Goal: Task Accomplishment & Management: Manage account settings

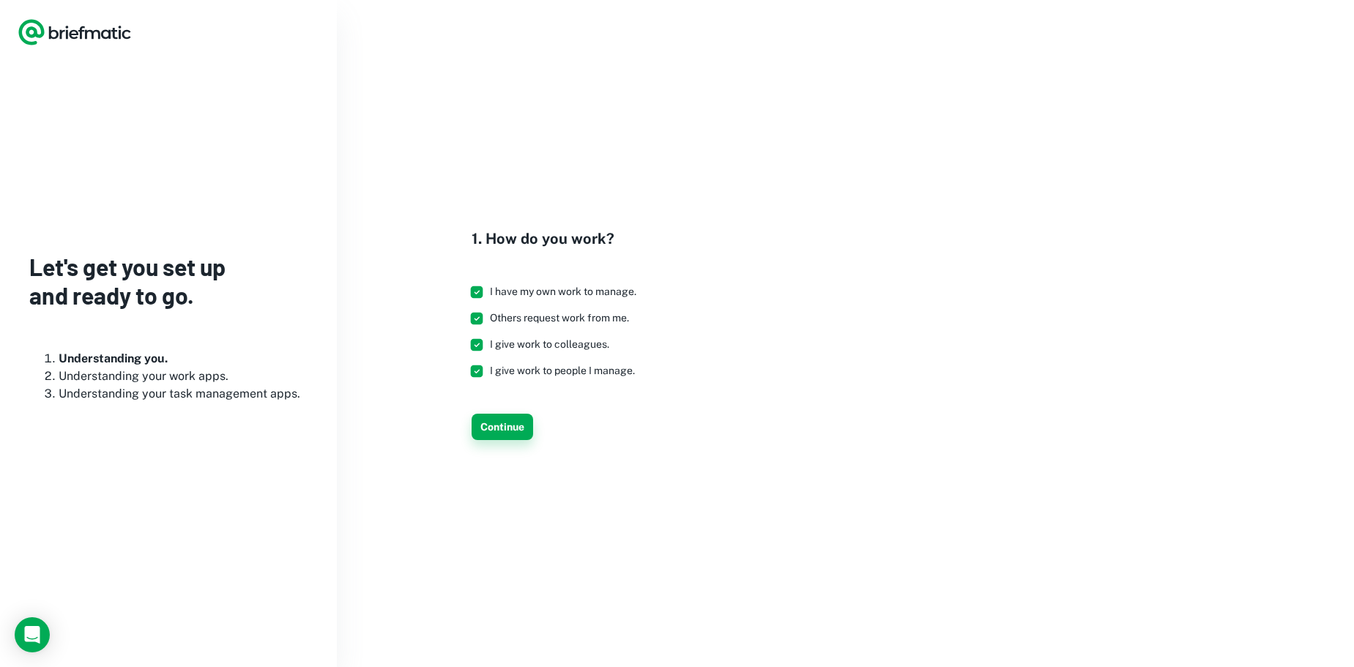
click at [495, 429] on button "Continue" at bounding box center [501, 427] width 61 height 26
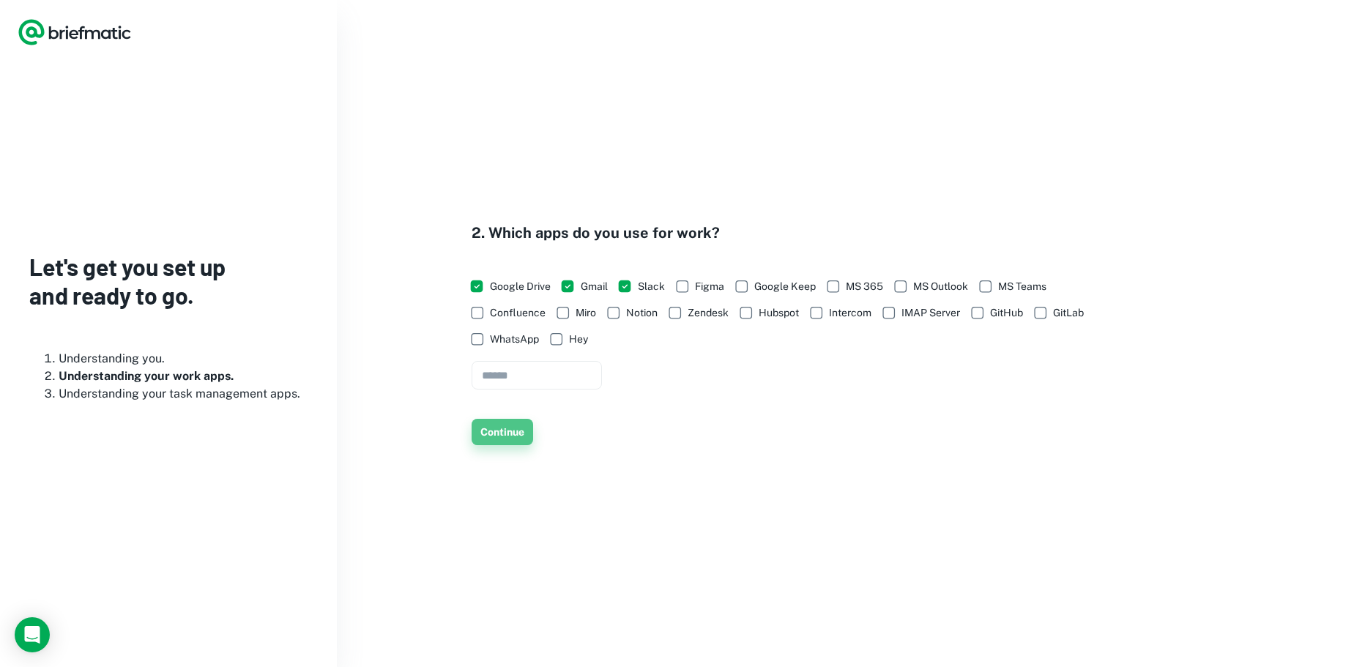
click at [504, 437] on button "Continue" at bounding box center [501, 432] width 61 height 26
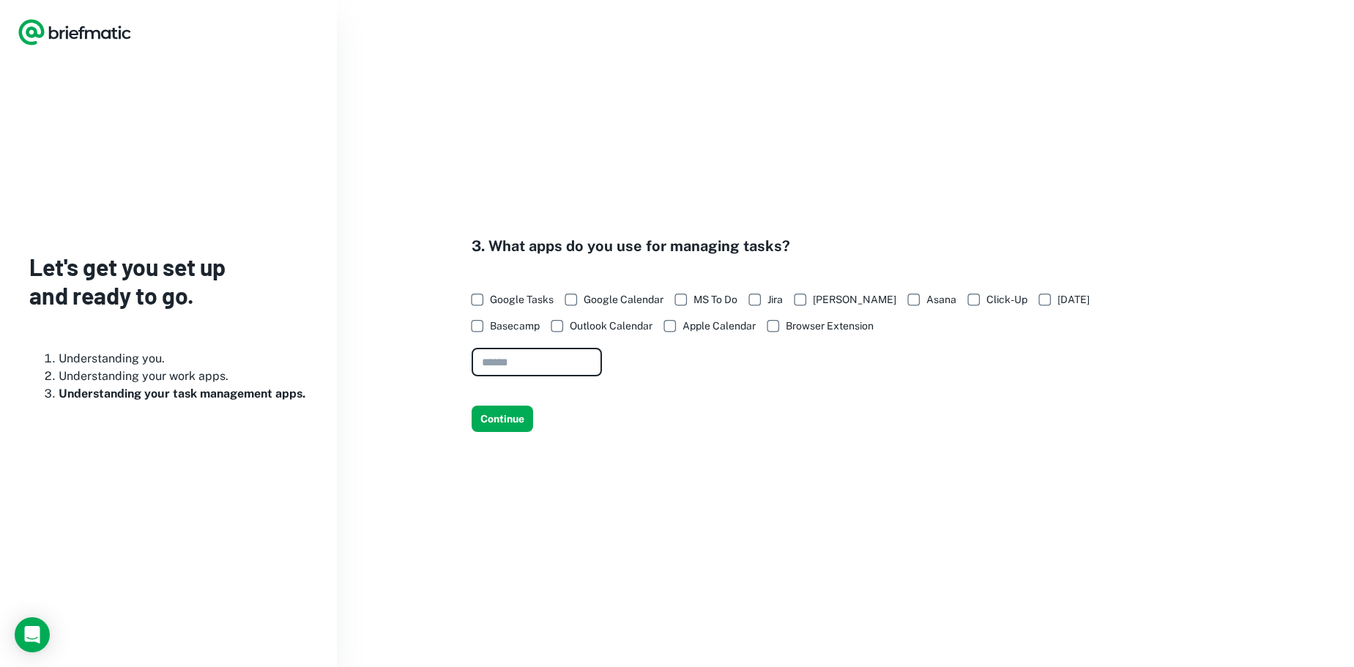
click at [541, 362] on input "text" at bounding box center [536, 362] width 130 height 29
type input "****"
click at [627, 455] on div "3. What apps do you use for managing tasks? Google Tasks Google Calendar MS To …" at bounding box center [845, 333] width 1017 height 667
click at [605, 302] on span "Google Calendar" at bounding box center [623, 299] width 80 height 16
click at [494, 423] on button "Continue" at bounding box center [501, 419] width 61 height 26
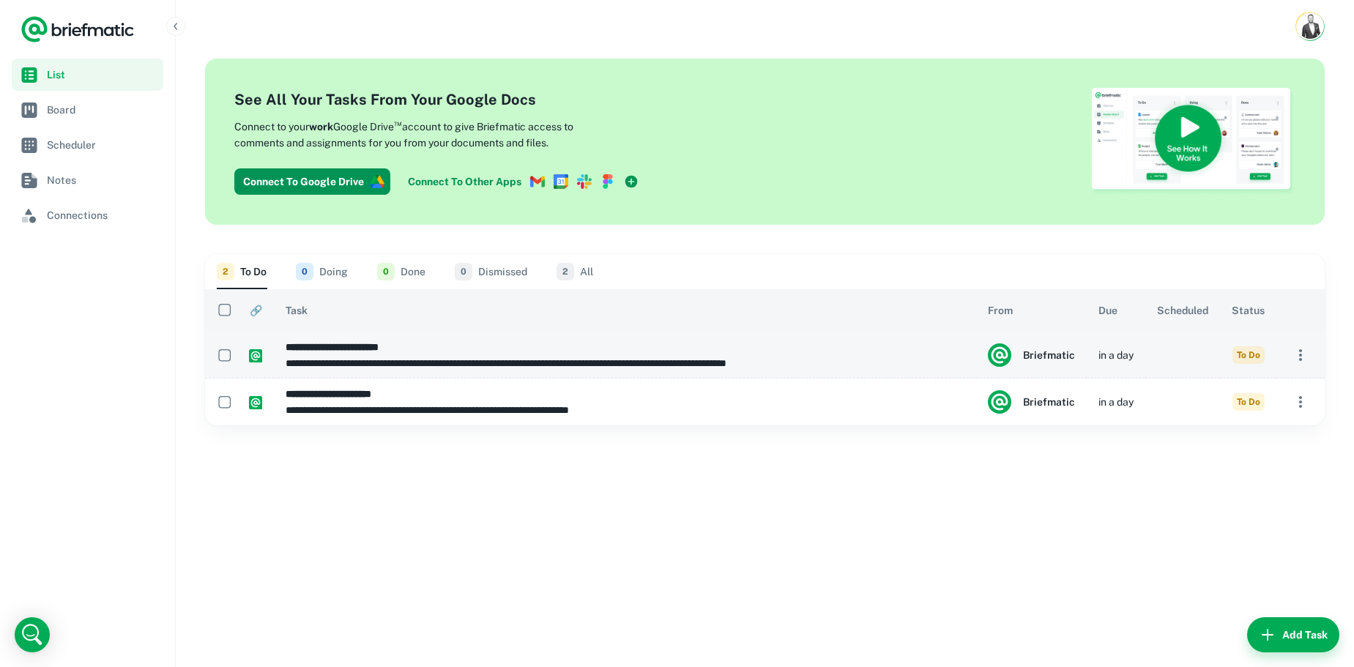
click at [469, 357] on p "**********" at bounding box center [620, 363] width 669 height 16
type input "**********"
type textarea "**********"
type input "**********"
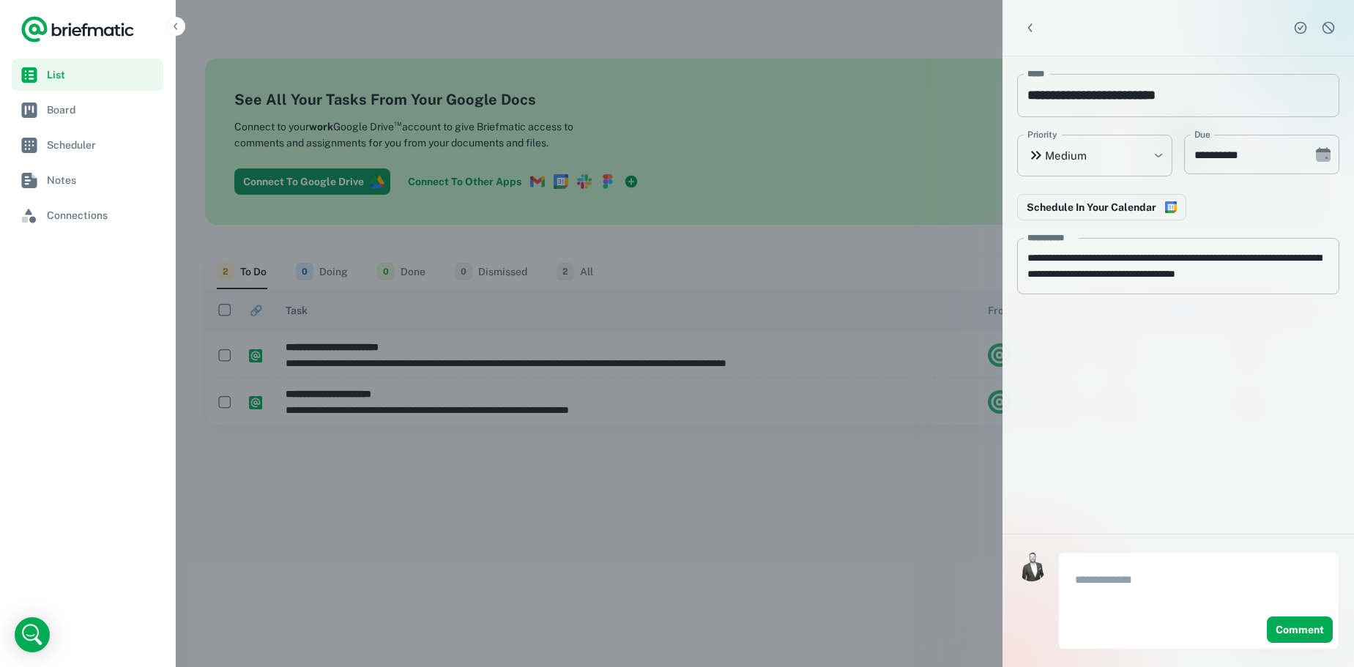
click at [870, 485] on div at bounding box center [677, 333] width 1354 height 667
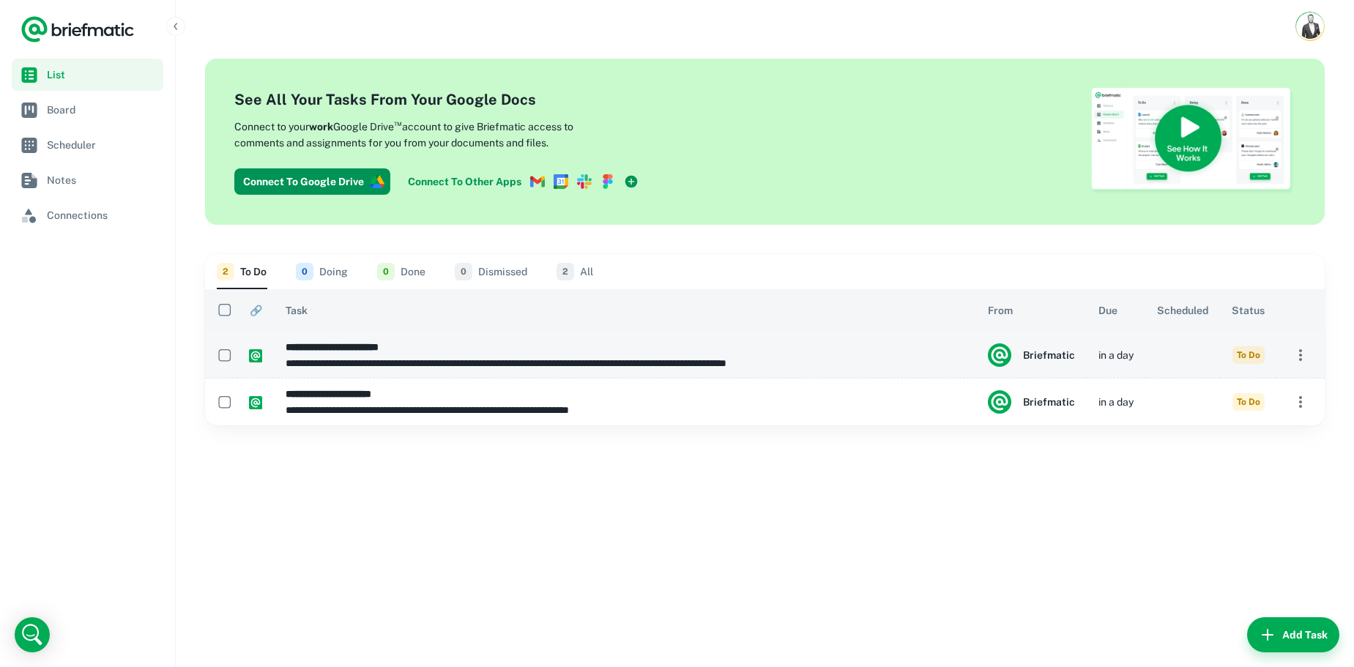
click at [344, 351] on h6 "**********" at bounding box center [620, 347] width 669 height 16
type input "**********"
type textarea "**********"
type input "**********"
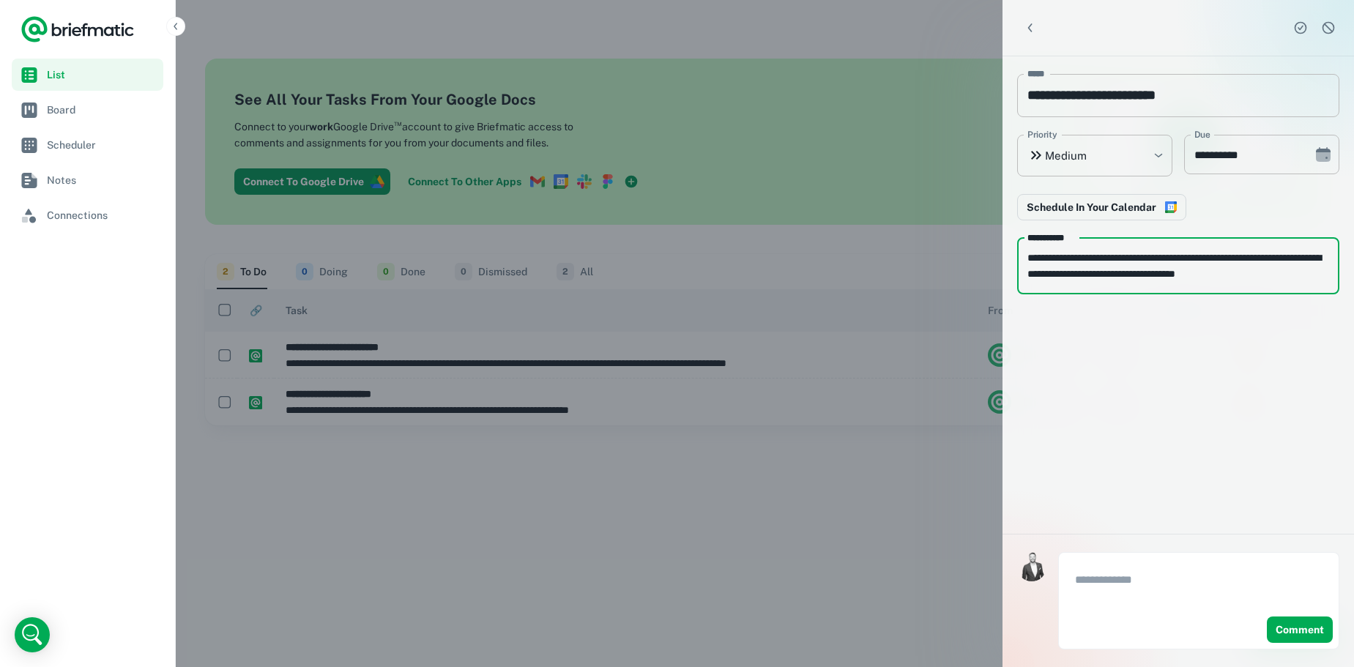
click at [1188, 270] on textarea "**********" at bounding box center [1178, 266] width 302 height 32
click at [749, 477] on div at bounding box center [677, 333] width 1354 height 667
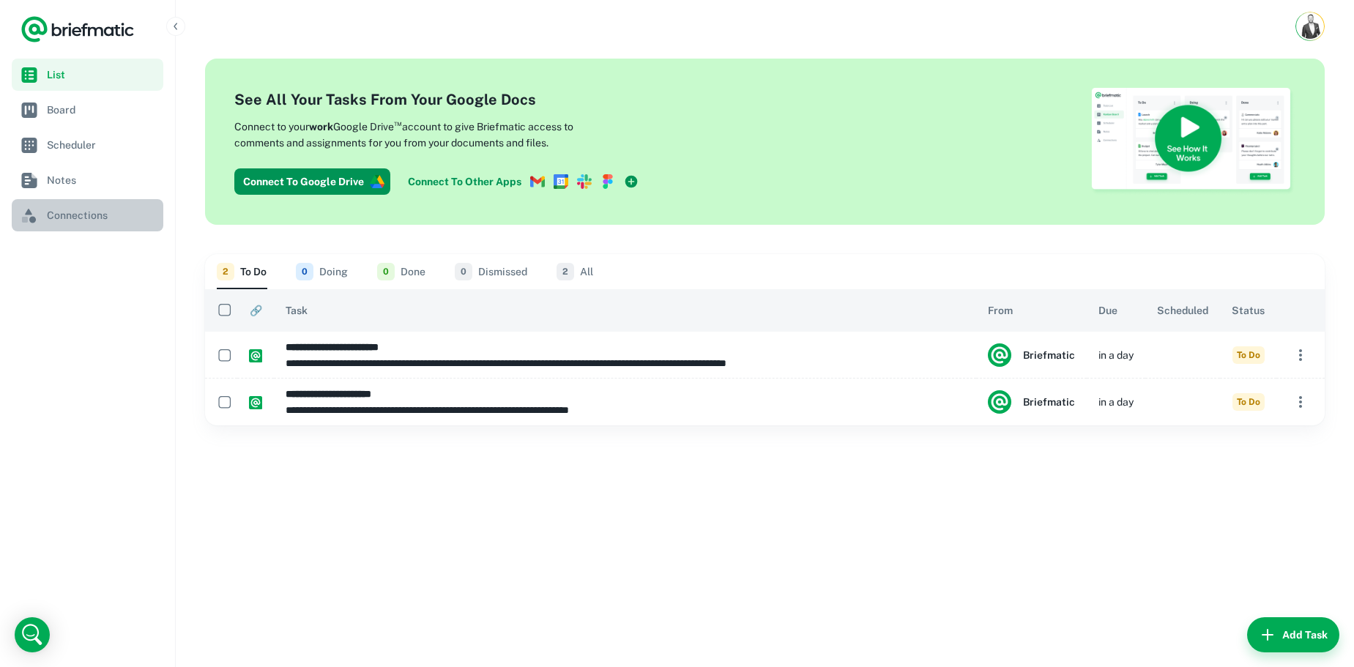
click at [86, 207] on span "Connections" at bounding box center [102, 215] width 111 height 16
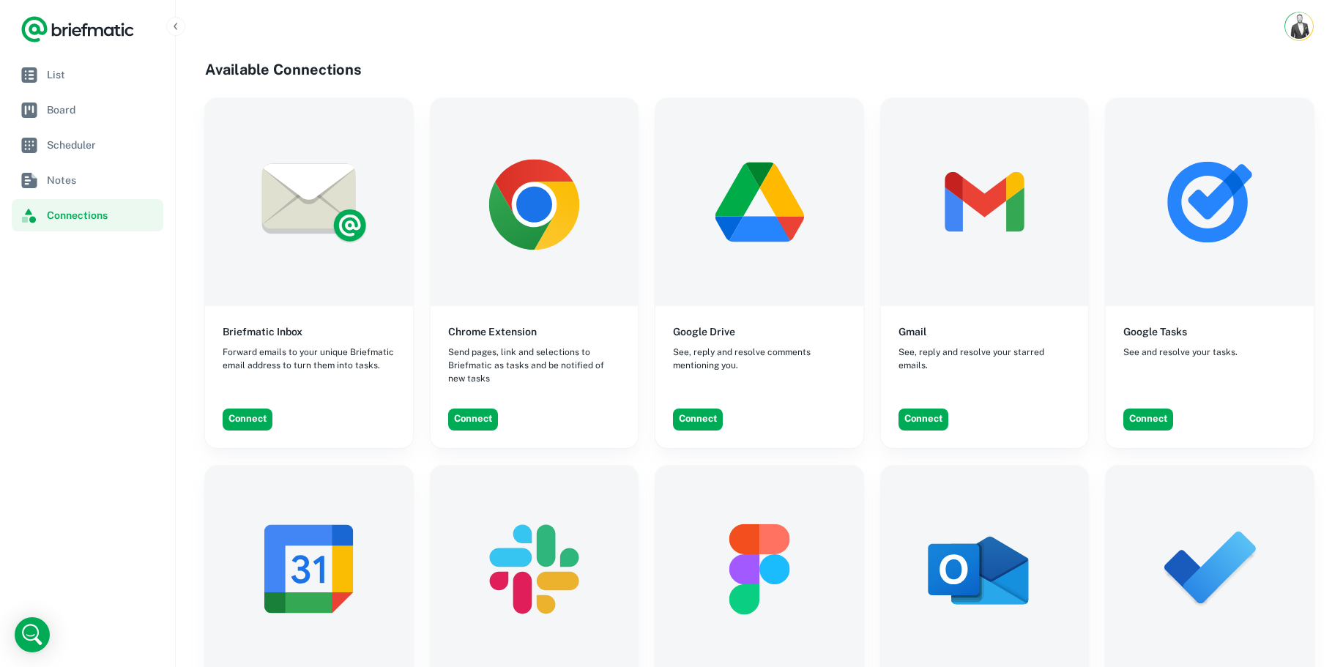
click at [496, 364] on span "Send pages, link and selections to Briefmatic as tasks and be notified of new t…" at bounding box center [534, 366] width 173 height 40
click at [473, 425] on button "Connect" at bounding box center [473, 420] width 50 height 22
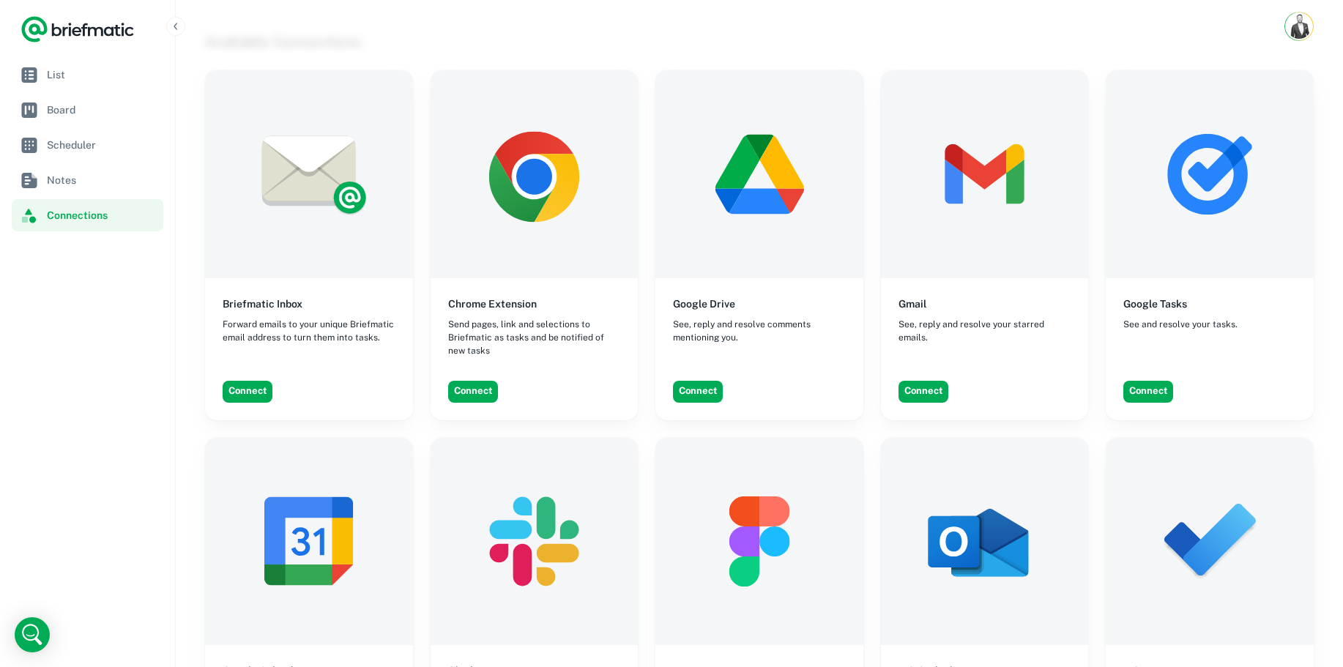
scroll to position [37, 0]
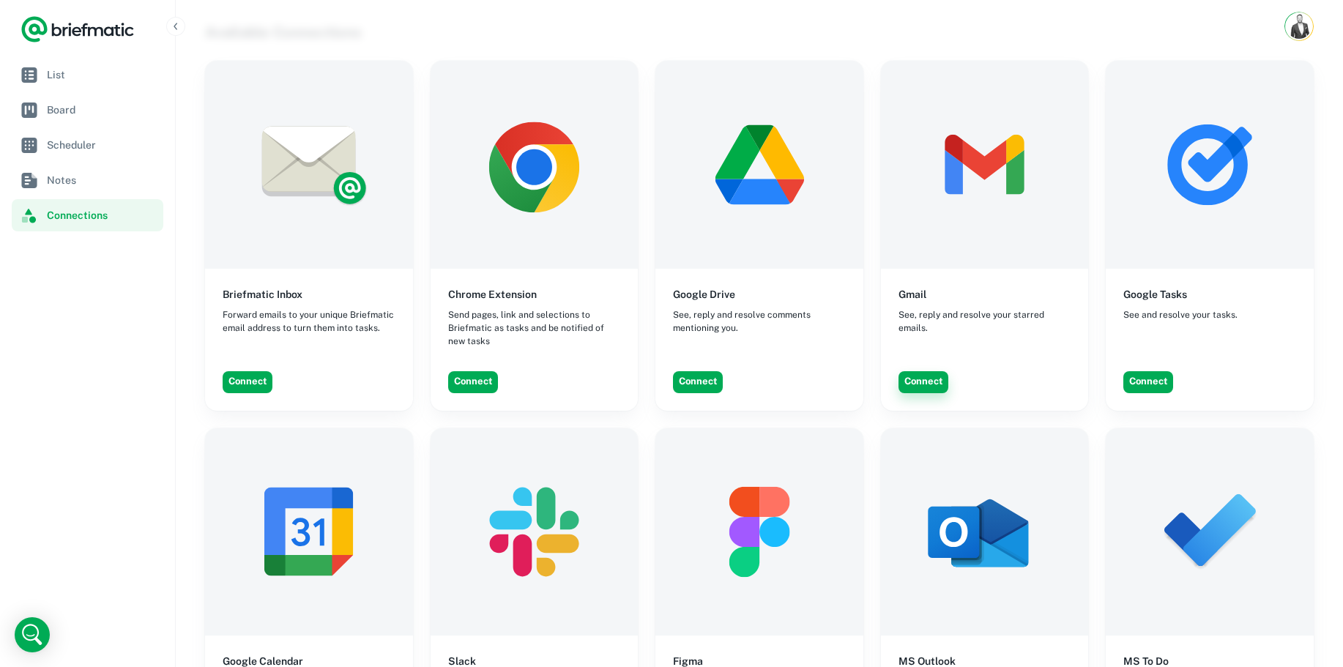
click at [911, 375] on button "Connect" at bounding box center [923, 382] width 50 height 22
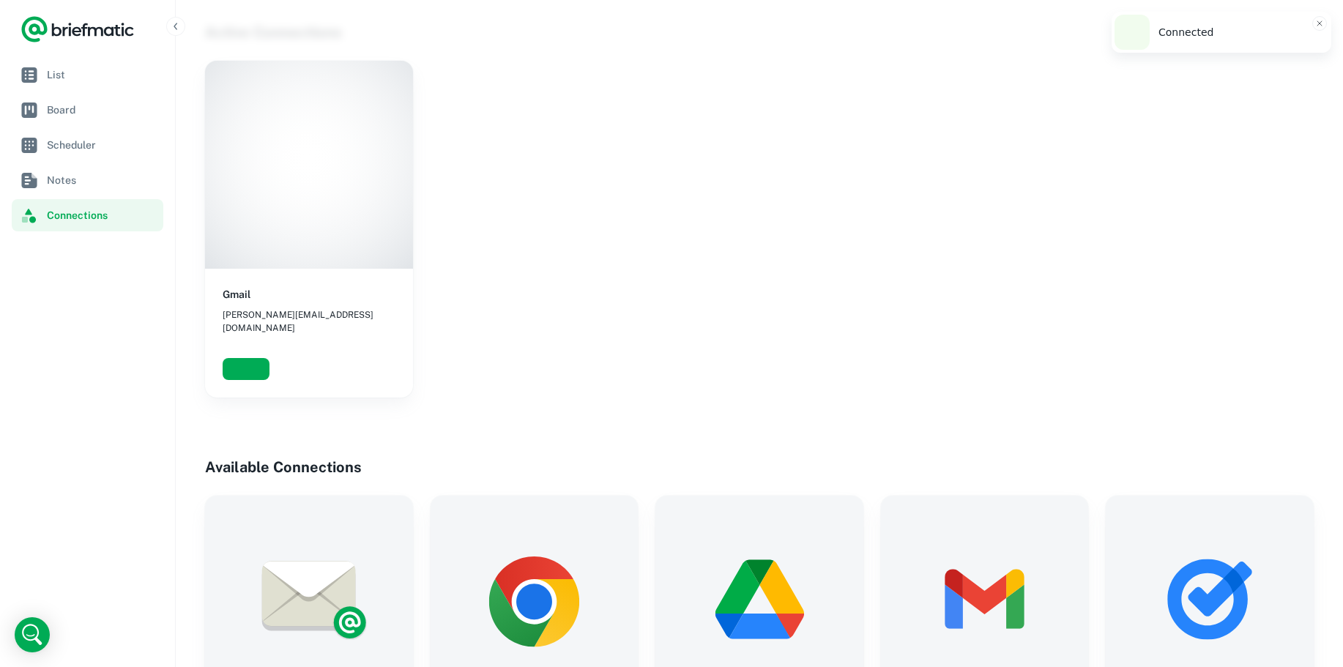
scroll to position [459, 0]
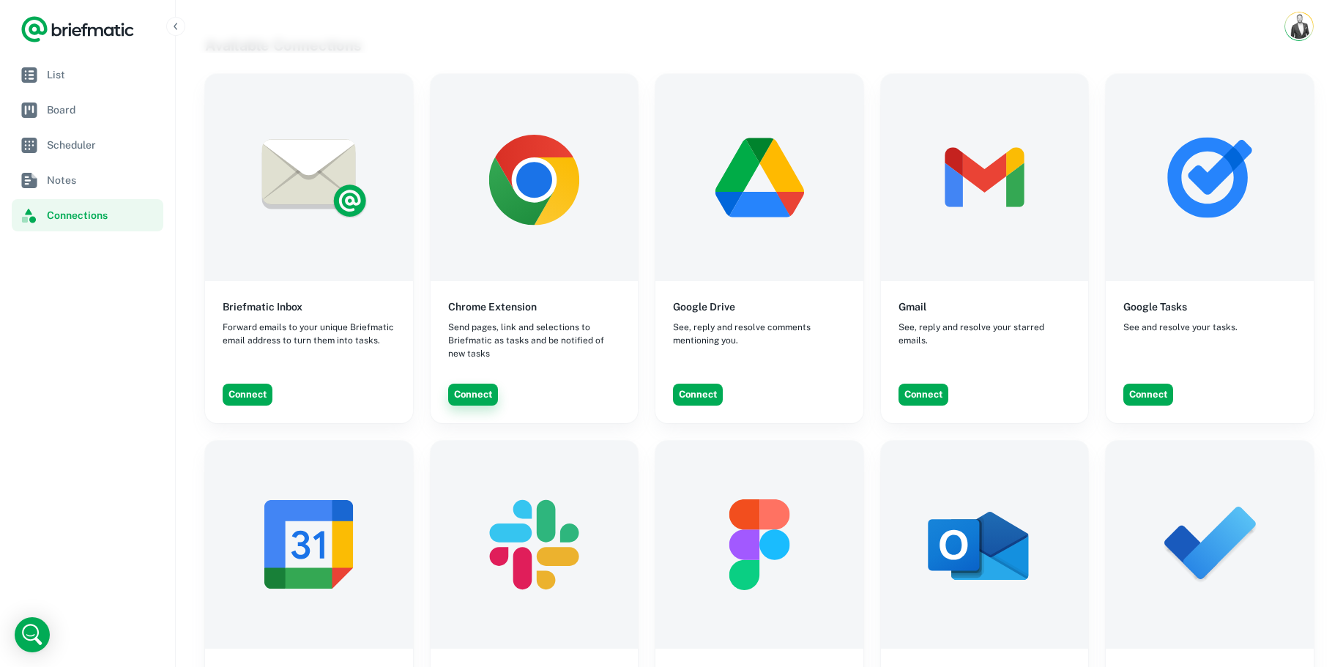
click at [482, 384] on button "Connect" at bounding box center [473, 395] width 50 height 22
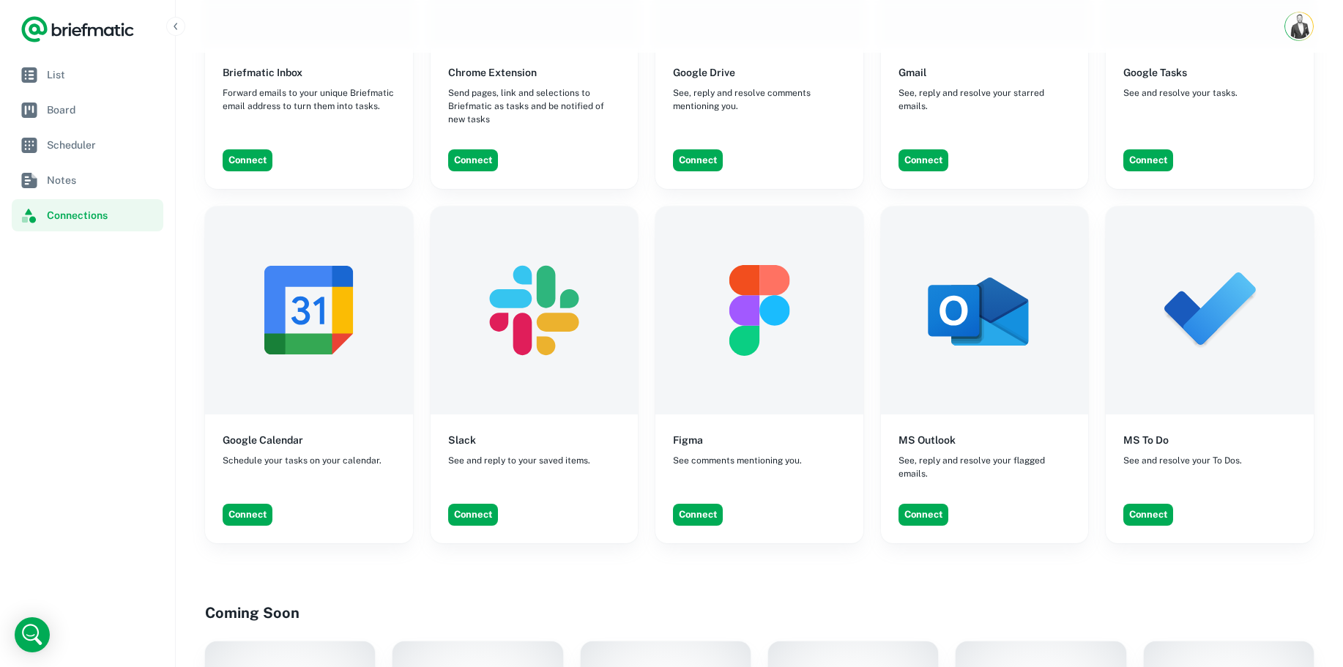
scroll to position [764, 0]
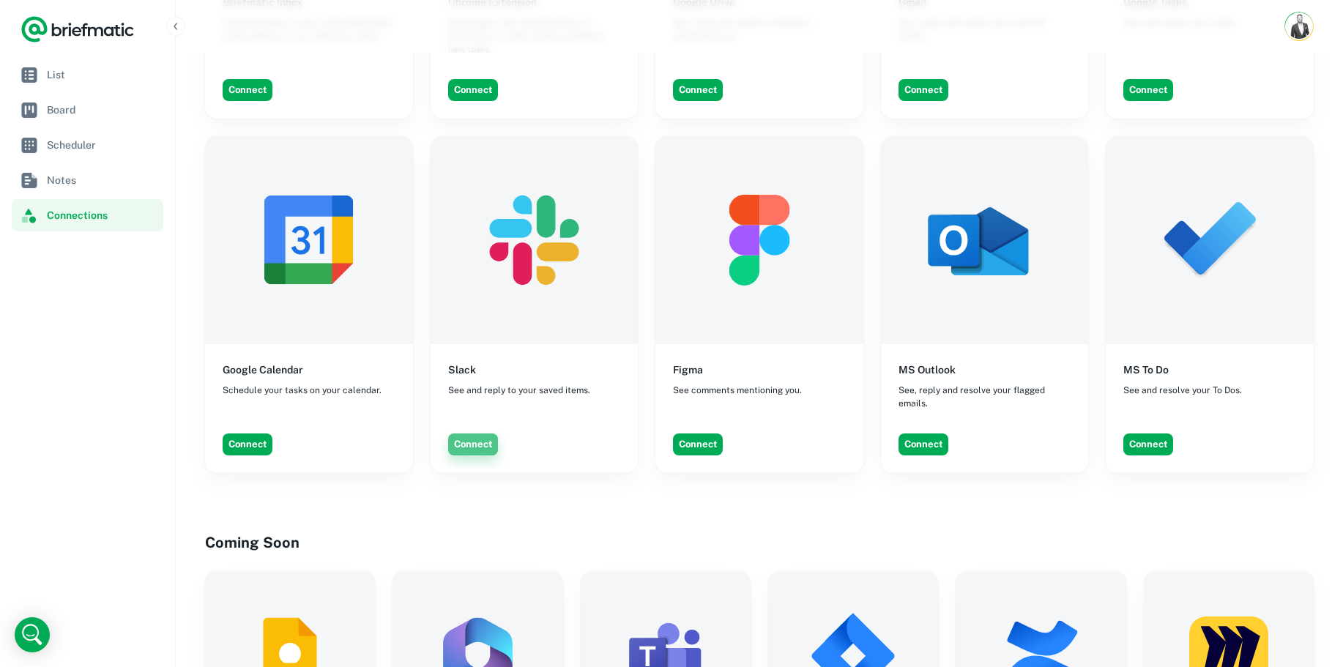
click at [473, 433] on button "Connect" at bounding box center [473, 444] width 50 height 22
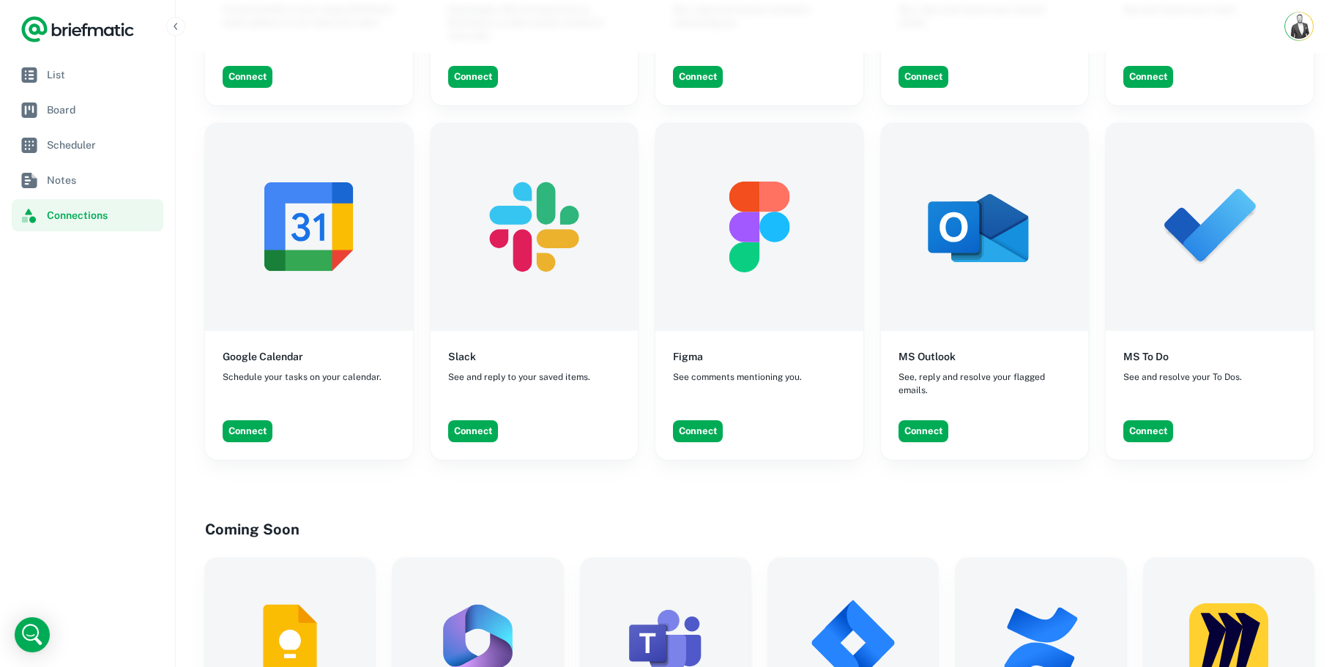
scroll to position [783, 0]
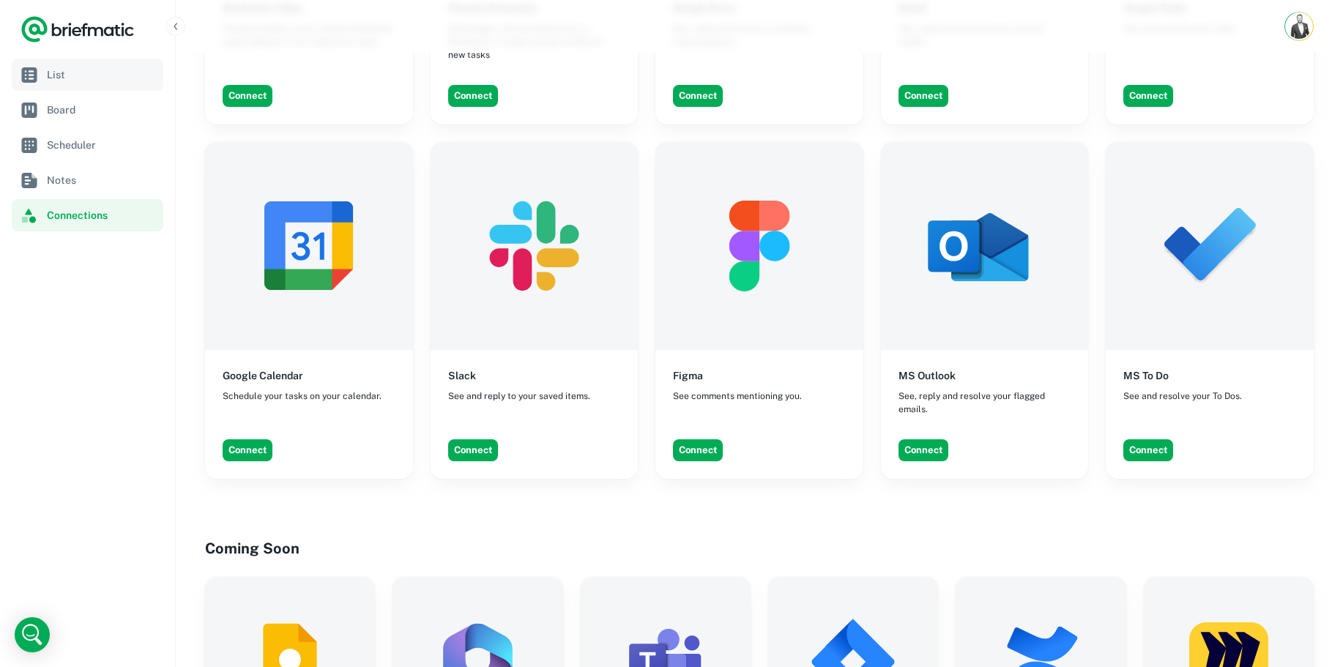
click at [60, 79] on span "List" at bounding box center [102, 75] width 111 height 16
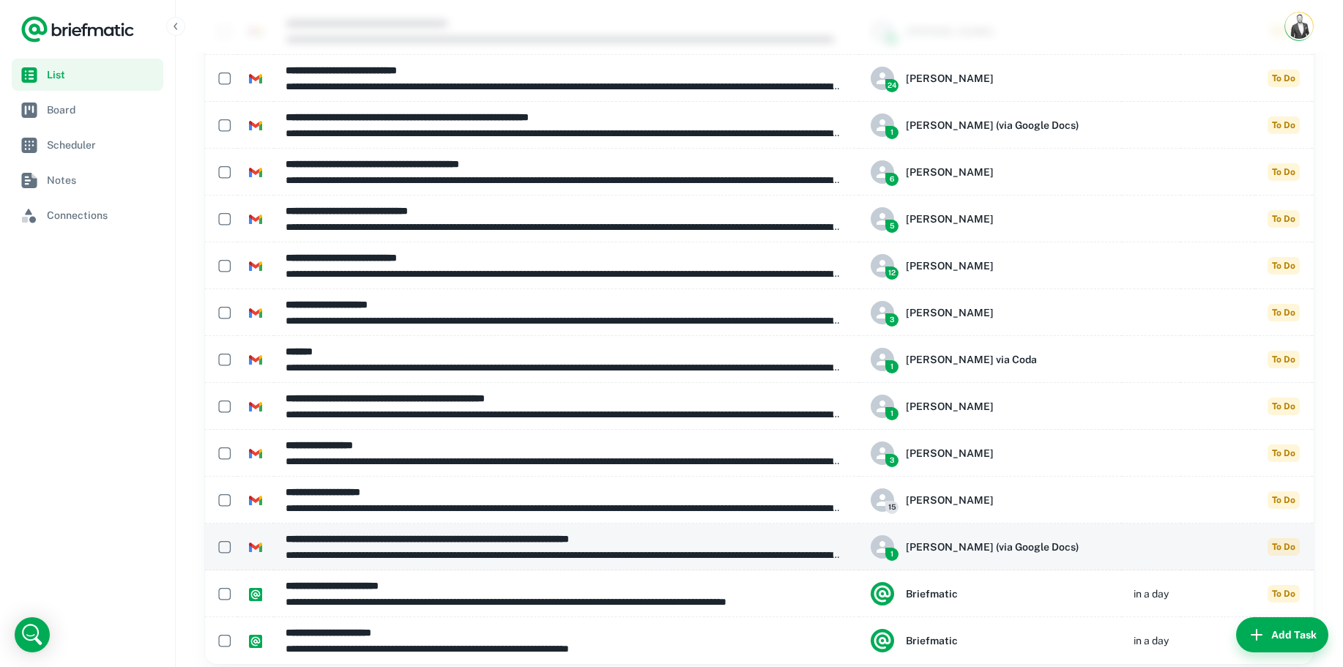
scroll to position [1691, 0]
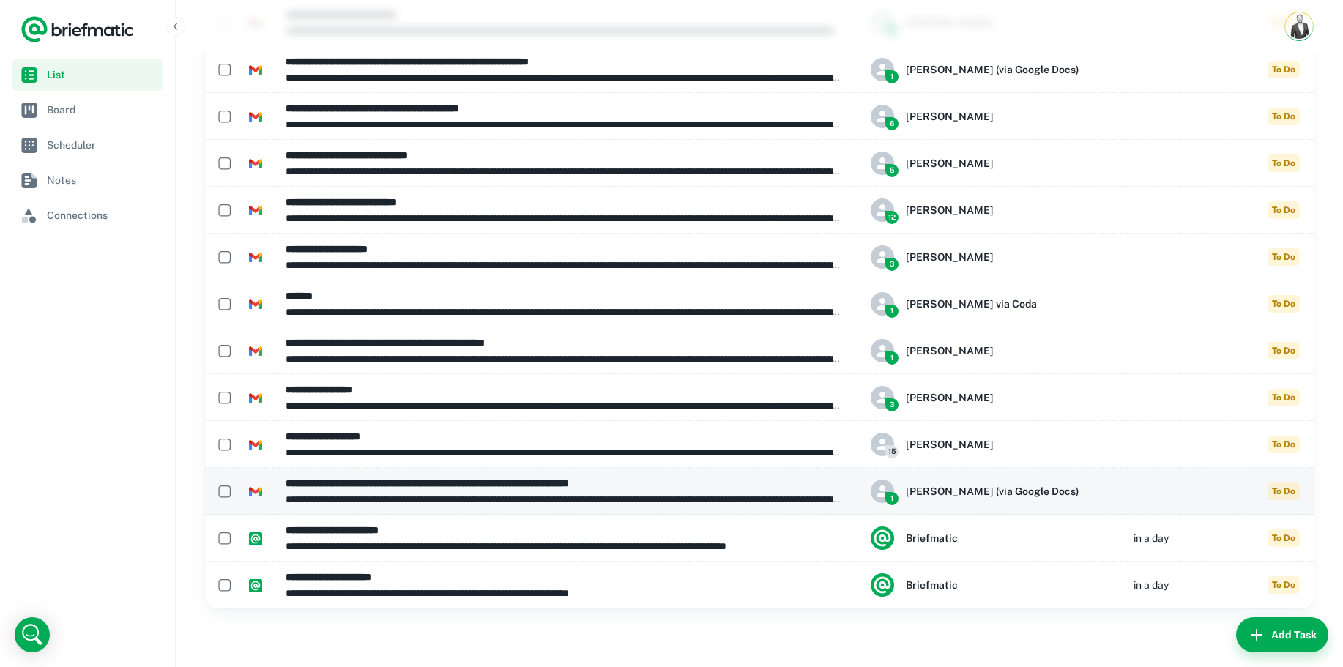
click at [1327, 496] on icon "button" at bounding box center [1336, 491] width 18 height 18
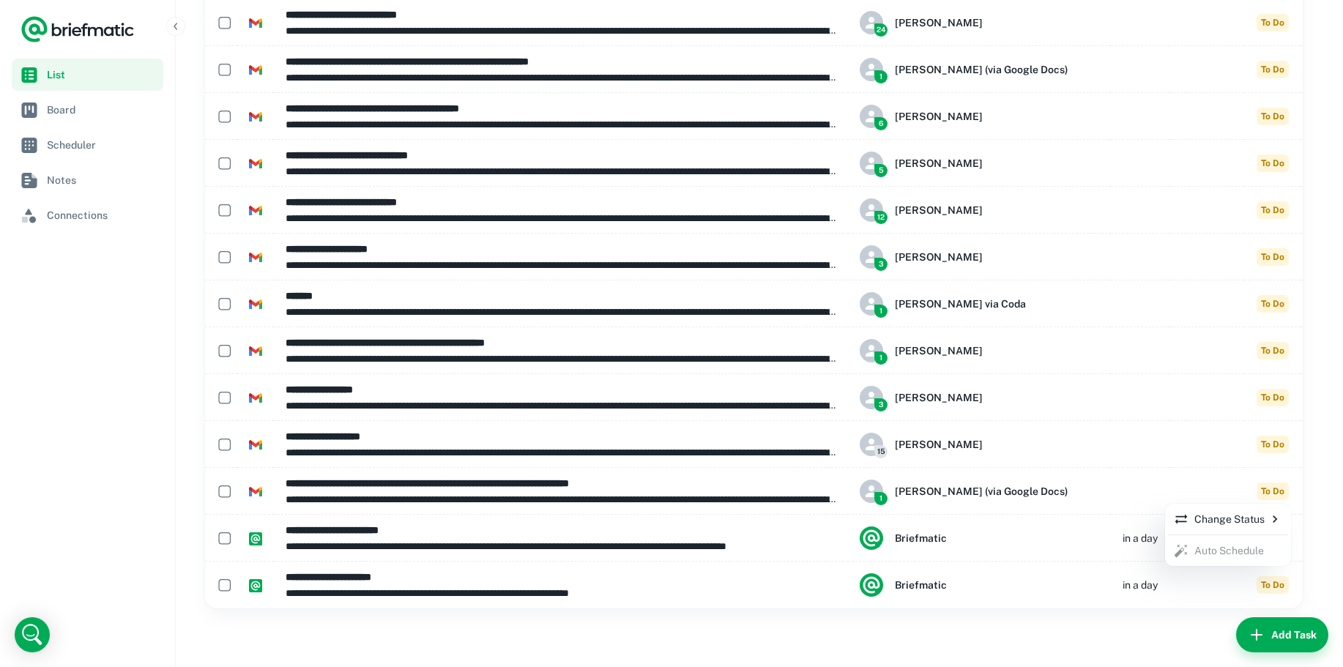
click at [1296, 493] on div at bounding box center [671, 333] width 1343 height 667
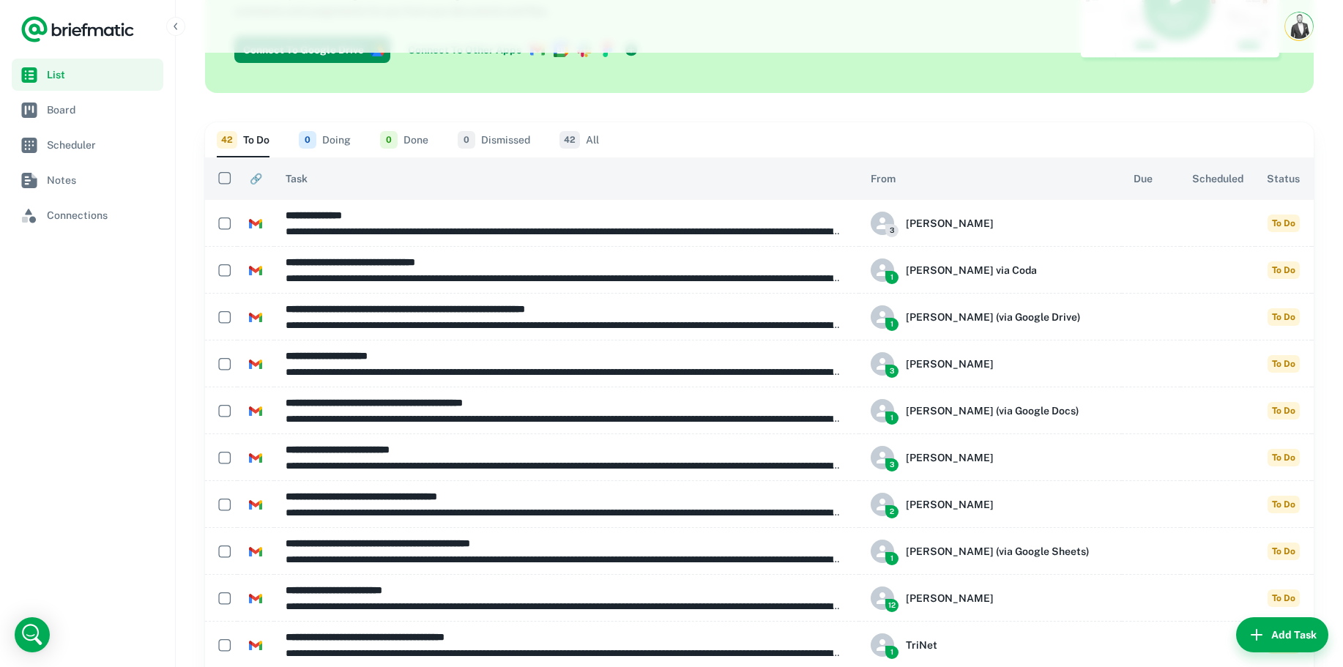
scroll to position [0, 0]
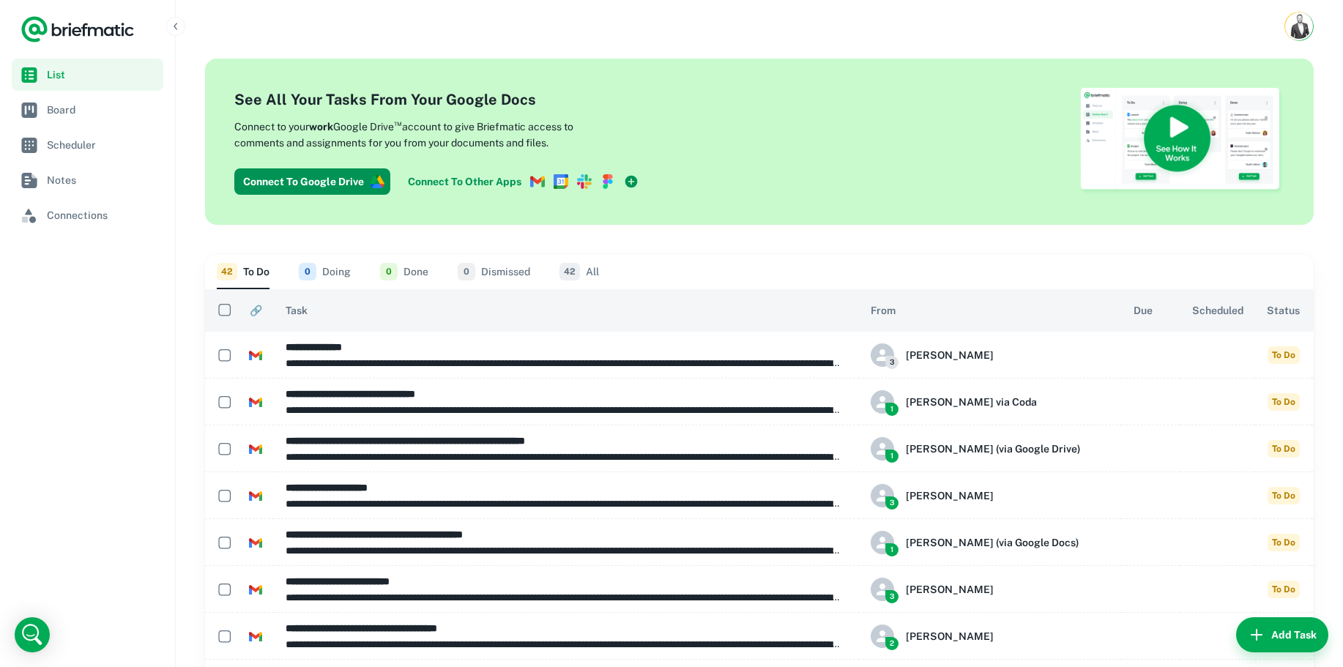
click at [605, 270] on div "42 To Do 0 Doing 0 Done 0 Dismissed 42 All" at bounding box center [759, 271] width 1085 height 35
click at [596, 266] on button "42 All" at bounding box center [579, 271] width 40 height 35
click at [698, 281] on div "42 To Do 0 Doing 0 Done 0 Dismissed 42 All" at bounding box center [759, 271] width 1085 height 35
click at [494, 184] on link "Connect To Other Apps" at bounding box center [523, 181] width 242 height 26
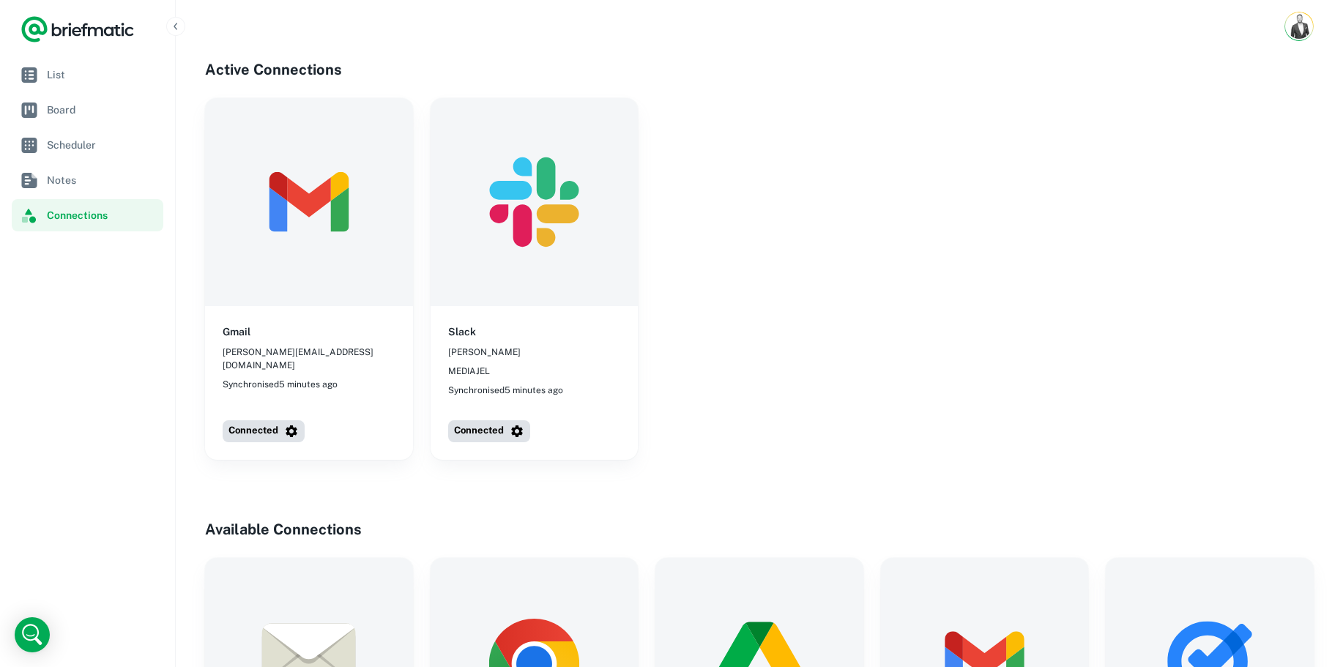
drag, startPoint x: 277, startPoint y: 346, endPoint x: 293, endPoint y: 280, distance: 67.8
click at [277, 346] on span "[PERSON_NAME][EMAIL_ADDRESS][DOMAIN_NAME]" at bounding box center [309, 359] width 173 height 26
click at [297, 245] on img at bounding box center [309, 202] width 208 height 208
click at [288, 433] on icon "button" at bounding box center [292, 431] width 12 height 12
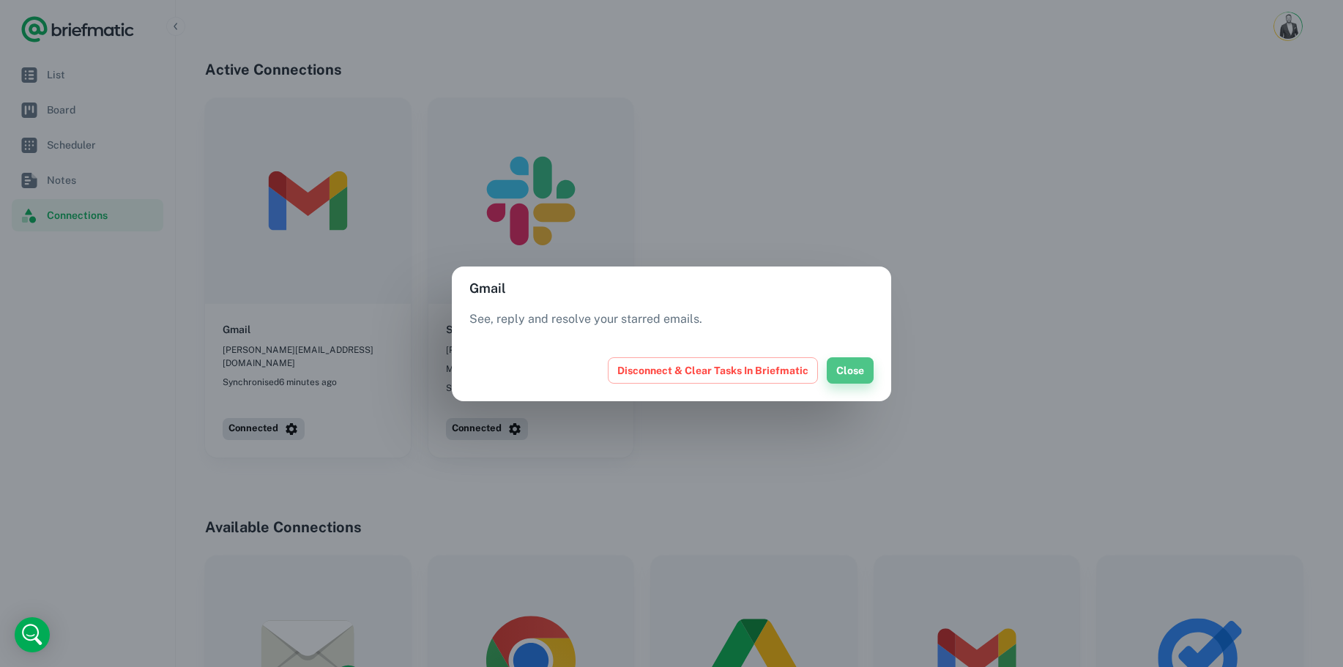
click at [835, 376] on button "Close" at bounding box center [850, 370] width 47 height 26
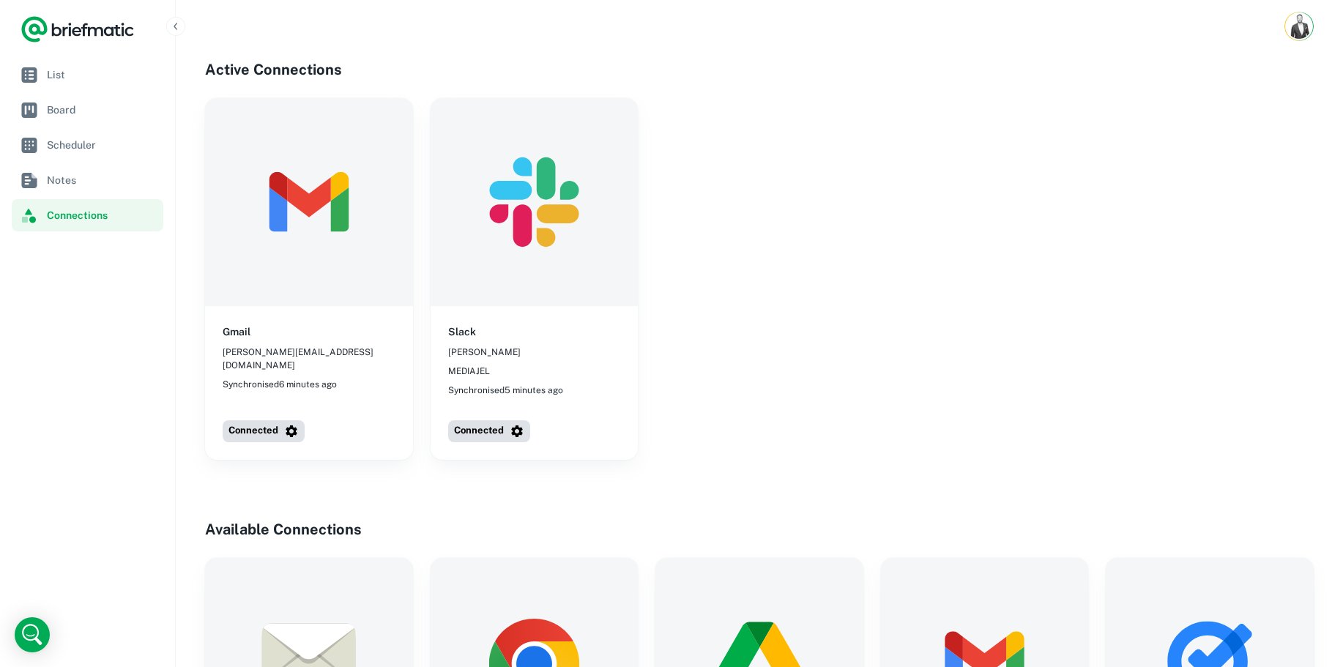
scroll to position [9, 0]
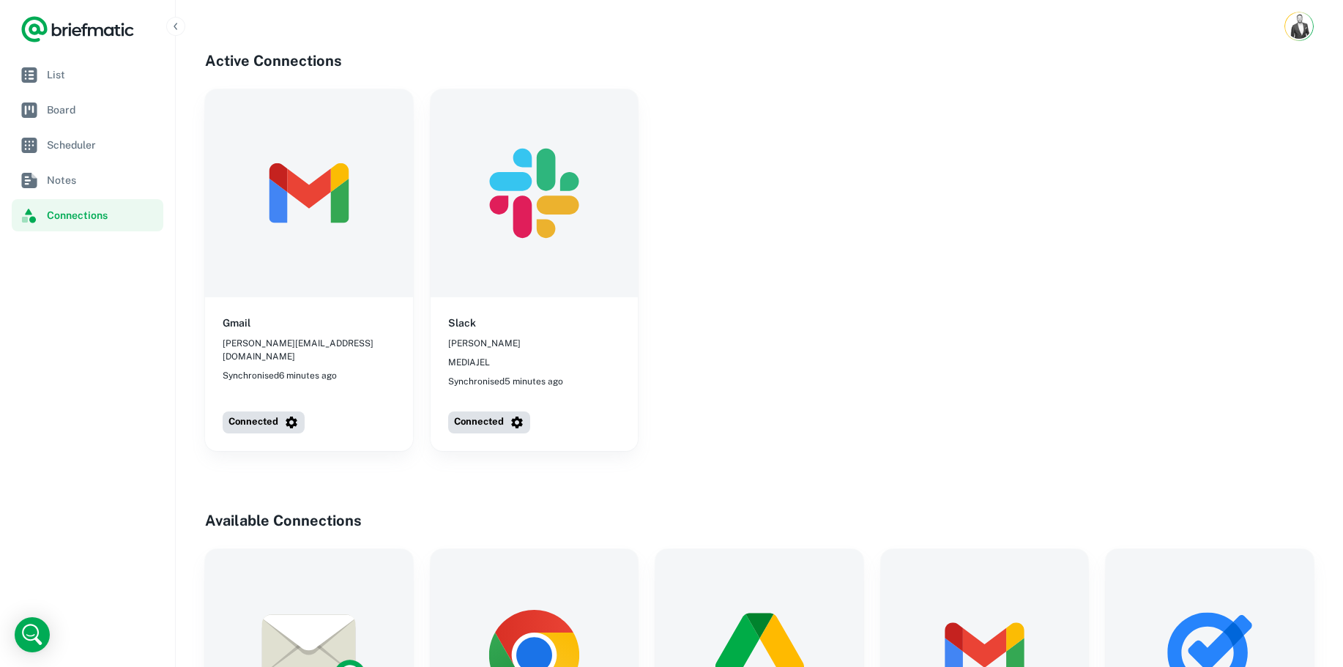
click at [318, 215] on img at bounding box center [309, 193] width 208 height 208
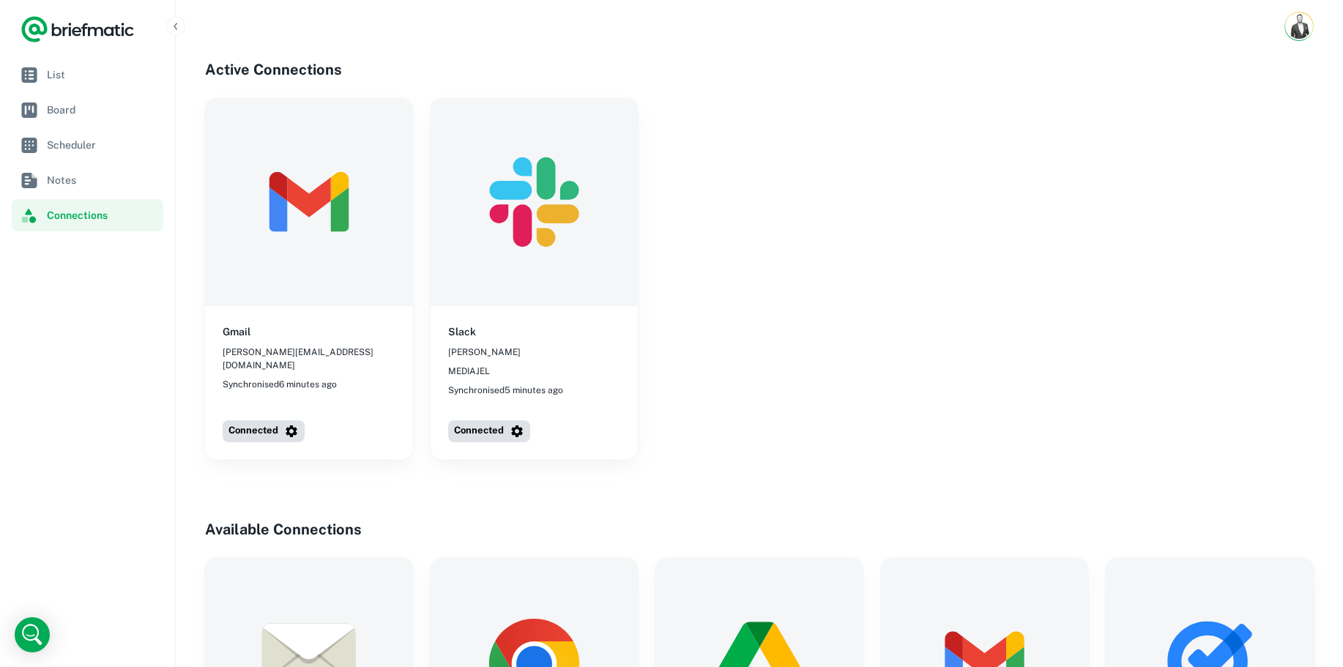
click at [85, 30] on icon "Logo" at bounding box center [77, 29] width 114 height 29
click at [105, 83] on link "List" at bounding box center [88, 75] width 152 height 32
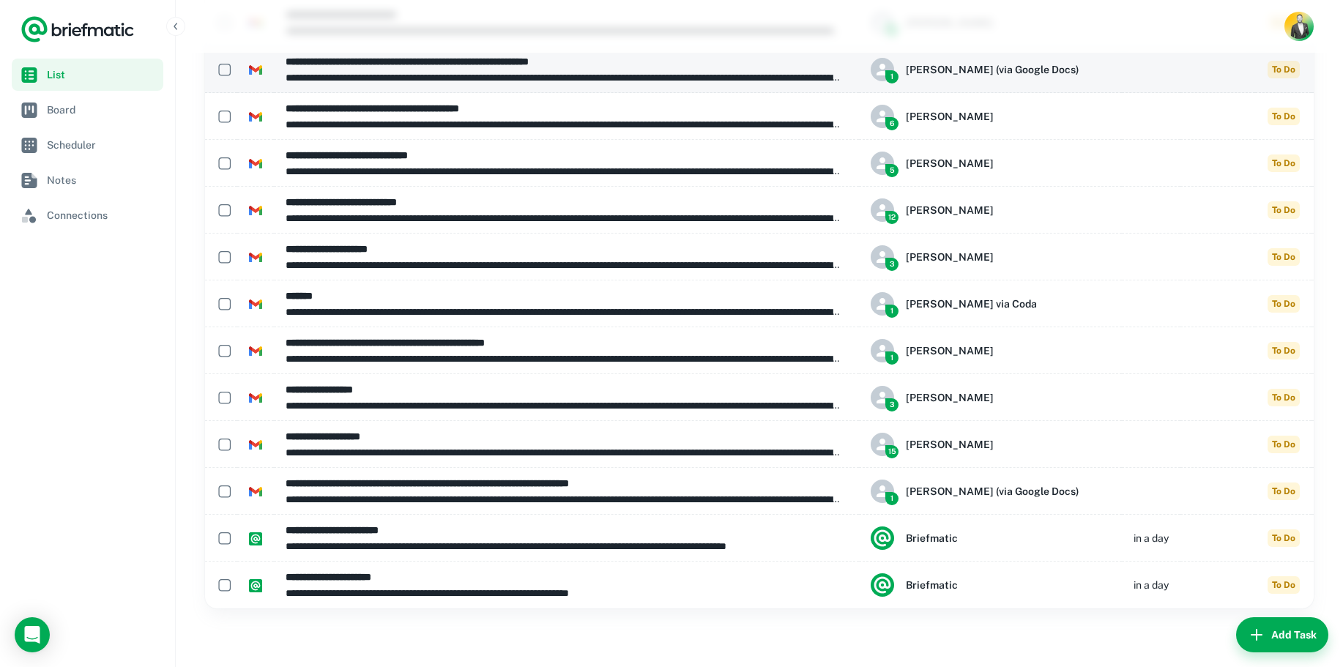
scroll to position [1682, 0]
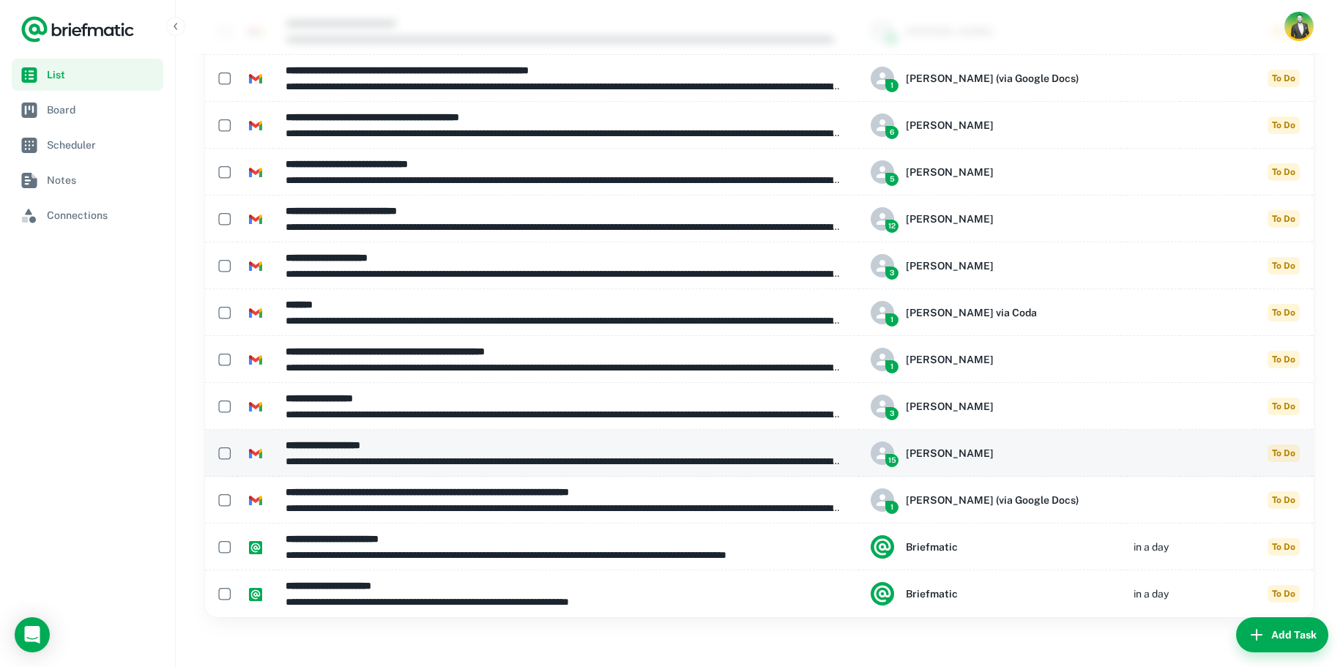
click at [589, 461] on p "**********" at bounding box center [567, 461] width 562 height 16
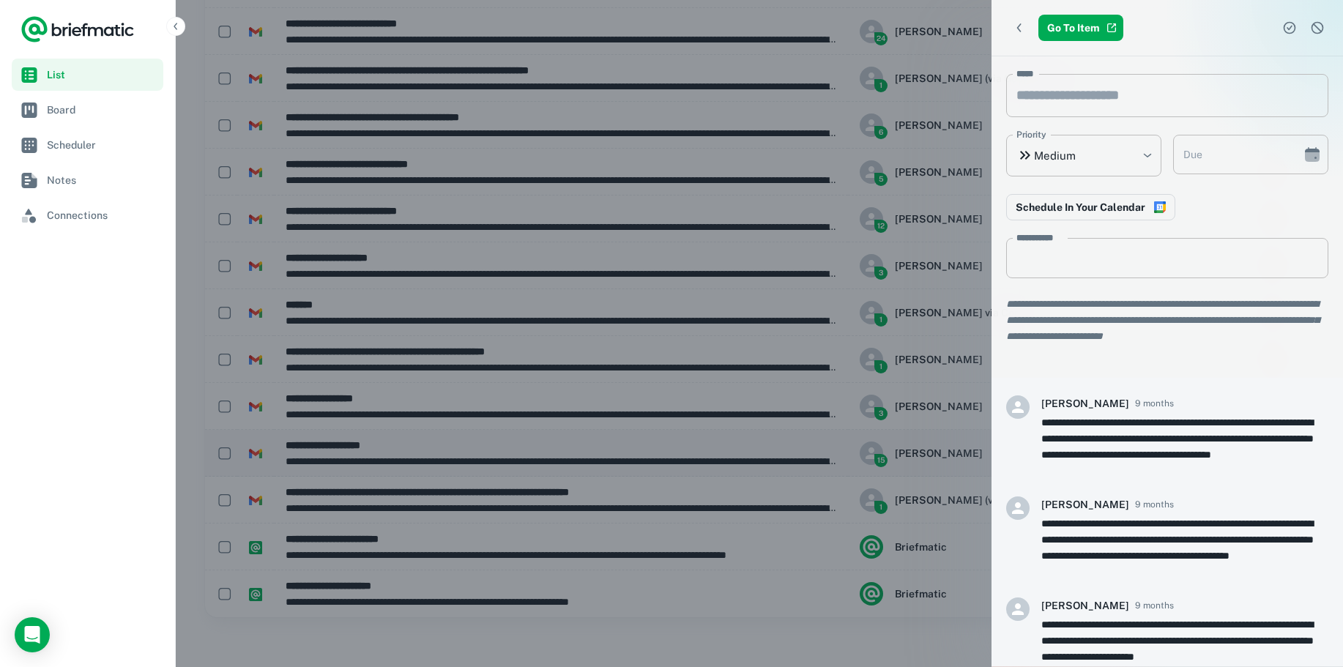
click at [589, 461] on div at bounding box center [671, 333] width 1343 height 667
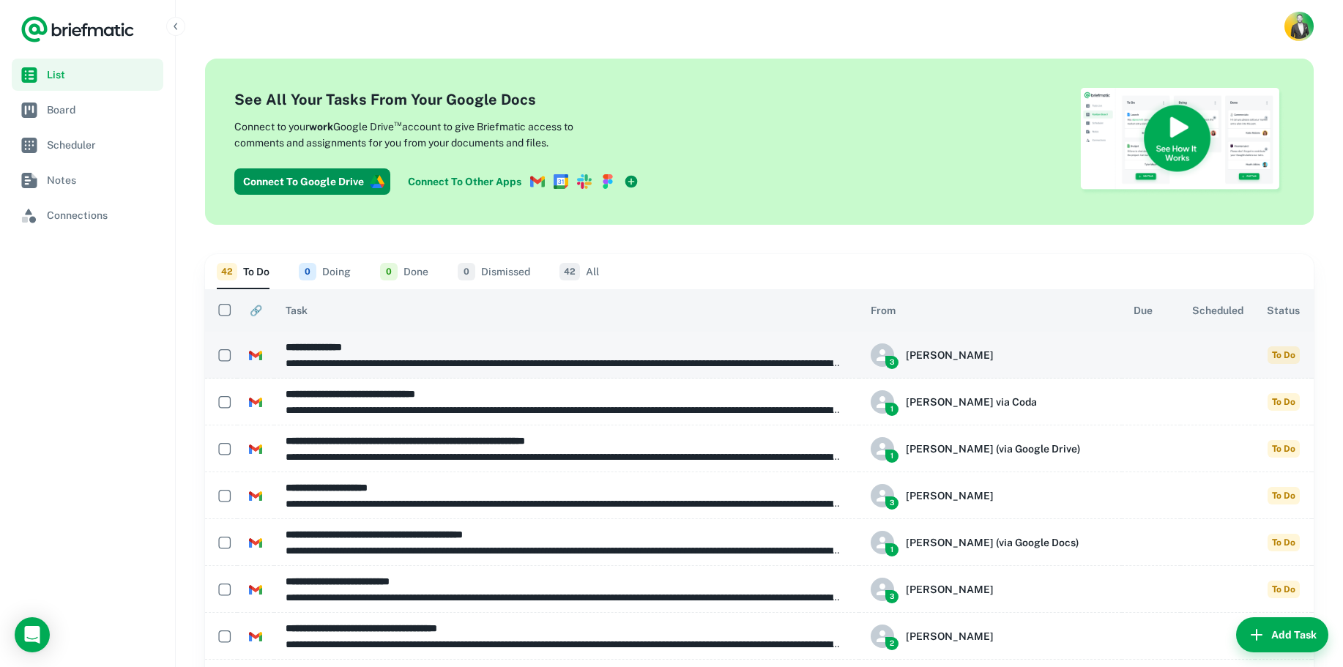
click at [1180, 357] on td at bounding box center [1217, 355] width 75 height 47
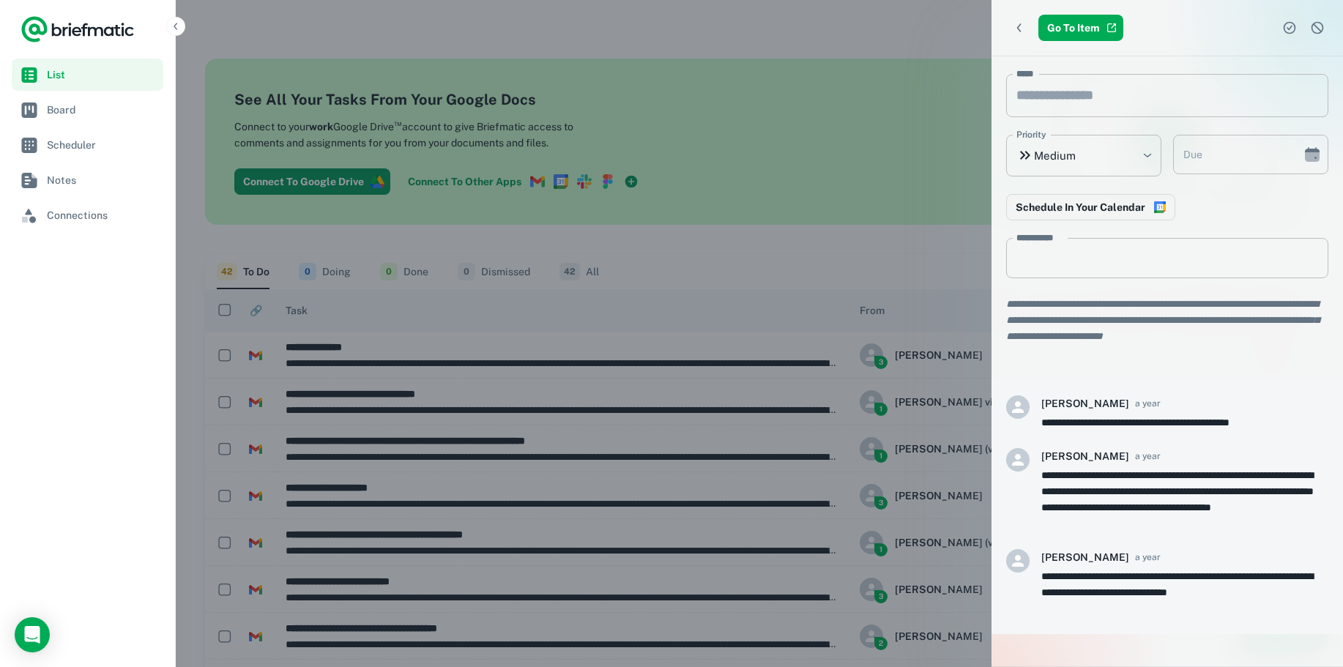
click at [856, 245] on div at bounding box center [671, 333] width 1343 height 667
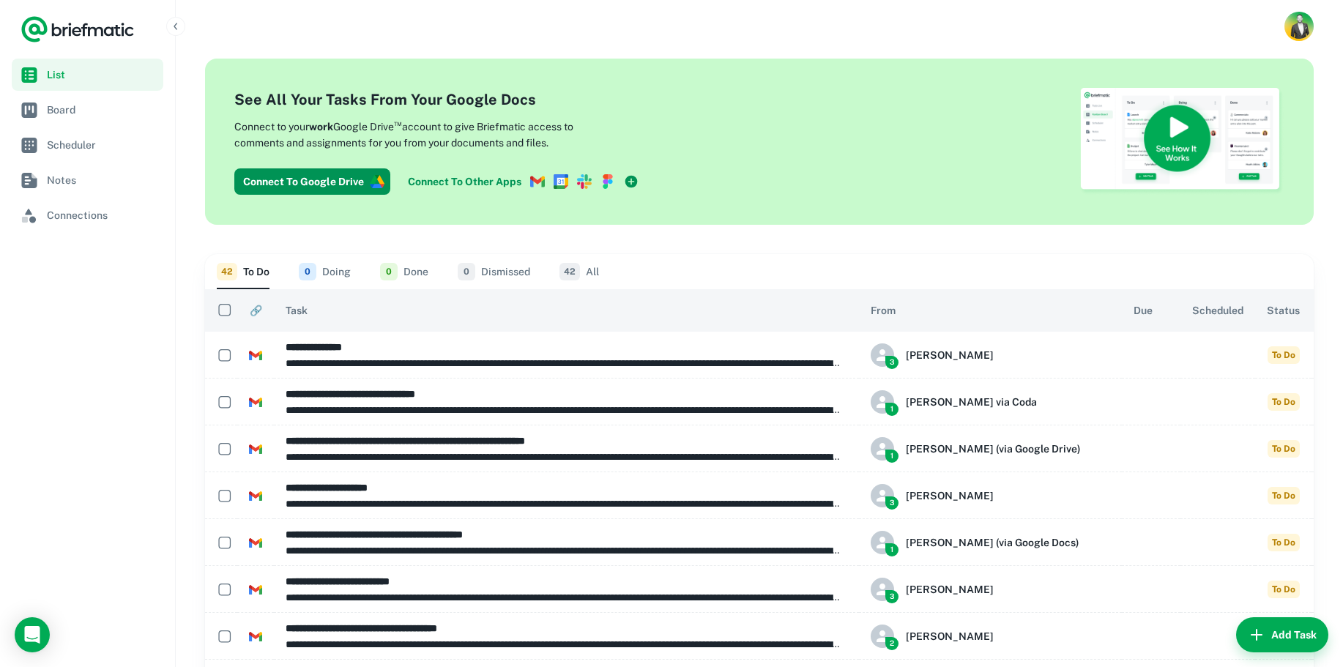
click at [258, 311] on span "🔗" at bounding box center [256, 311] width 12 height 18
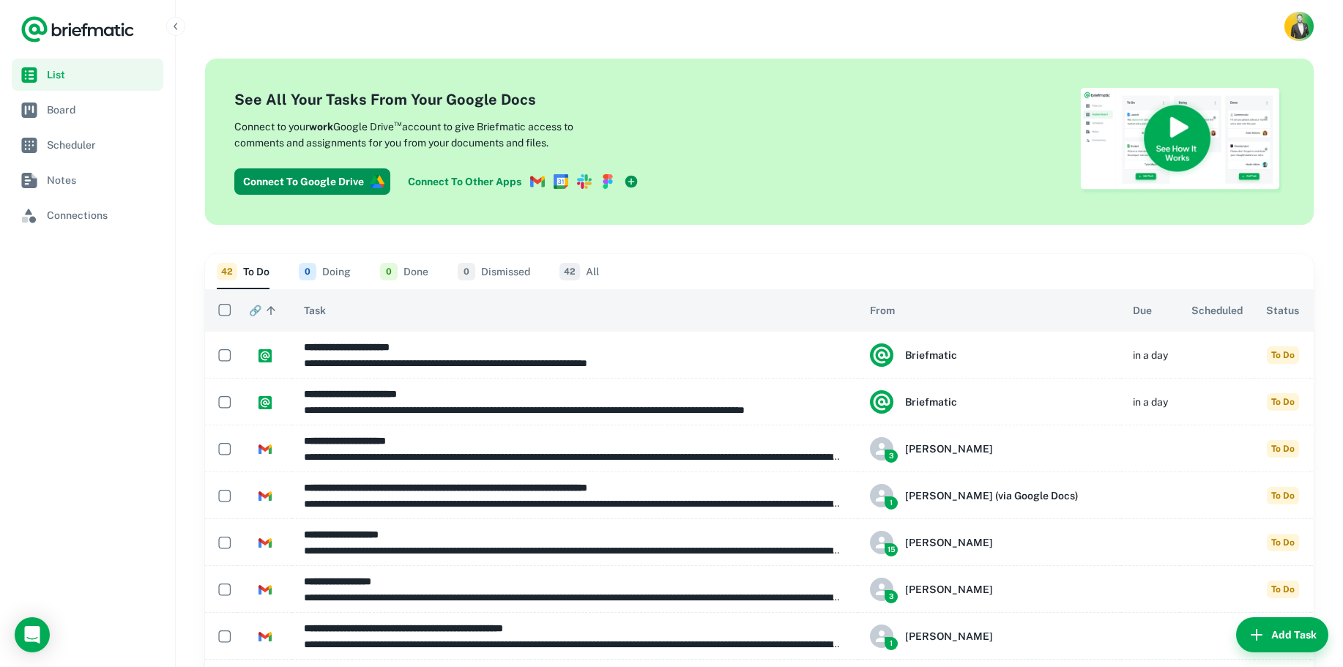
click at [260, 309] on span "🔗 sorted ascending" at bounding box center [264, 311] width 31 height 18
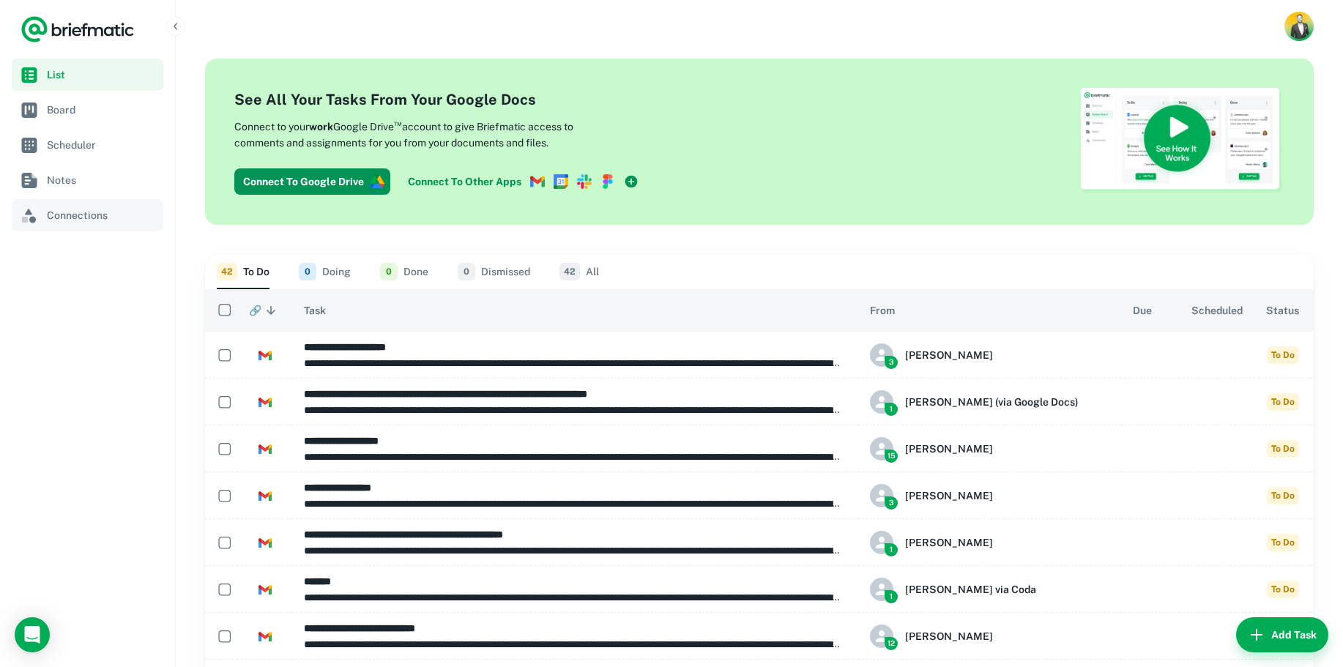
click at [78, 231] on link "Connections" at bounding box center [88, 215] width 152 height 32
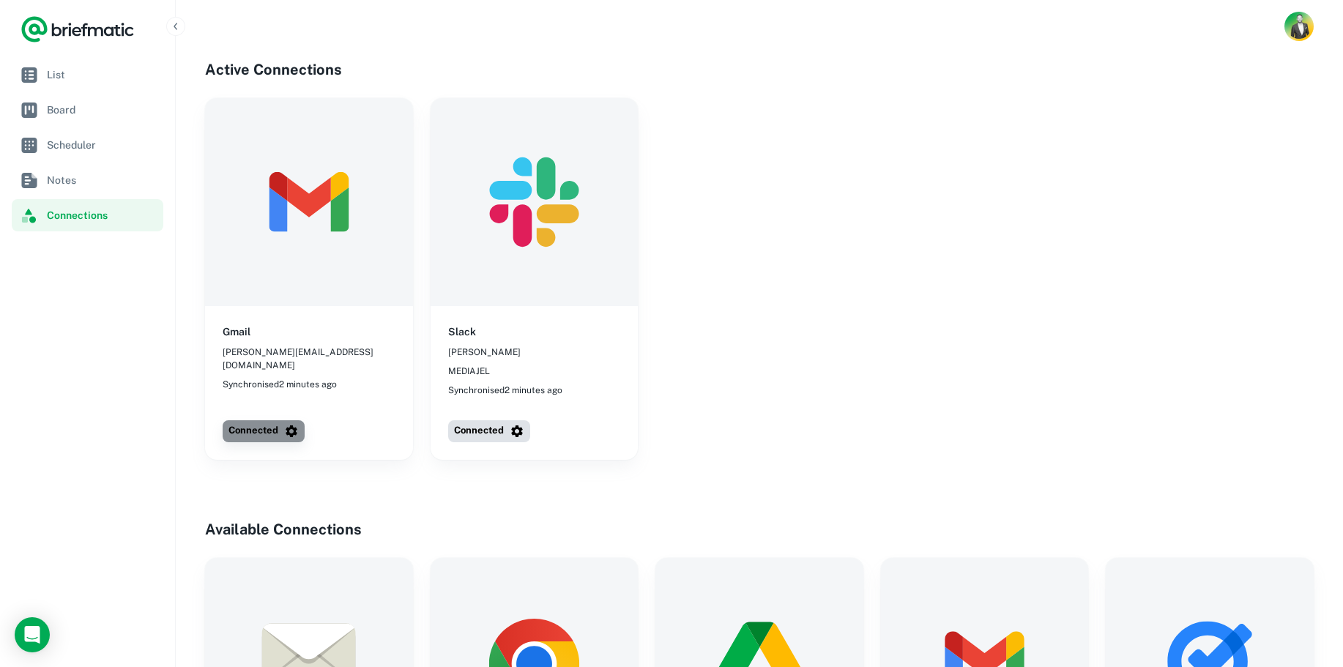
click at [295, 432] on icon "button" at bounding box center [292, 431] width 12 height 12
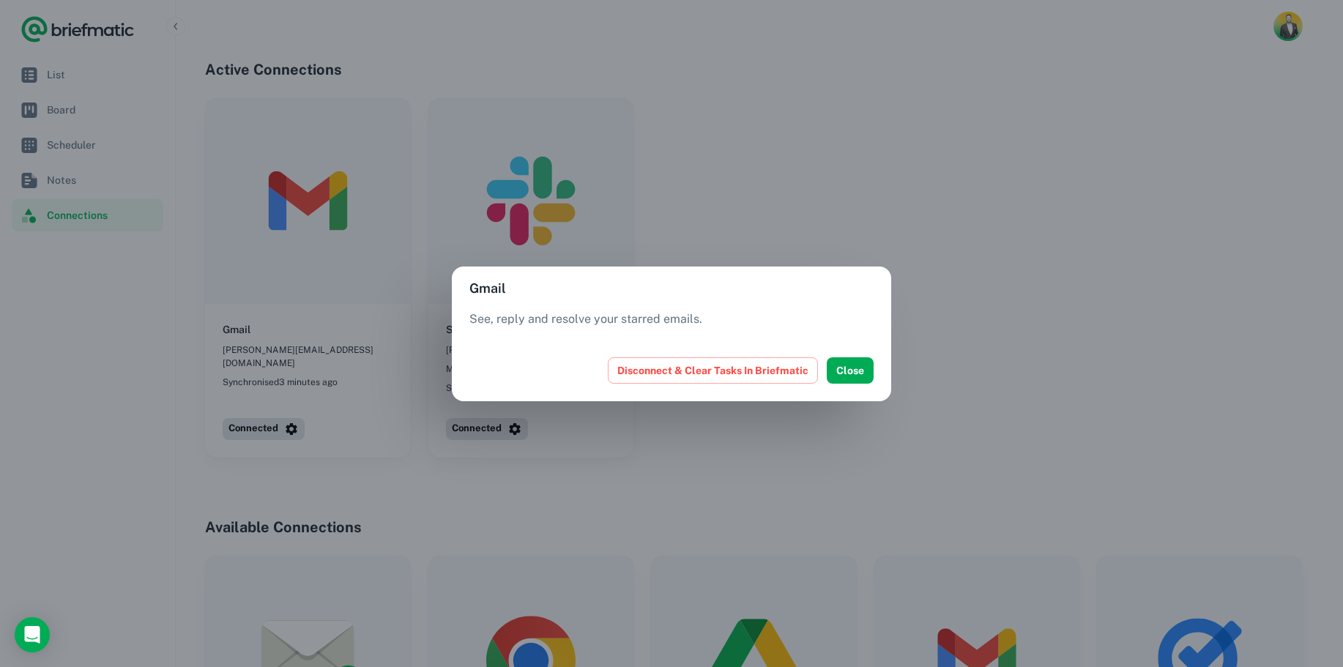
click at [403, 407] on div "Gmail See, reply and resolve your starred emails. Disconnect & Clear Tasks In B…" at bounding box center [671, 333] width 1343 height 667
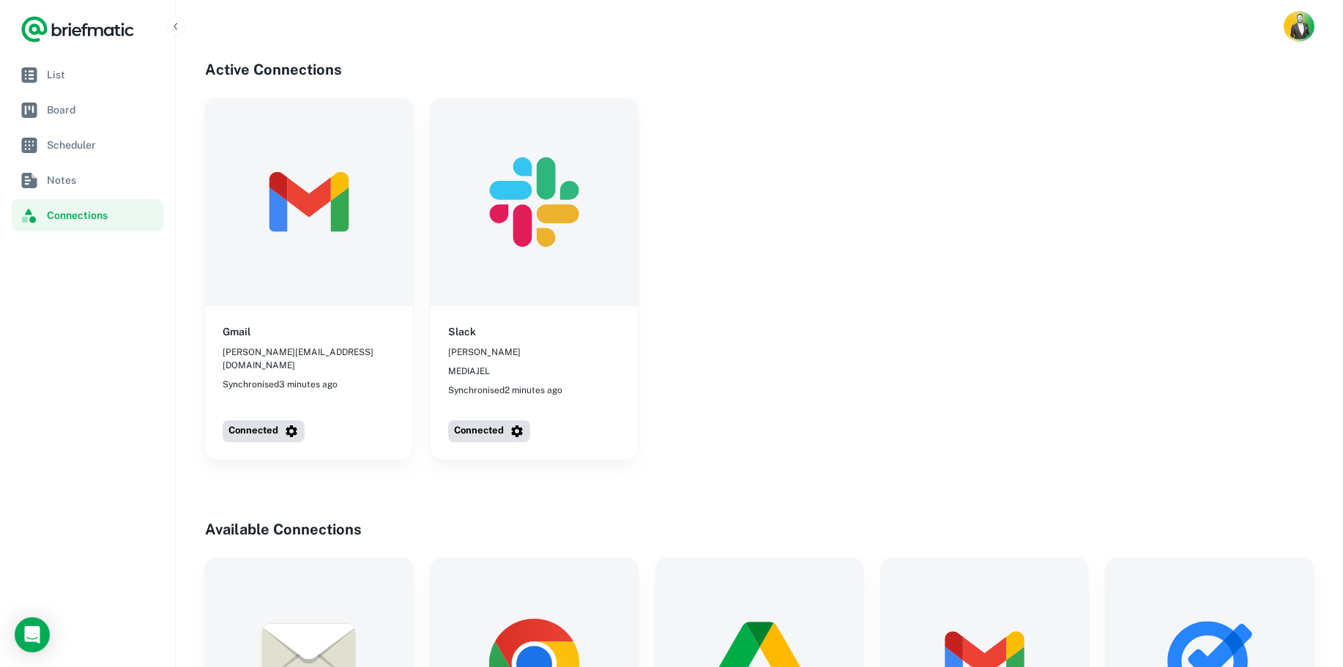
click at [1297, 23] on img "Account button" at bounding box center [1299, 26] width 26 height 26
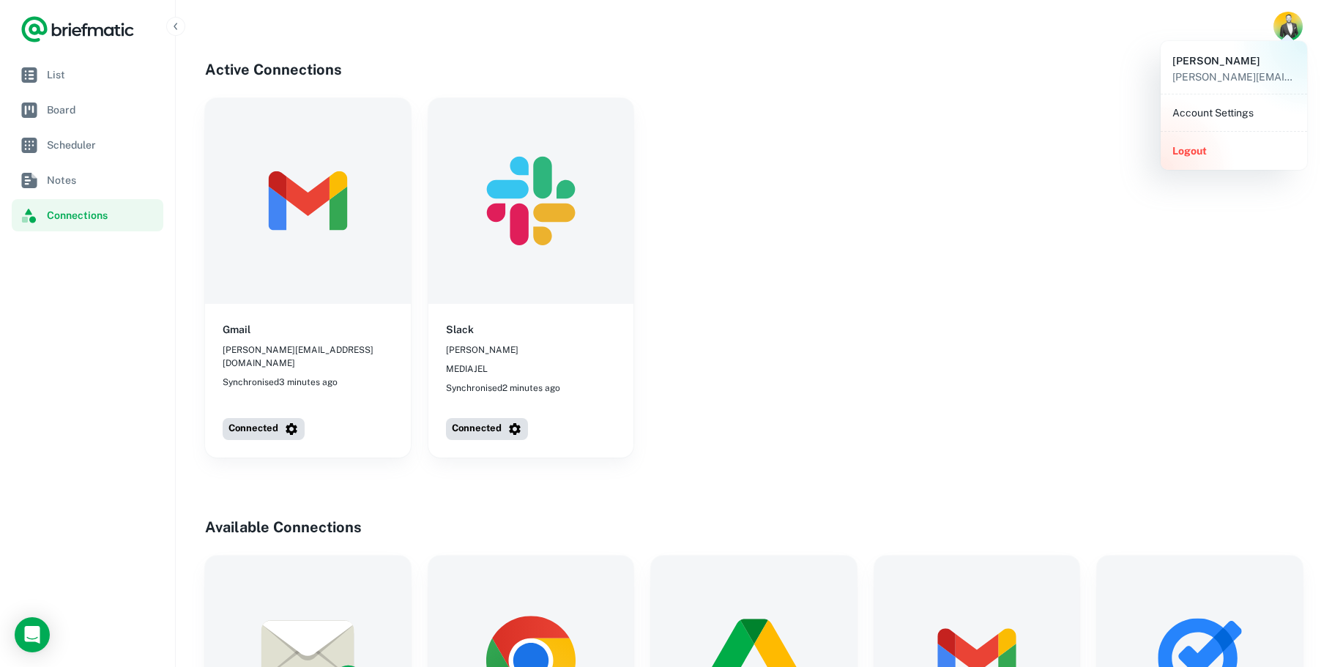
click at [1233, 111] on li "Account Settings" at bounding box center [1233, 112] width 135 height 25
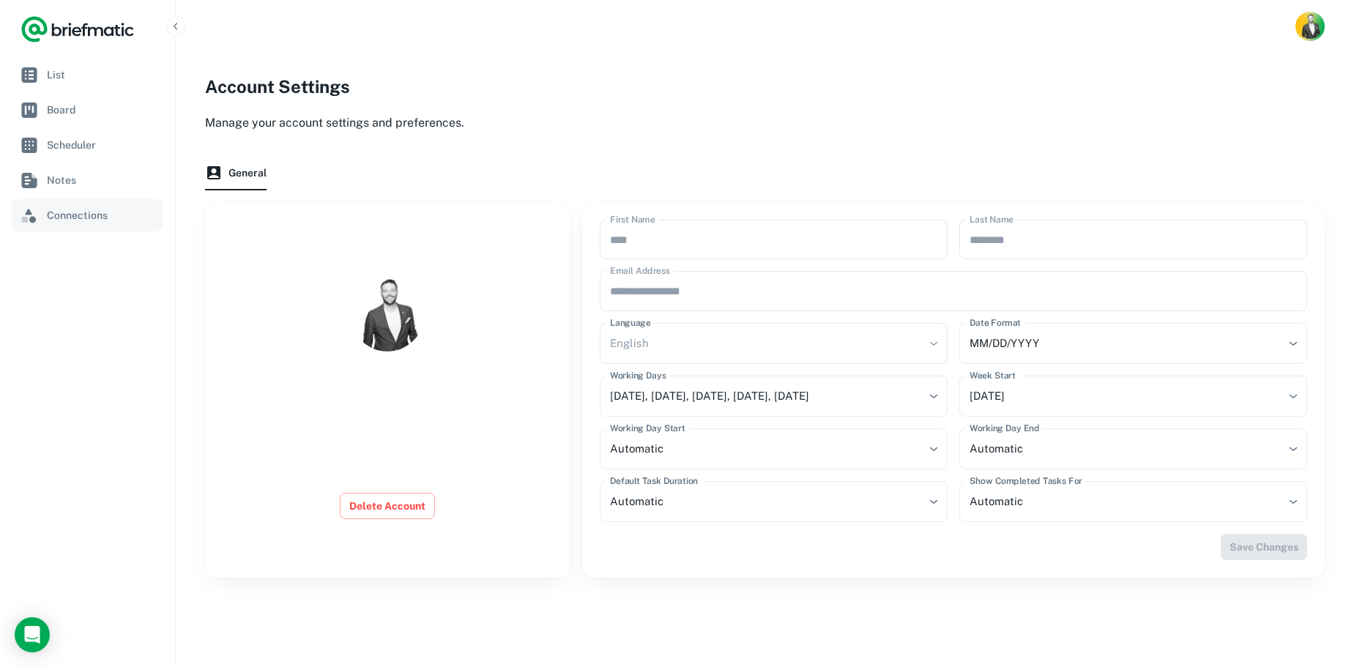
click at [61, 227] on link "Connections" at bounding box center [88, 215] width 152 height 32
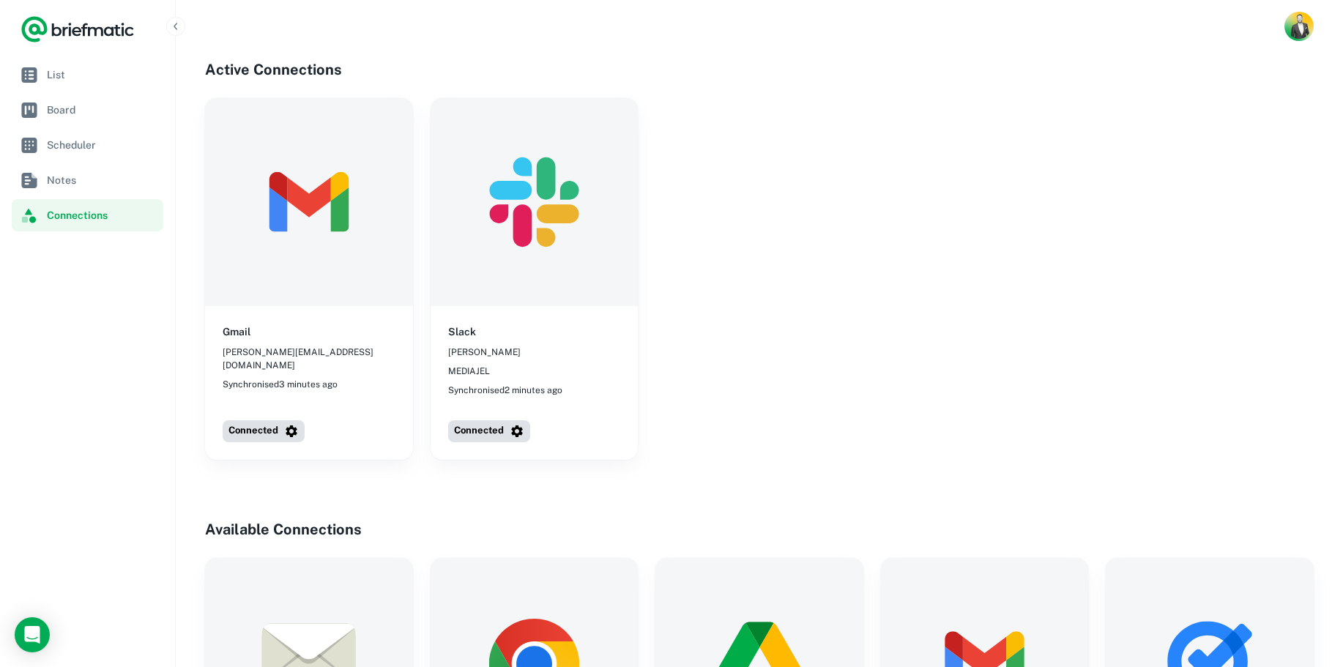
click at [241, 359] on div "Gmail ted@mediajel.com Synchronised 3 minutes ago" at bounding box center [309, 357] width 208 height 102
click at [81, 86] on link "List" at bounding box center [88, 75] width 152 height 32
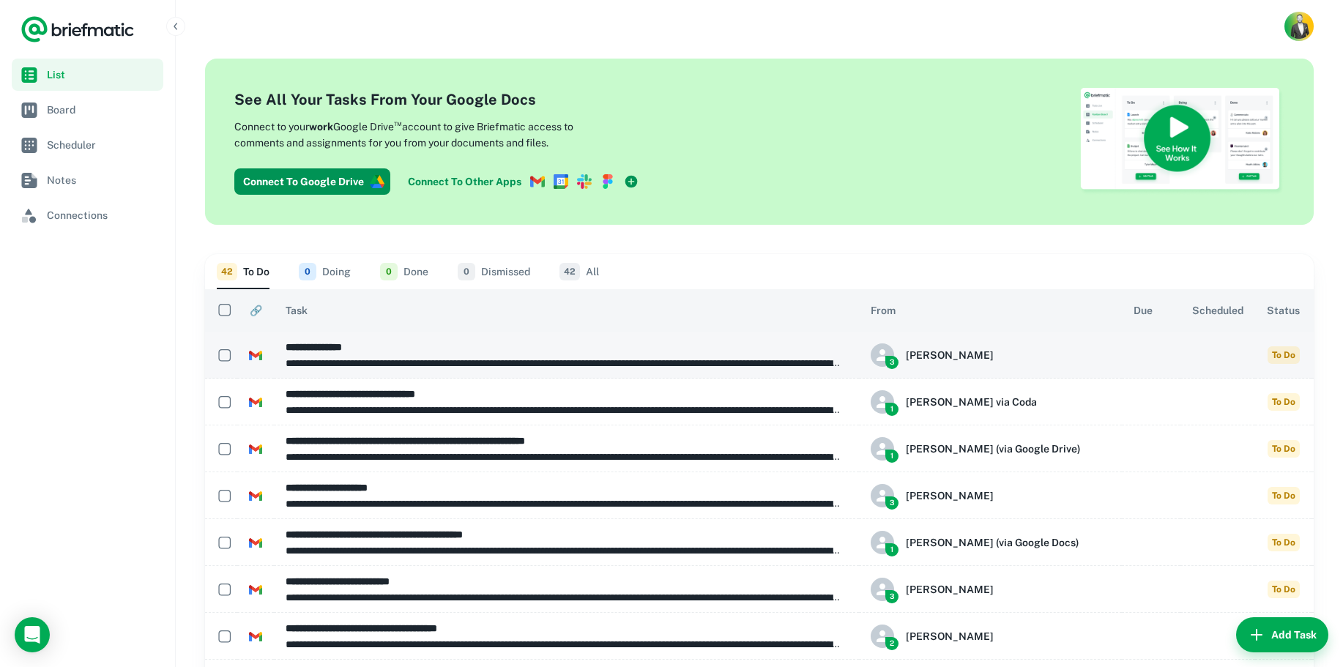
scroll to position [151, 0]
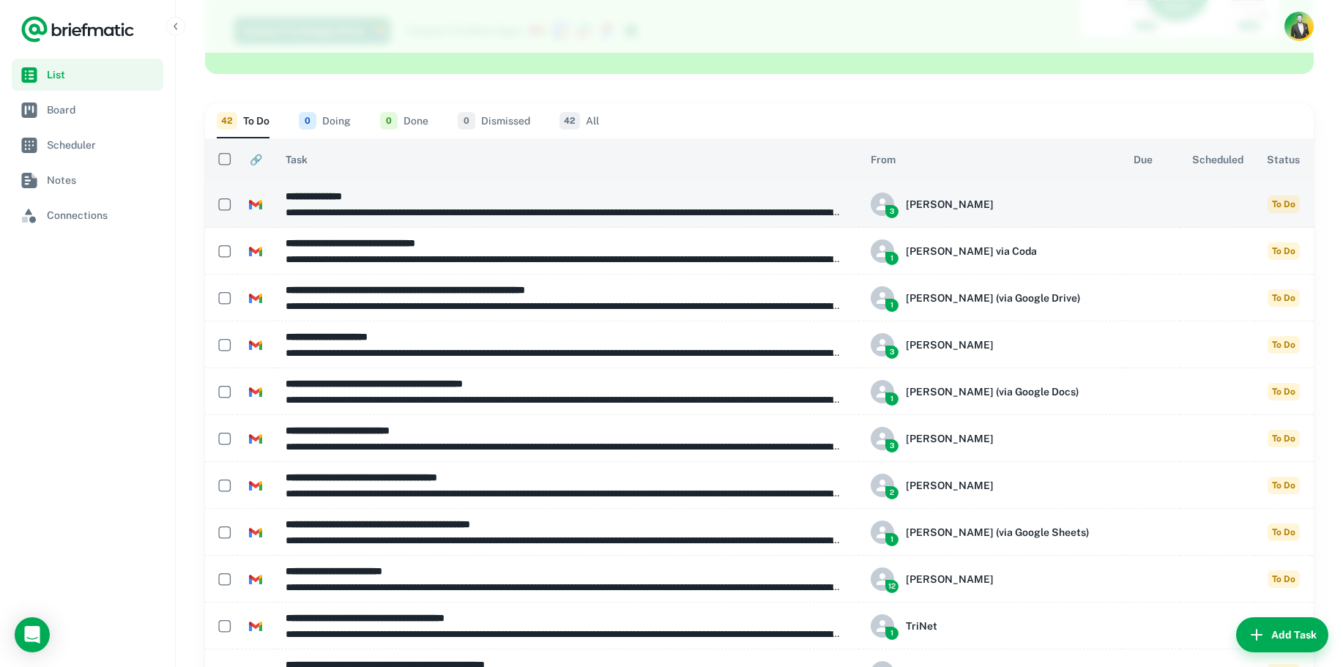
click at [1334, 204] on icon "button" at bounding box center [1335, 204] width 3 height 12
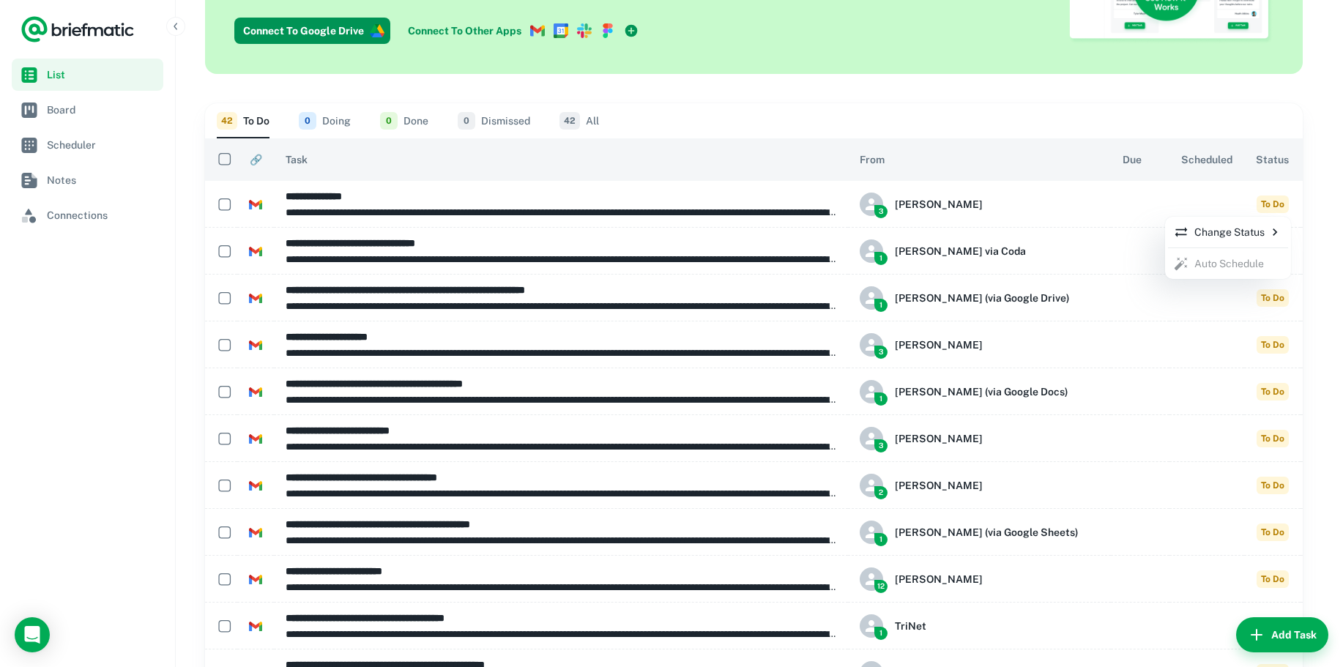
click at [1316, 207] on div at bounding box center [671, 333] width 1343 height 667
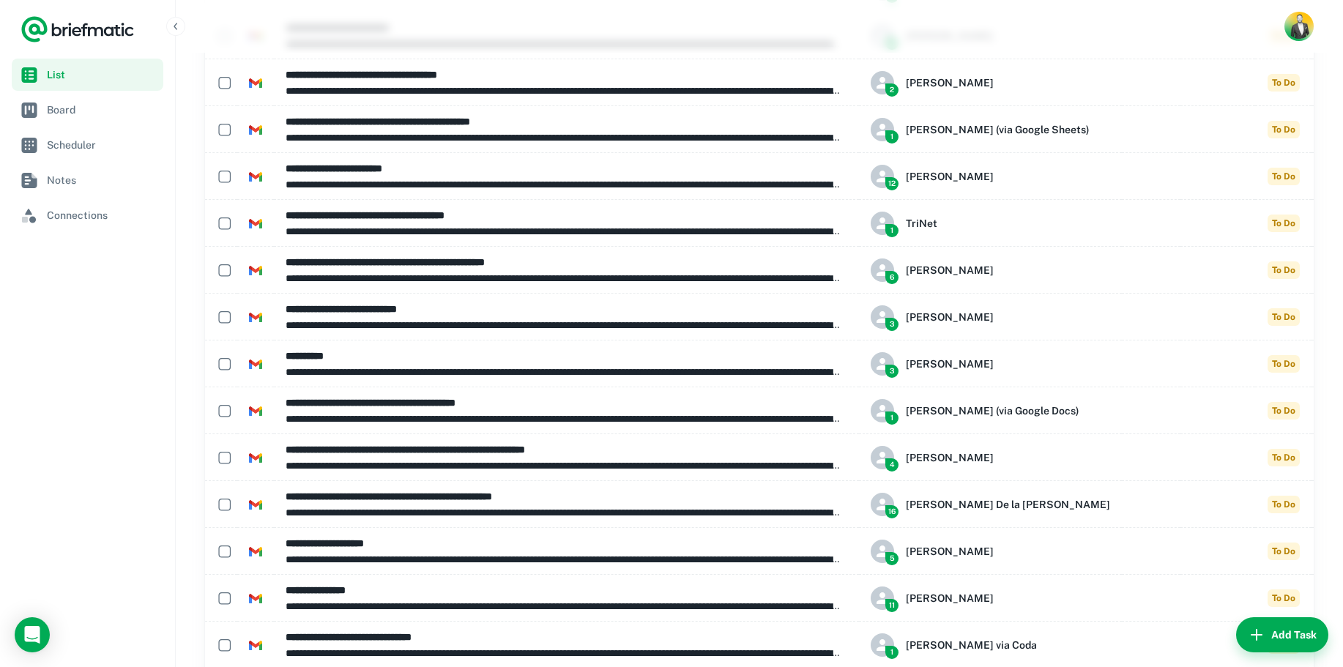
scroll to position [0, 0]
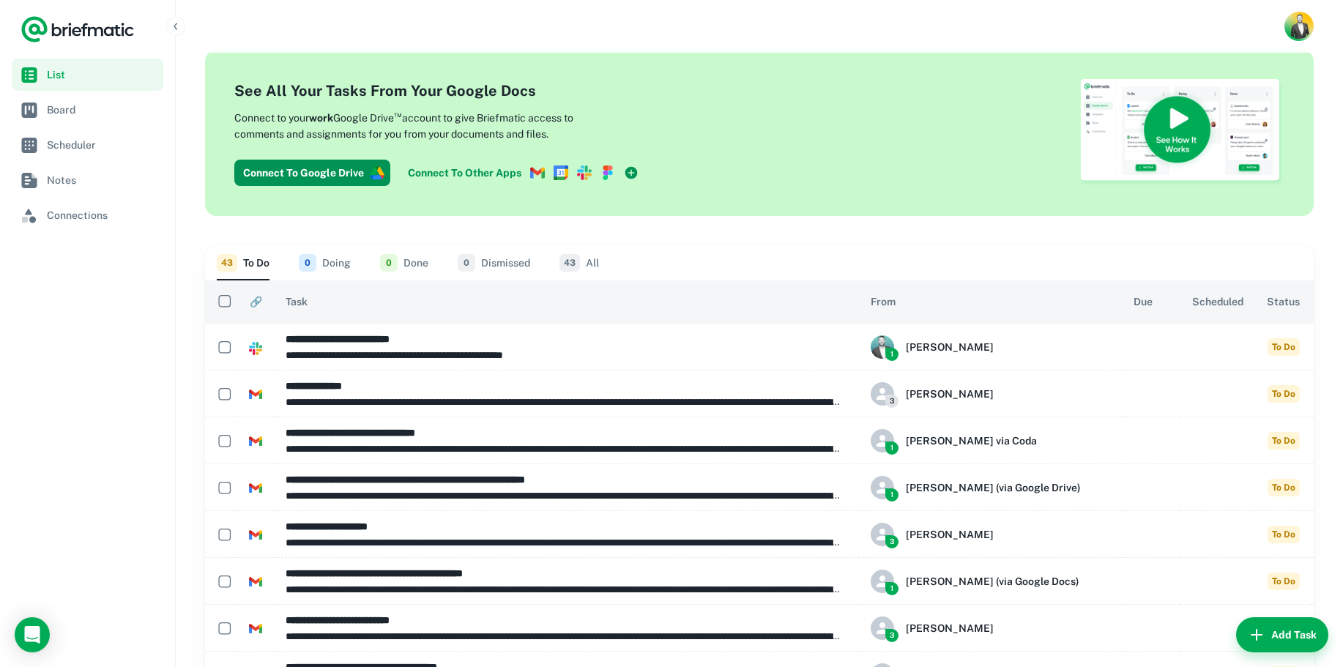
scroll to position [56, 0]
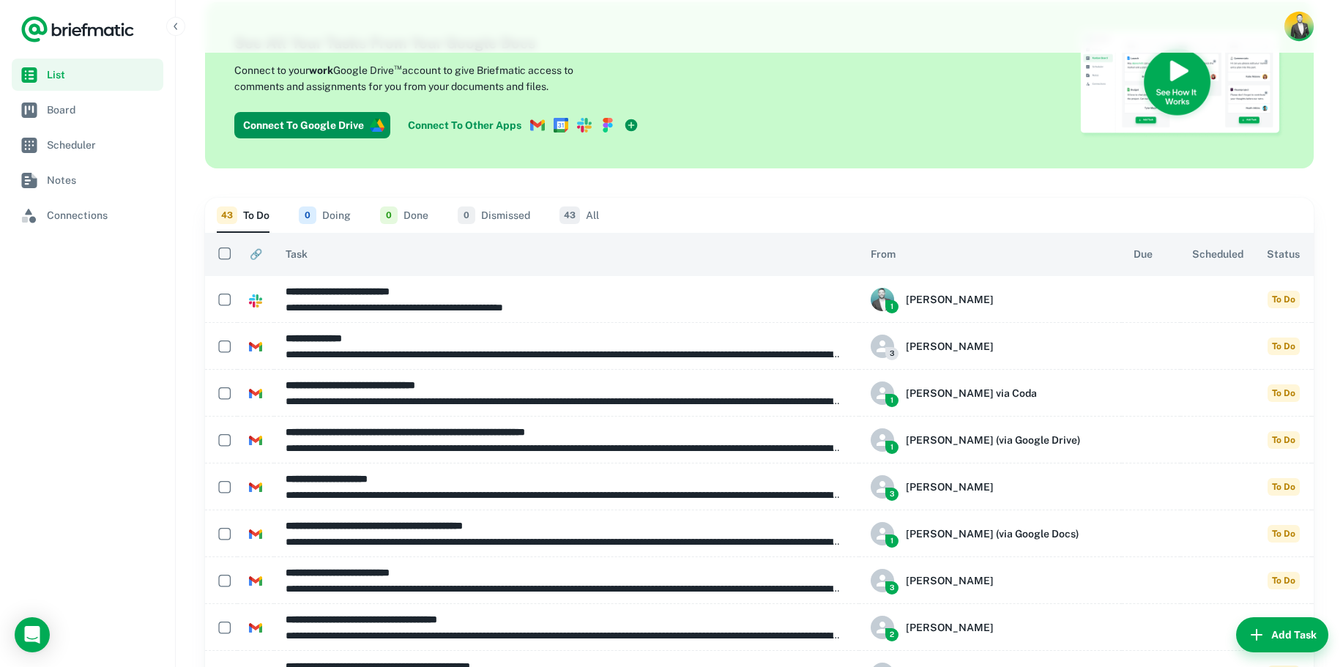
click at [1283, 23] on div at bounding box center [759, 26] width 1167 height 53
click at [1303, 31] on img "Account button" at bounding box center [1299, 26] width 26 height 26
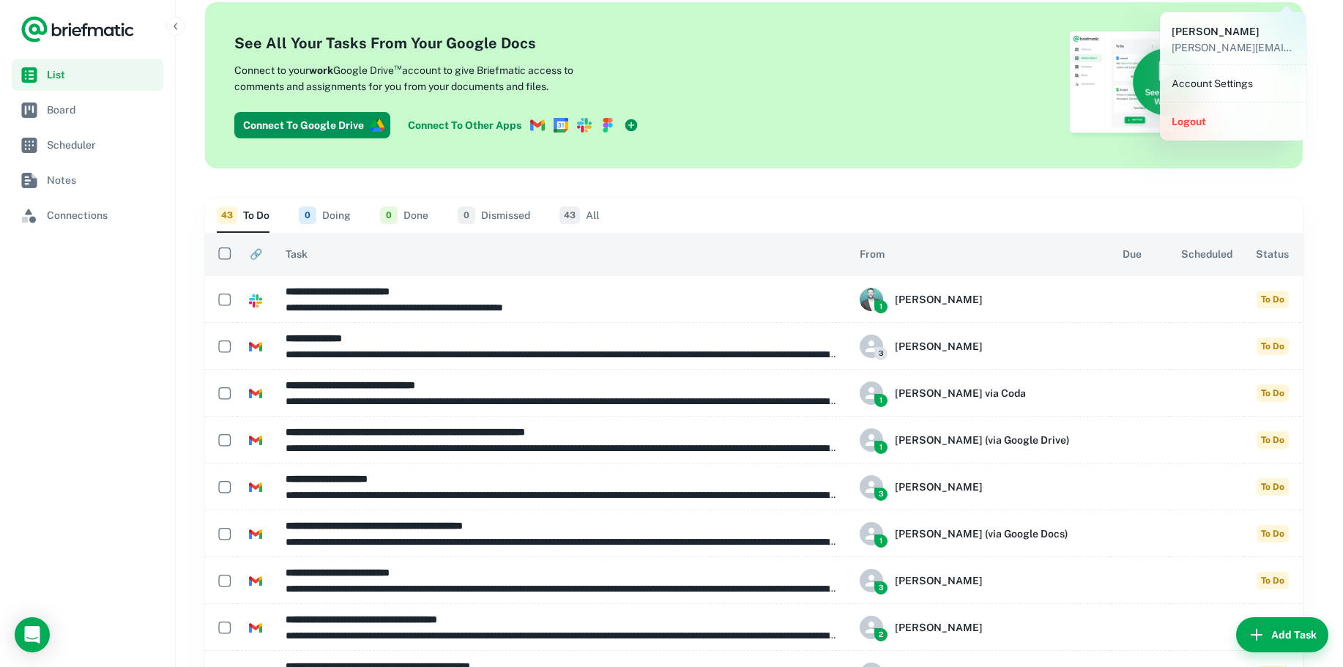
click at [1224, 89] on li "Account Settings" at bounding box center [1233, 83] width 135 height 25
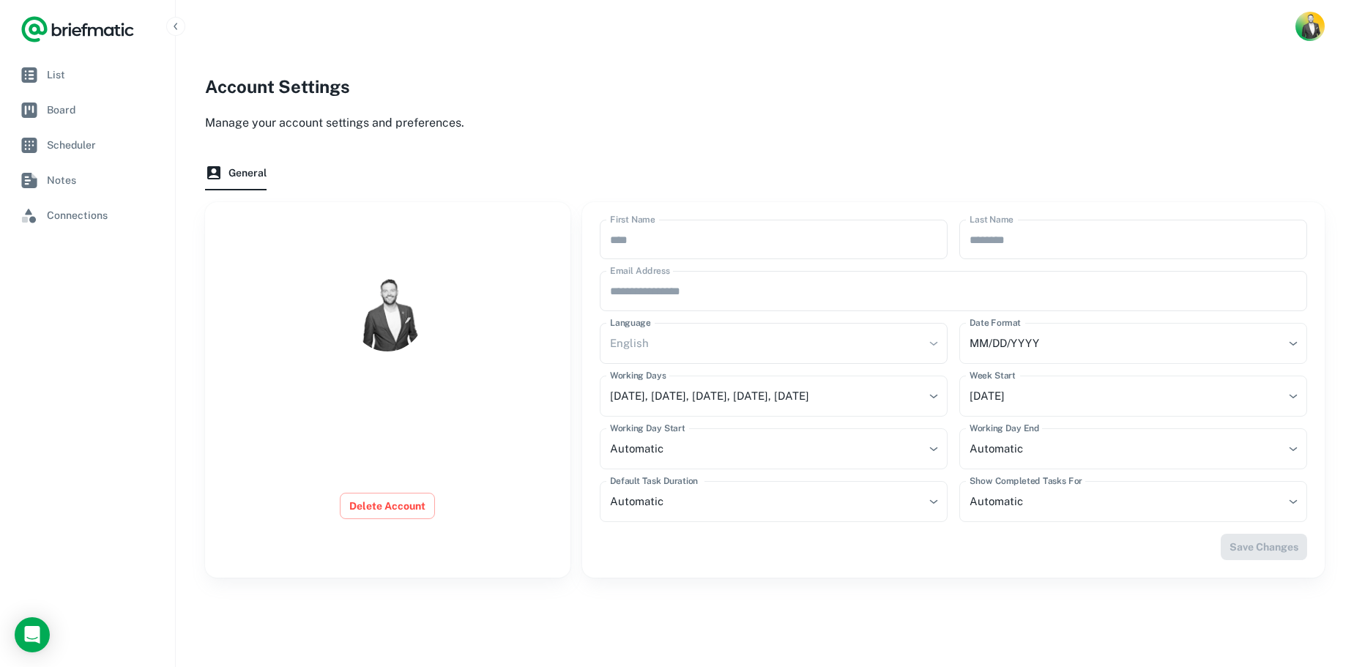
drag, startPoint x: 334, startPoint y: 272, endPoint x: 316, endPoint y: 250, distance: 27.6
click at [333, 271] on div at bounding box center [387, 285] width 365 height 167
click at [130, 190] on link "Notes" at bounding box center [88, 180] width 152 height 32
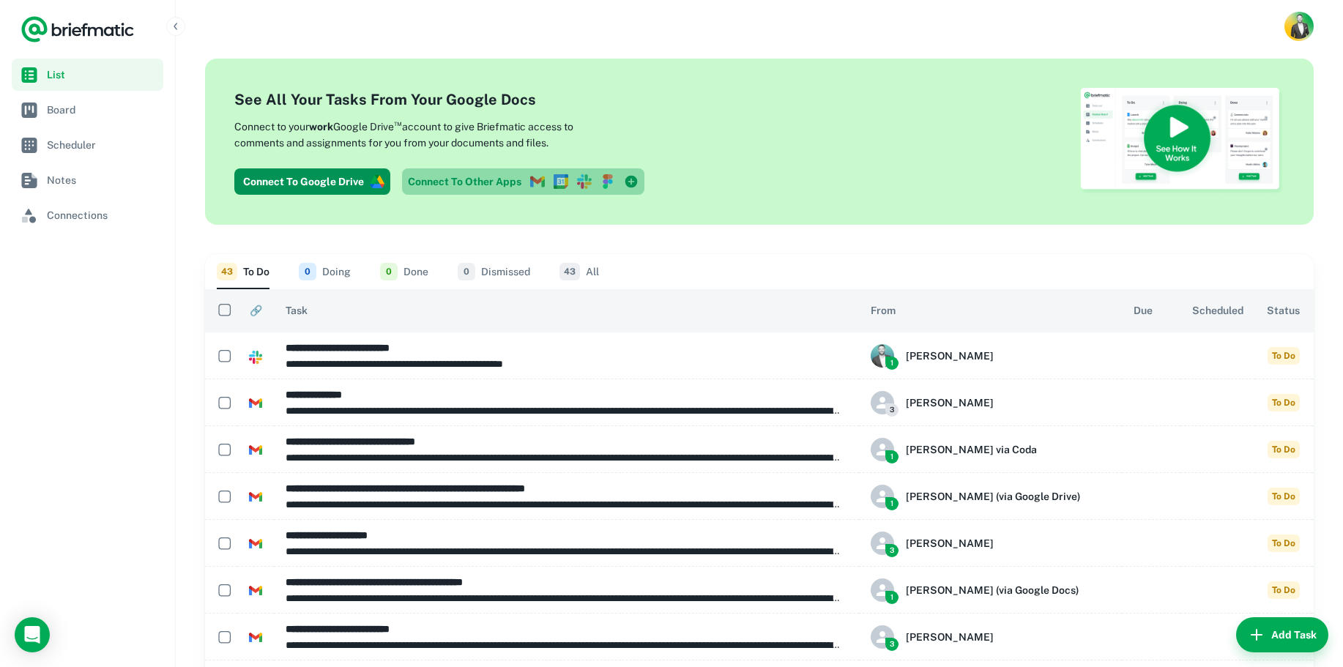
click at [450, 179] on link "Connect To Other Apps" at bounding box center [523, 181] width 242 height 26
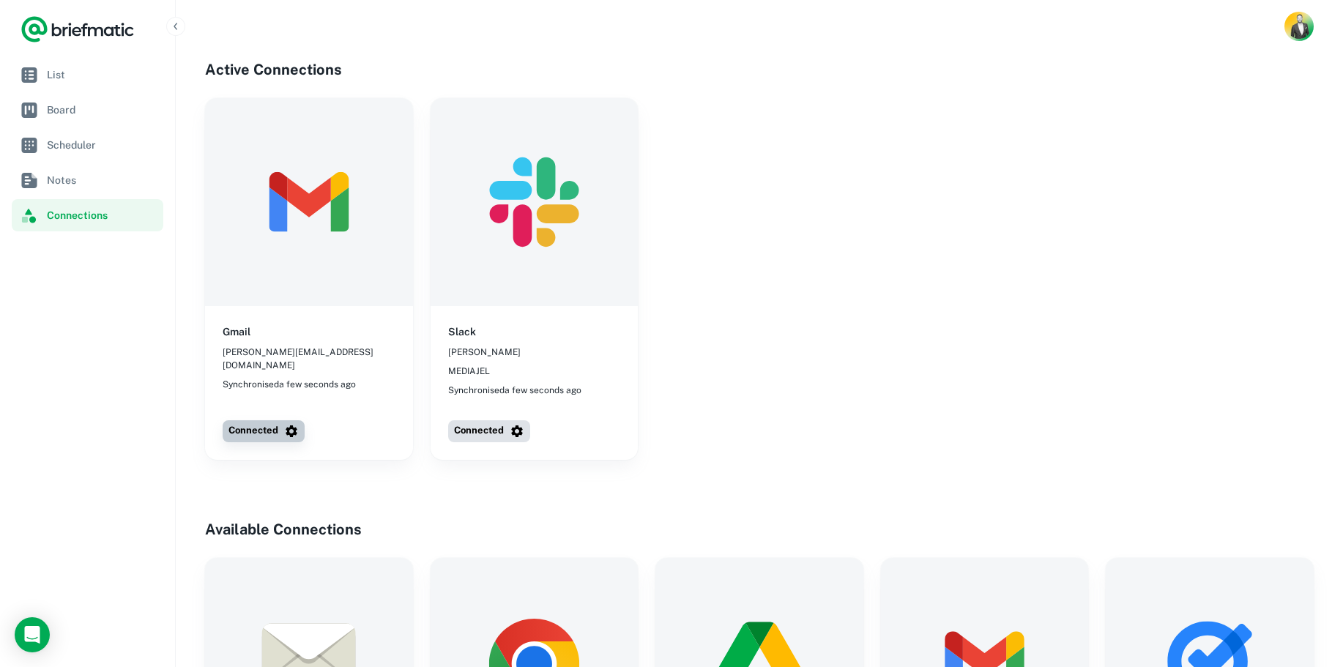
click at [264, 433] on button "Connected" at bounding box center [264, 431] width 82 height 22
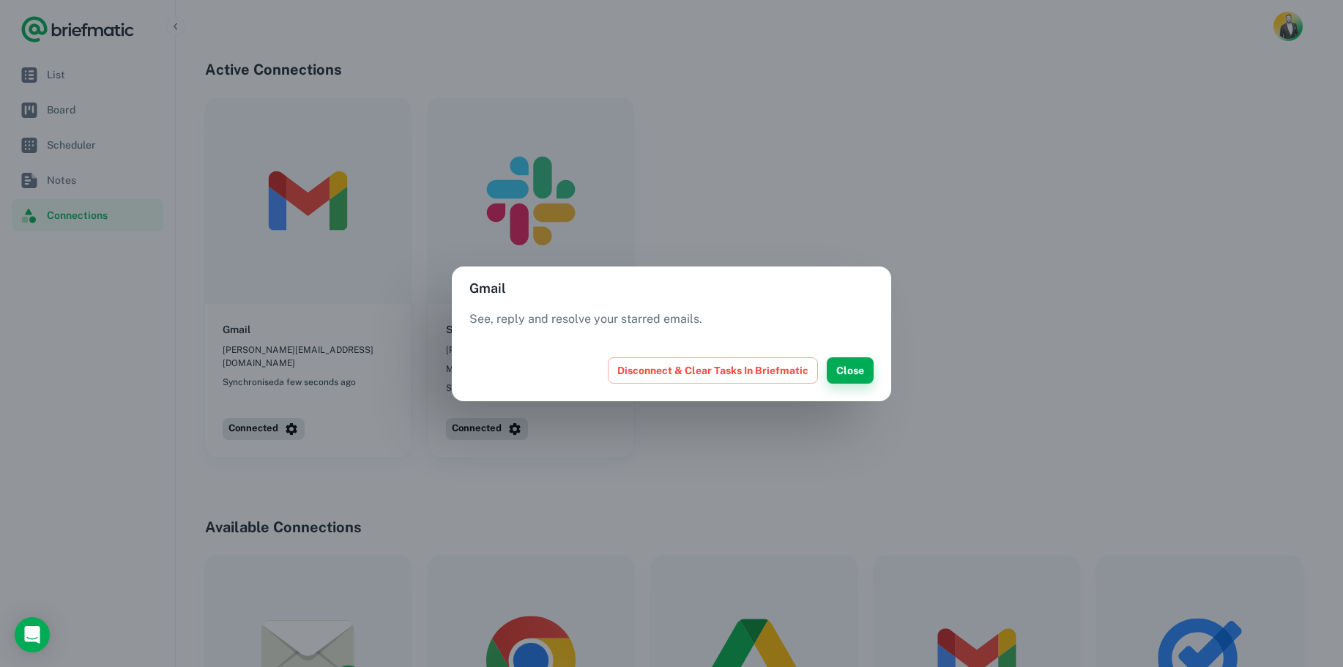
click at [861, 368] on button "Close" at bounding box center [850, 370] width 47 height 26
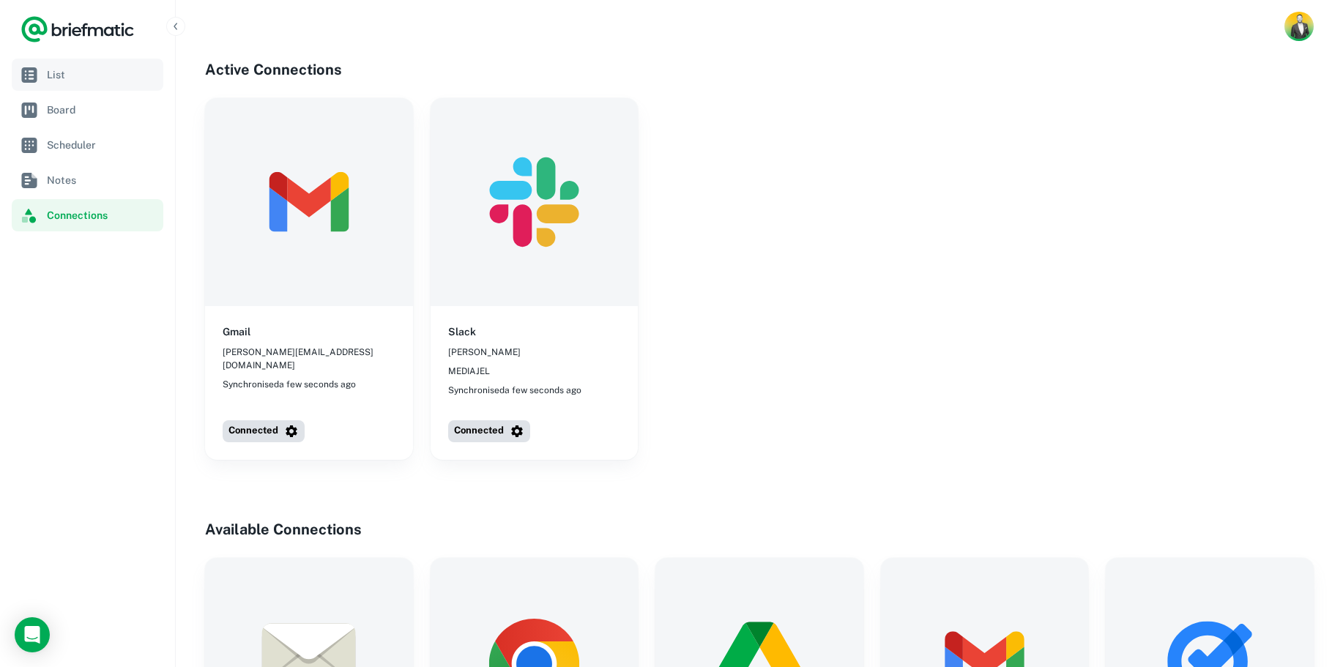
click at [70, 81] on span "List" at bounding box center [102, 75] width 111 height 16
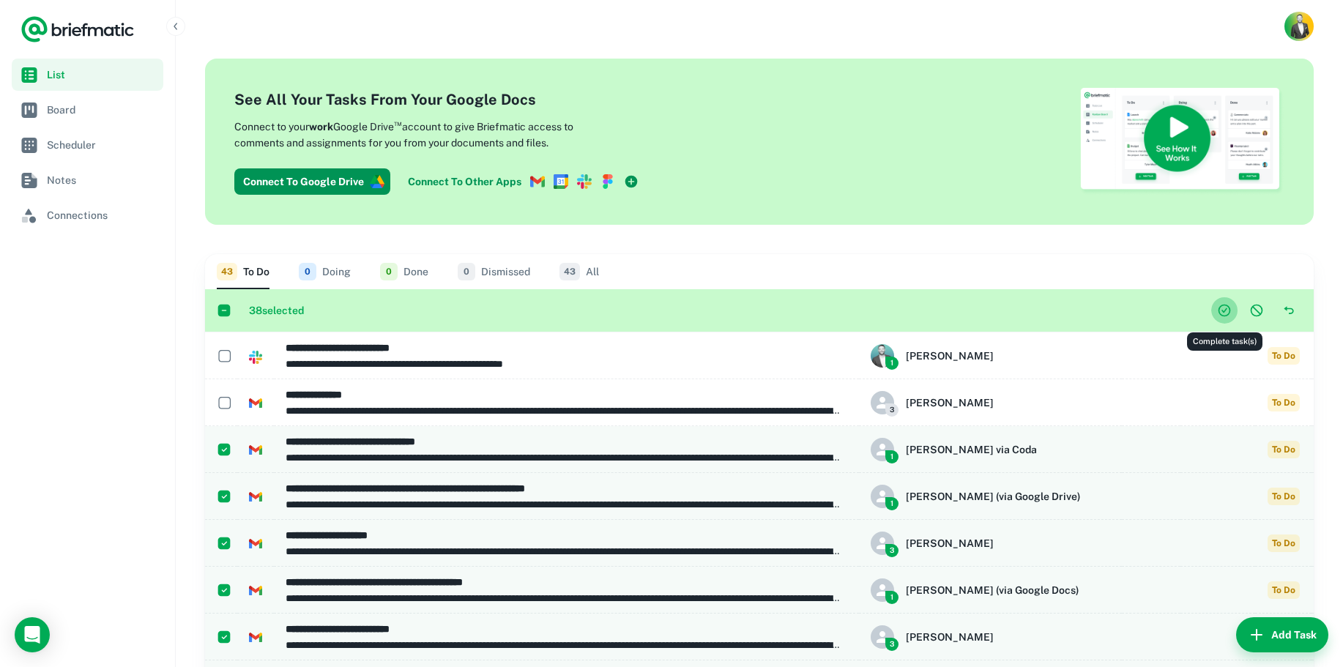
click at [1225, 309] on icon "Complete task(s)" at bounding box center [1223, 309] width 5 height 5
click at [1224, 307] on icon "Complete task(s)" at bounding box center [1224, 310] width 15 height 15
click at [1252, 307] on icon "Dismiss task(s)" at bounding box center [1256, 310] width 15 height 15
click at [1248, 310] on button "Dismiss task(s)" at bounding box center [1256, 310] width 26 height 26
click at [1258, 307] on icon "Dismiss task(s)" at bounding box center [1256, 310] width 15 height 15
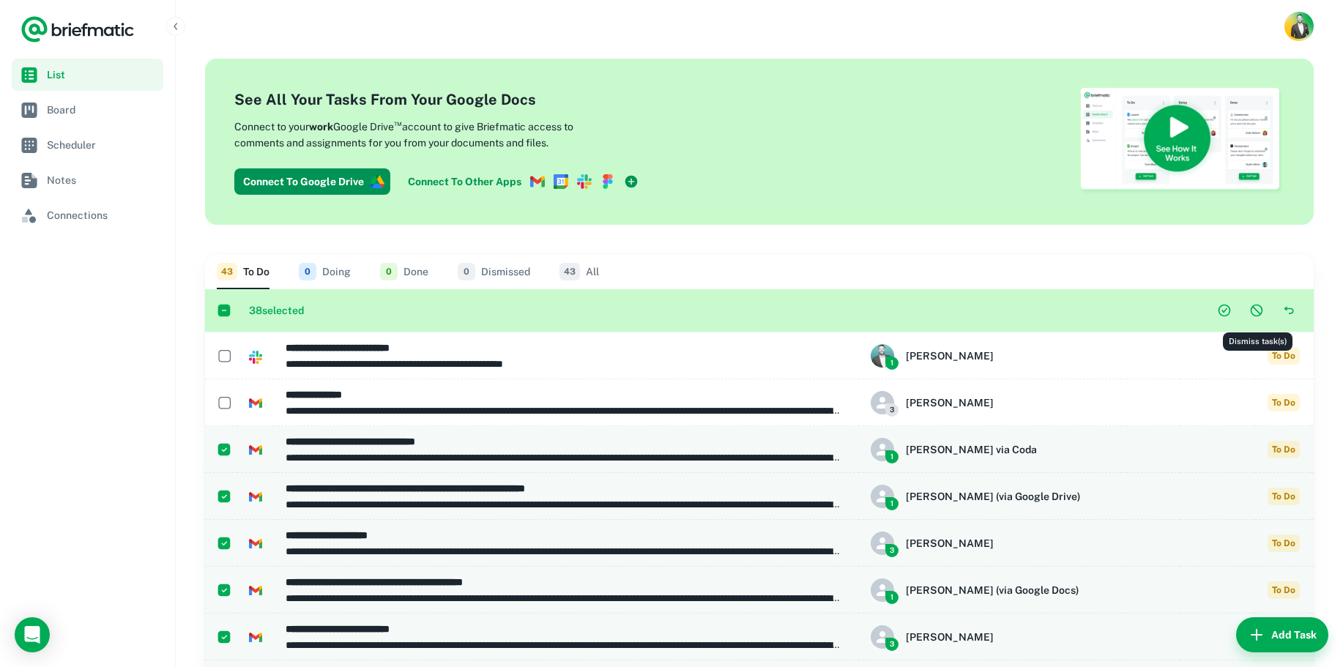
click at [1253, 310] on icon "Dismiss task(s)" at bounding box center [1256, 310] width 15 height 15
click at [498, 274] on button "0 Dismissed" at bounding box center [494, 271] width 72 height 35
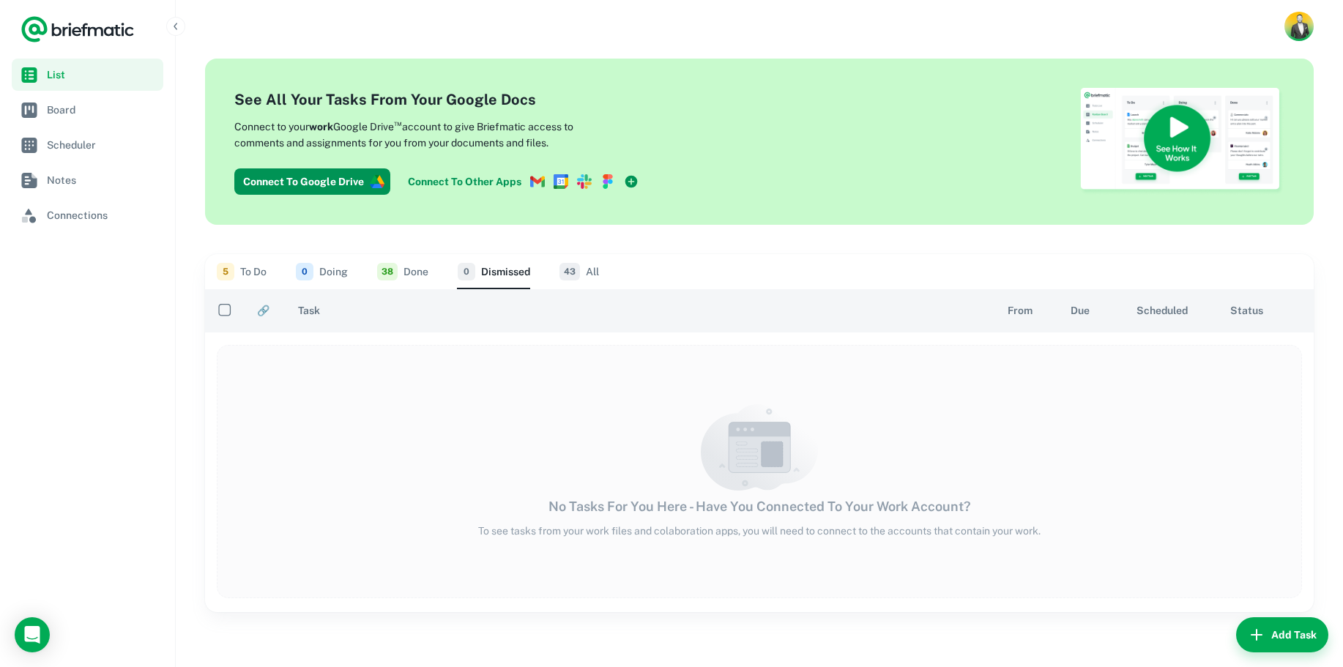
click at [253, 277] on button "5 To Do" at bounding box center [242, 271] width 50 height 35
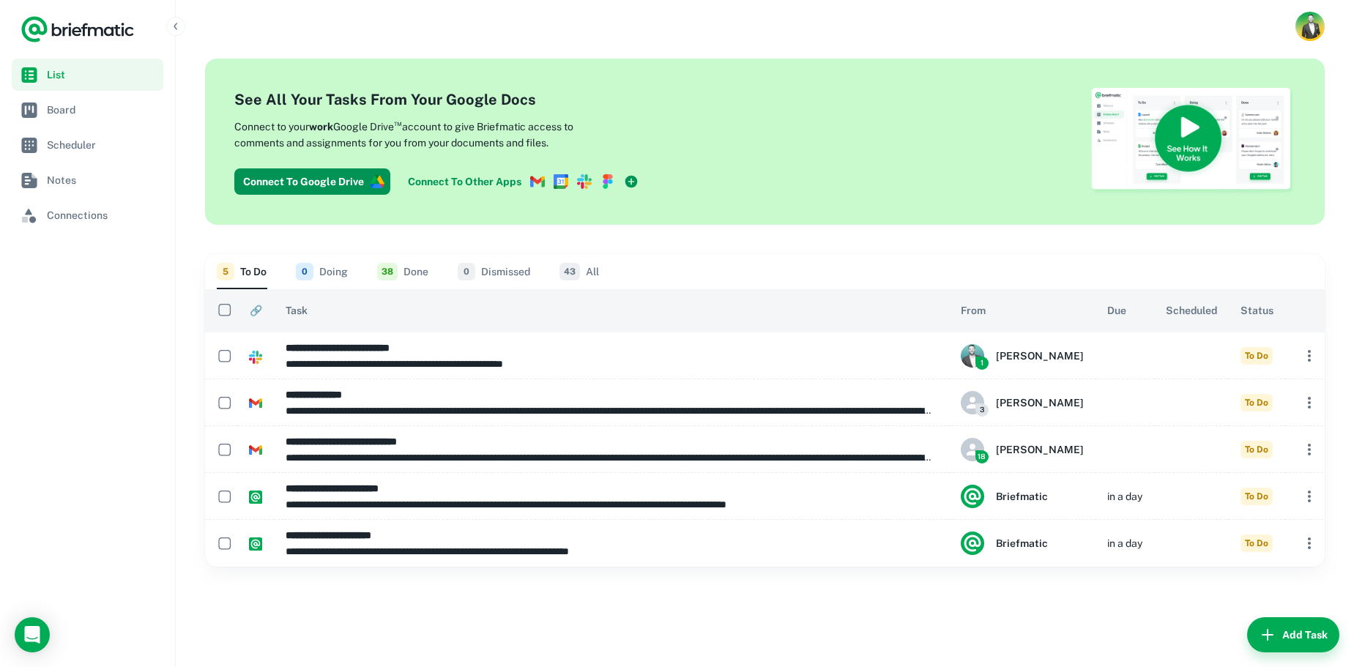
click at [411, 276] on button "38 Done" at bounding box center [402, 271] width 51 height 35
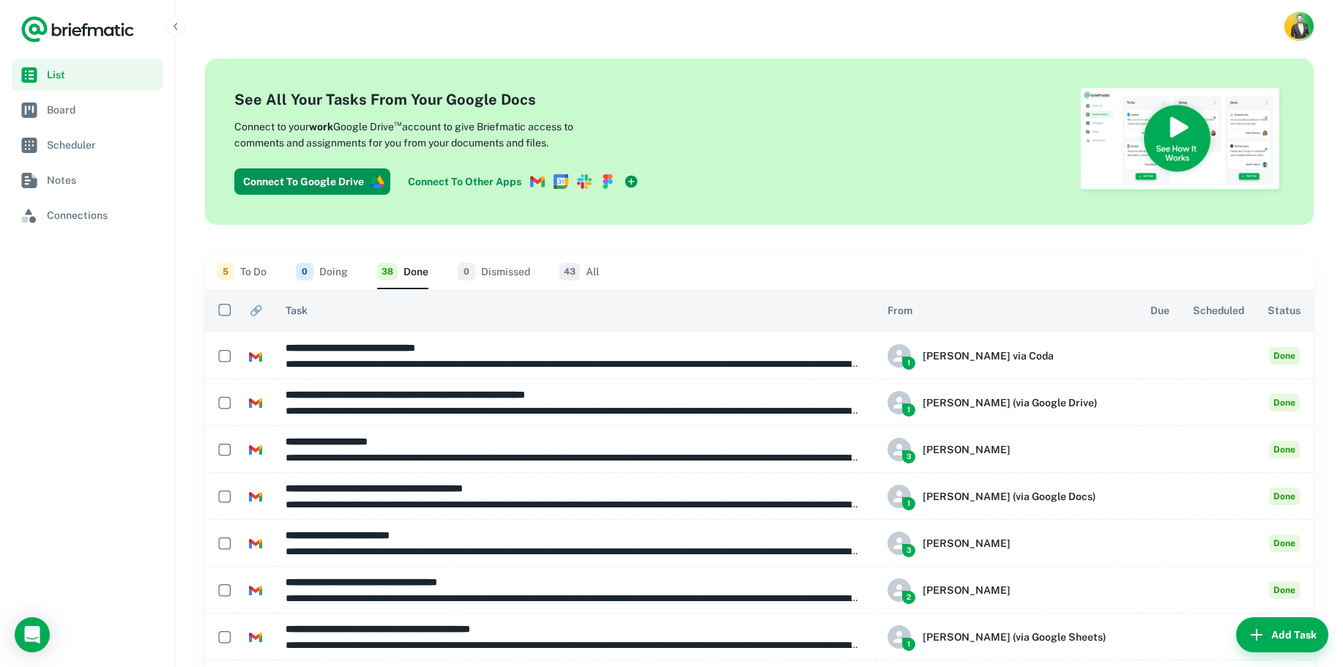
click at [237, 277] on button "5 To Do" at bounding box center [242, 271] width 50 height 35
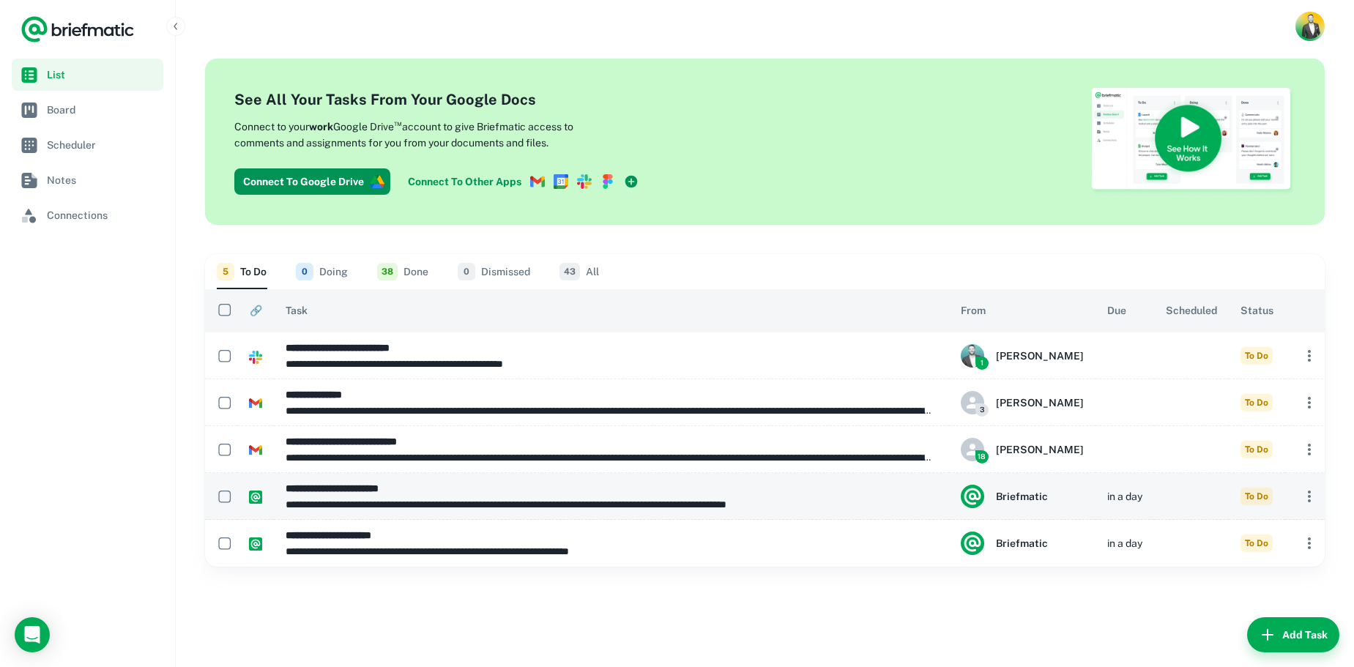
click at [1240, 497] on span "To Do" at bounding box center [1256, 497] width 32 height 18
type input "**********"
type textarea "**********"
type input "**********"
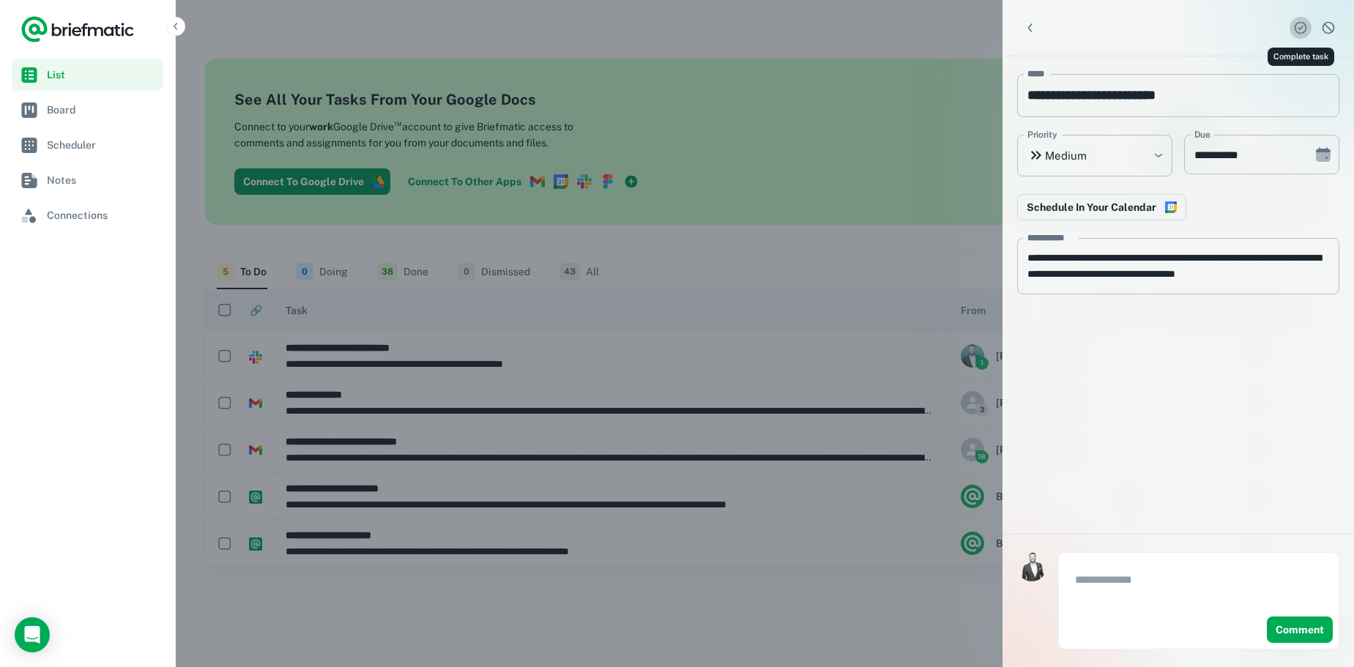
click at [1302, 24] on icon "Complete task" at bounding box center [1300, 27] width 15 height 15
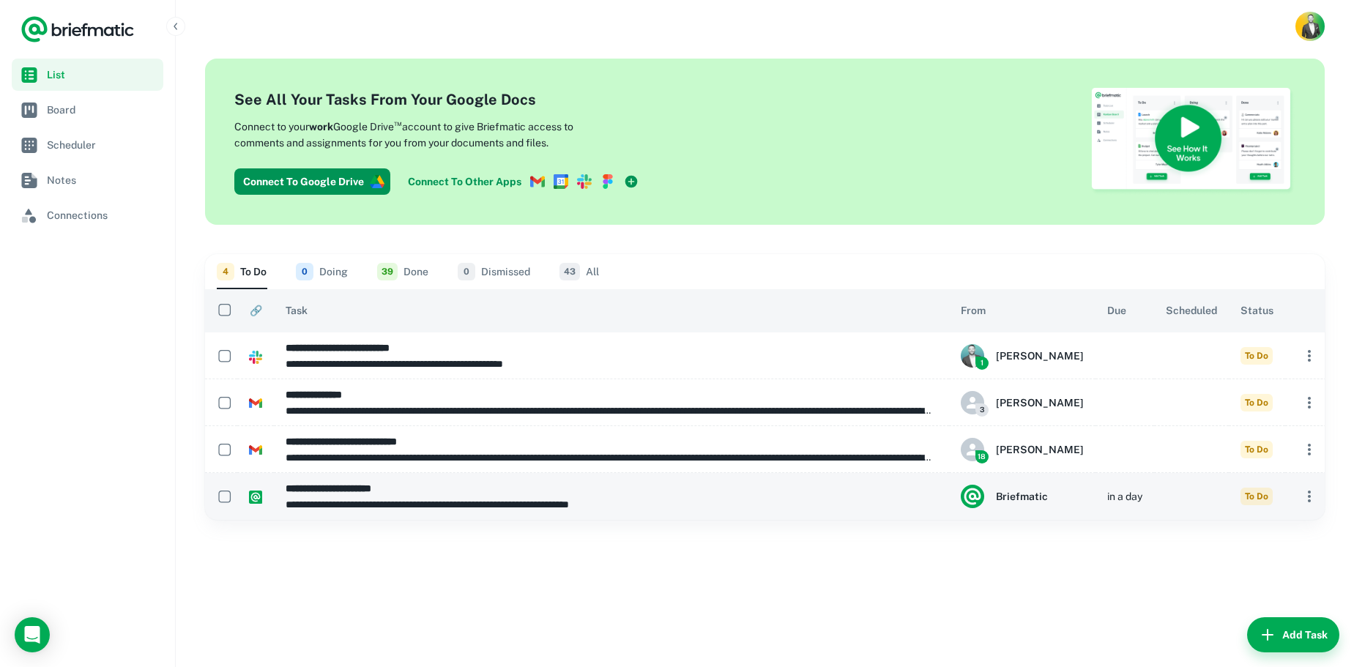
click at [1300, 495] on icon "button" at bounding box center [1309, 497] width 18 height 18
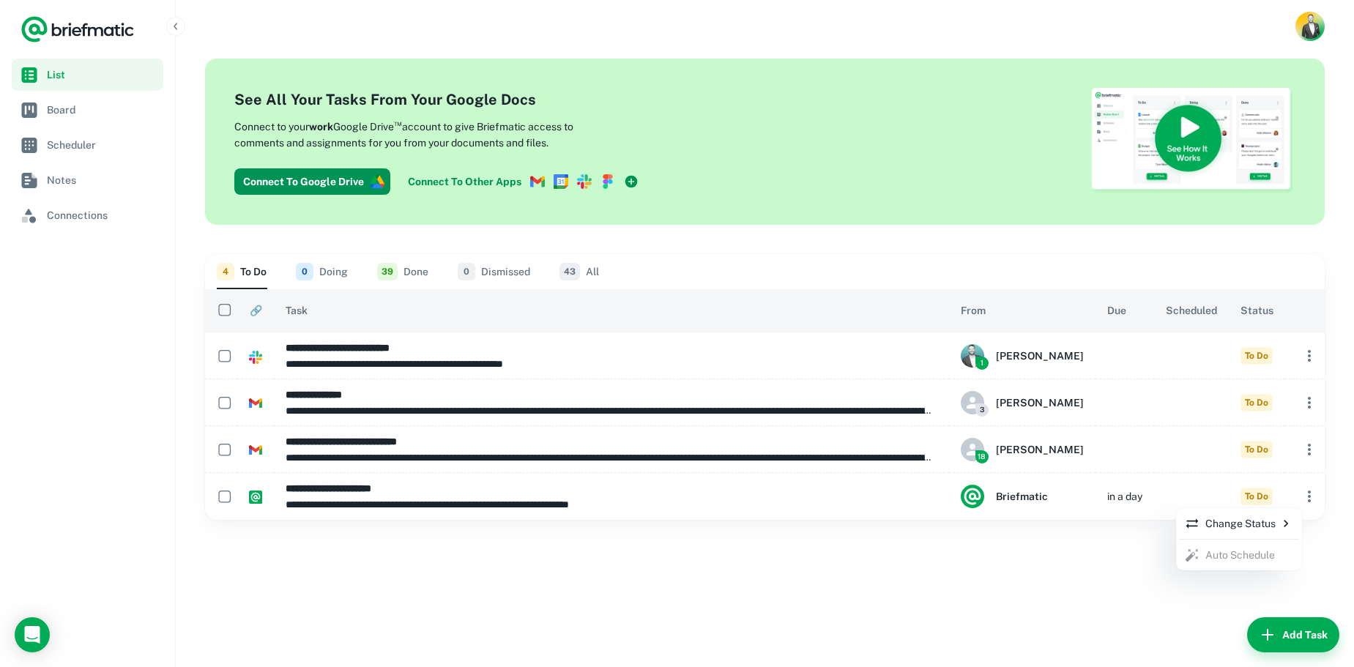
click at [1284, 522] on icon at bounding box center [1285, 523] width 15 height 15
click at [1146, 576] on p "Done" at bounding box center [1135, 582] width 25 height 16
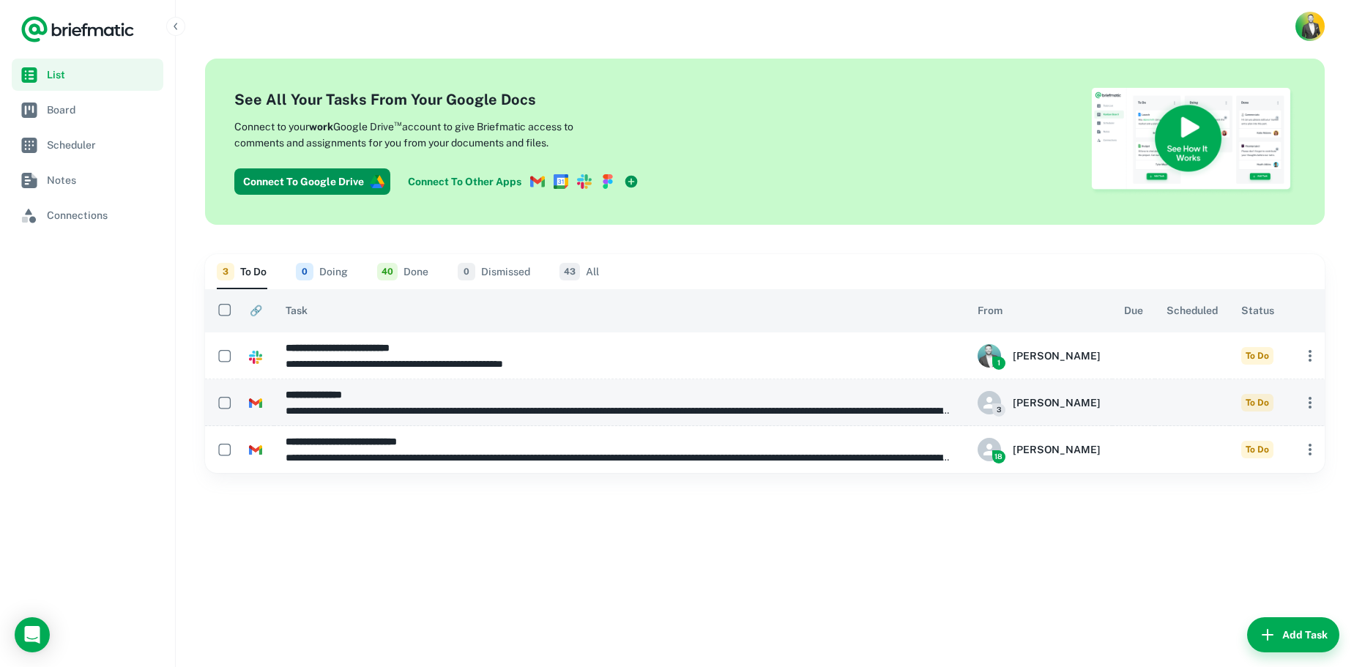
click at [518, 409] on p "**********" at bounding box center [620, 411] width 668 height 16
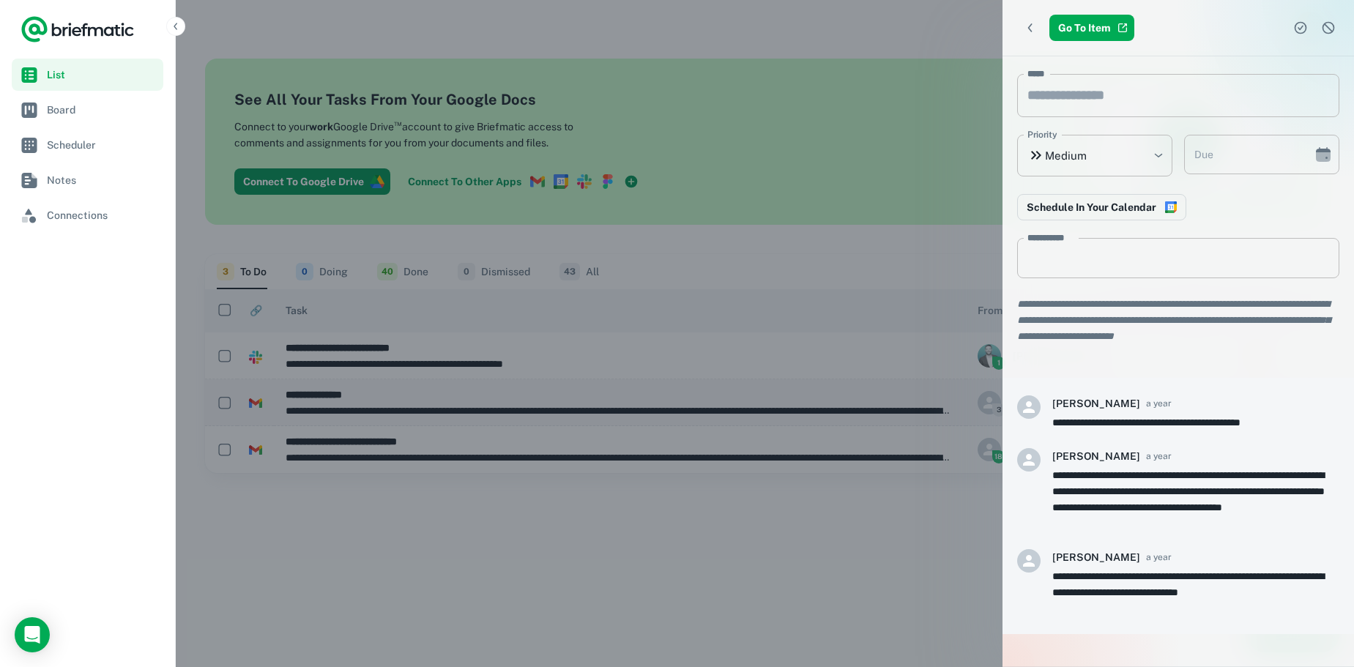
click at [518, 409] on div at bounding box center [677, 333] width 1354 height 667
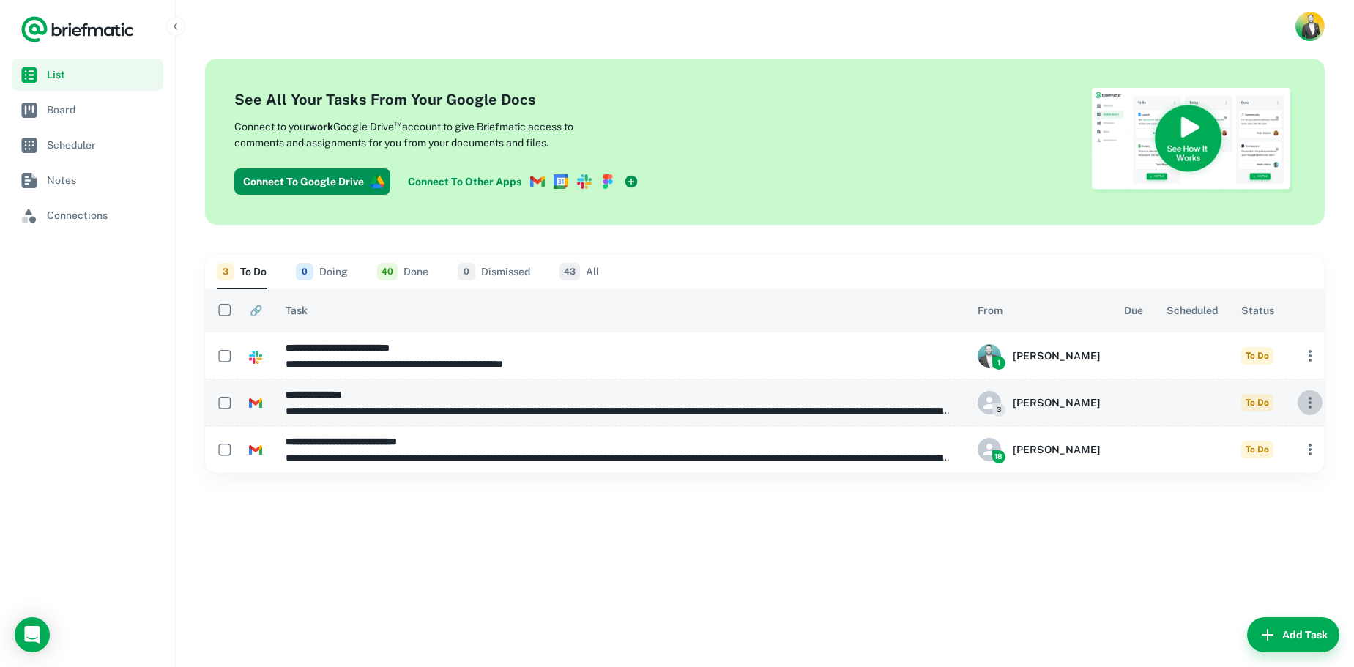
click at [1301, 406] on icon "button" at bounding box center [1310, 403] width 18 height 18
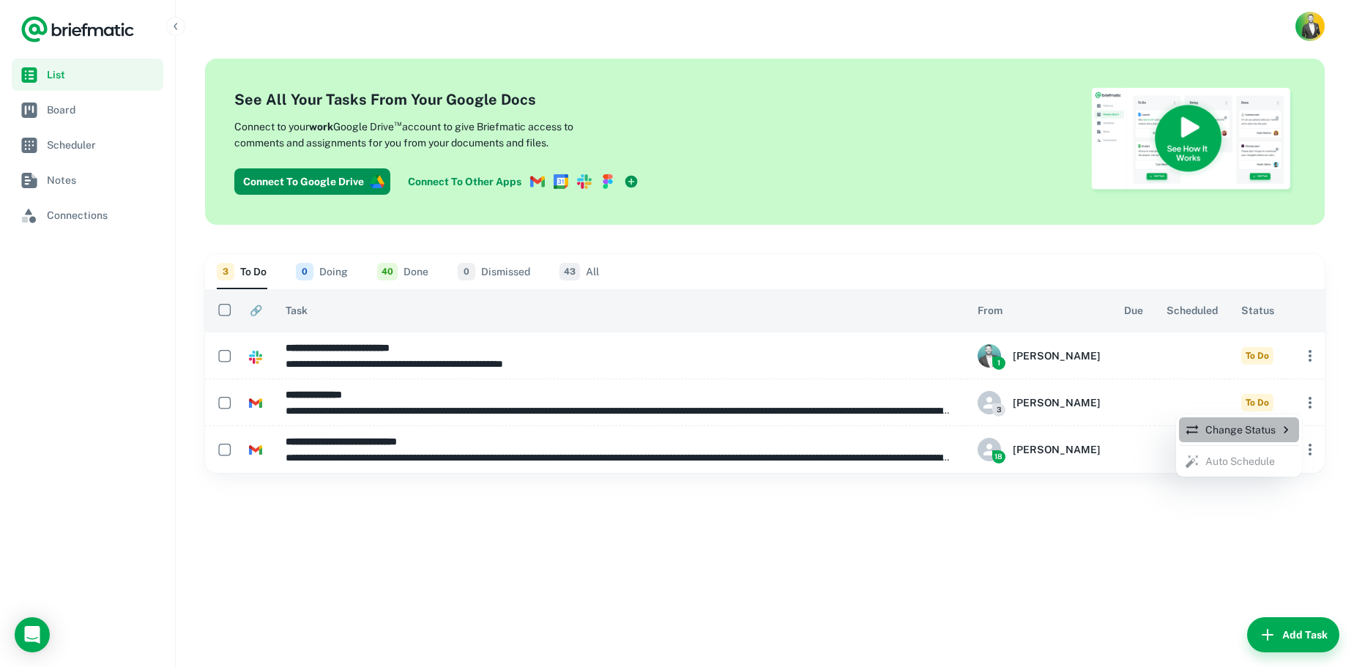
click at [1269, 428] on p "Change Status" at bounding box center [1239, 430] width 108 height 16
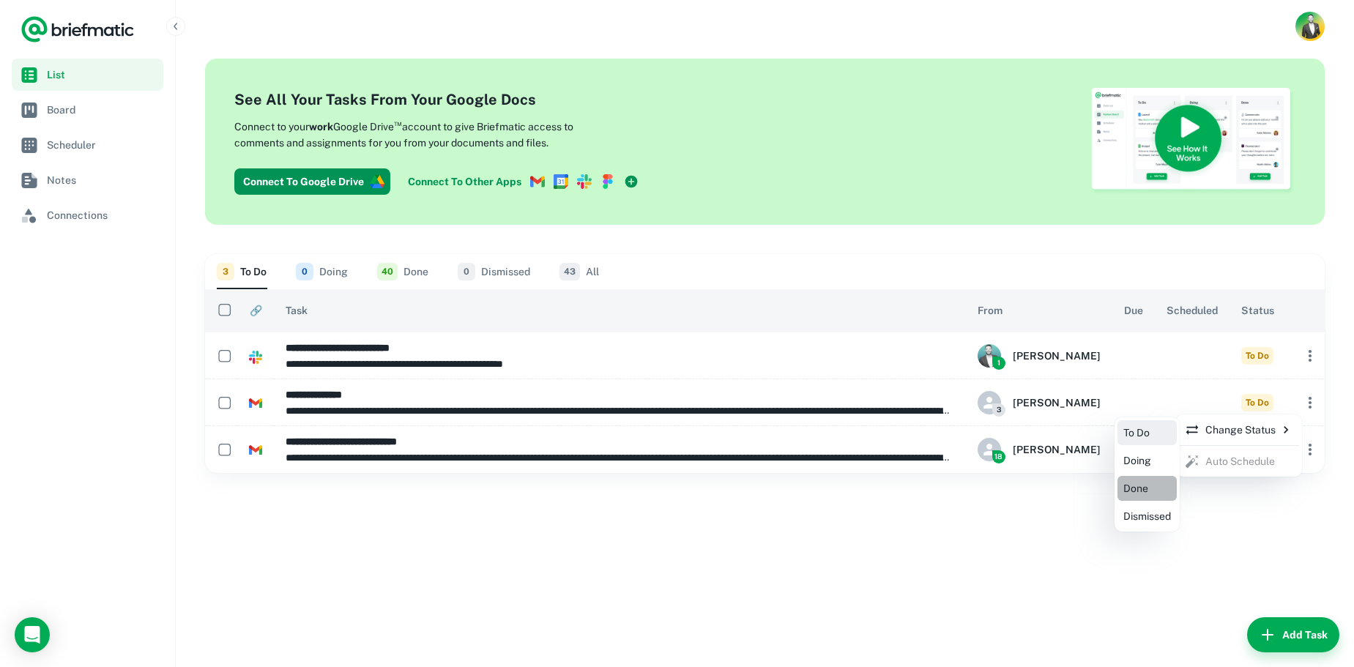
click at [1135, 488] on p "Done" at bounding box center [1135, 488] width 25 height 16
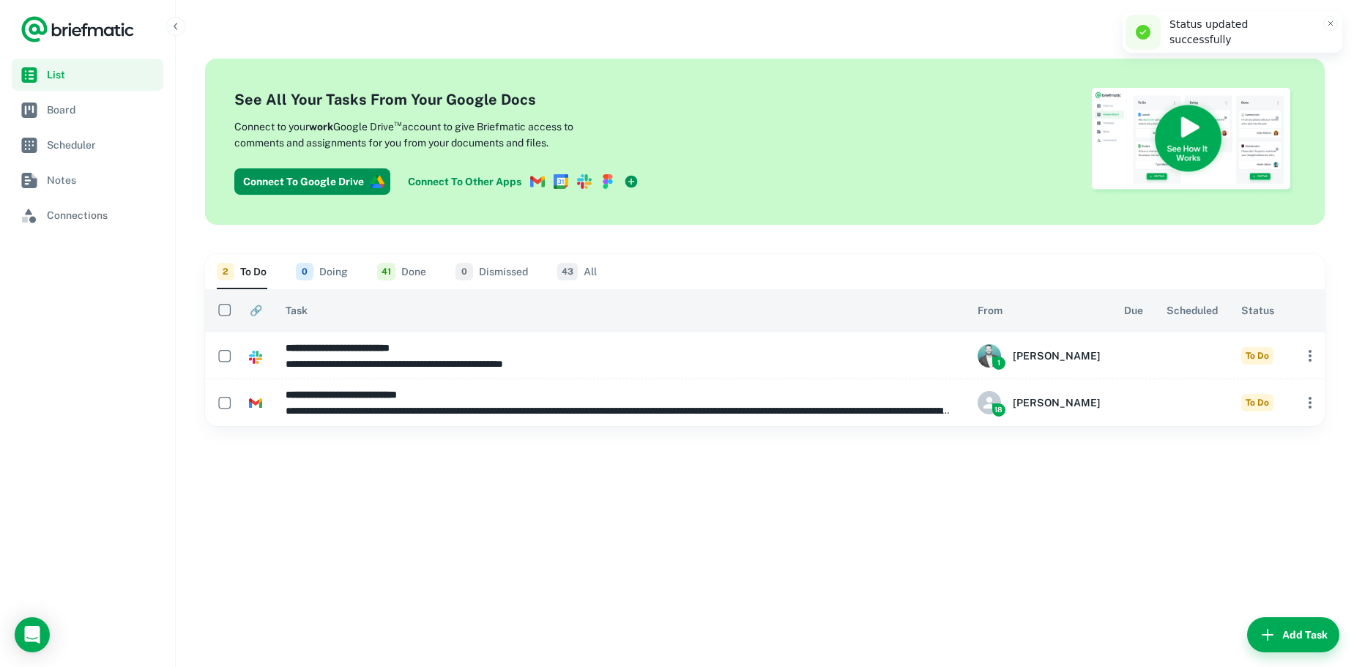
click at [972, 521] on div "**********" at bounding box center [765, 360] width 1178 height 614
click at [113, 114] on span "Board" at bounding box center [102, 110] width 111 height 16
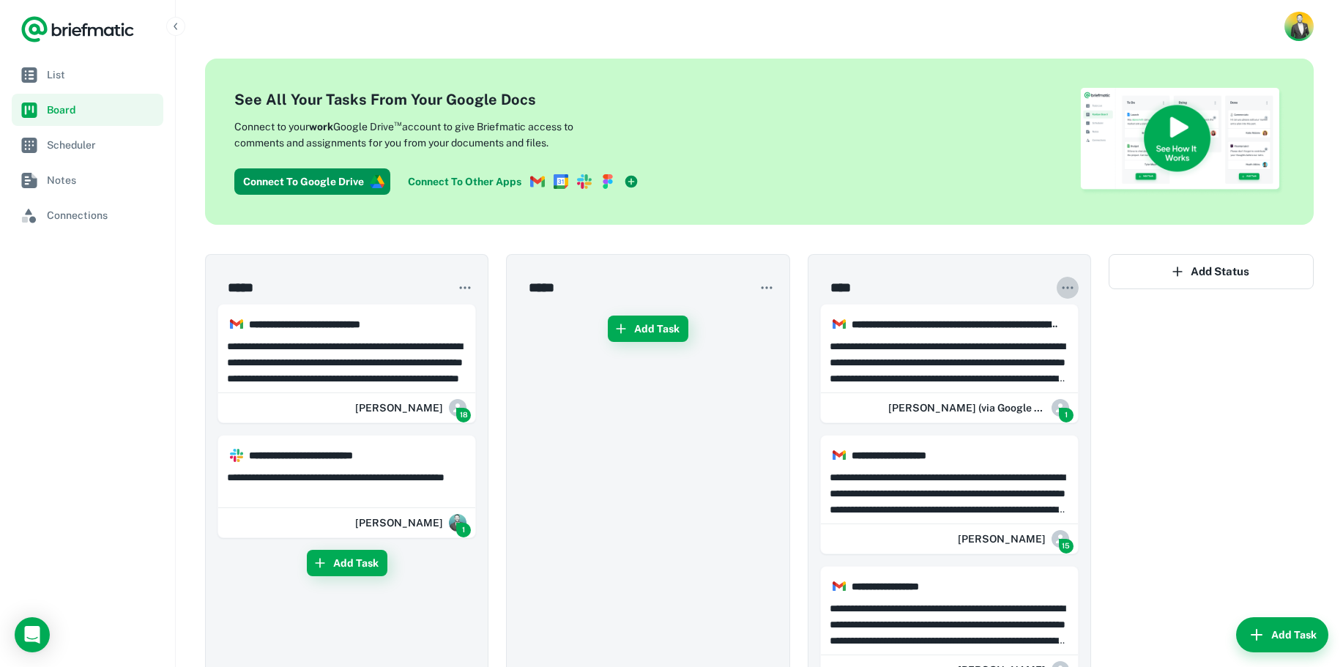
click at [1074, 291] on icon "button" at bounding box center [1067, 287] width 15 height 15
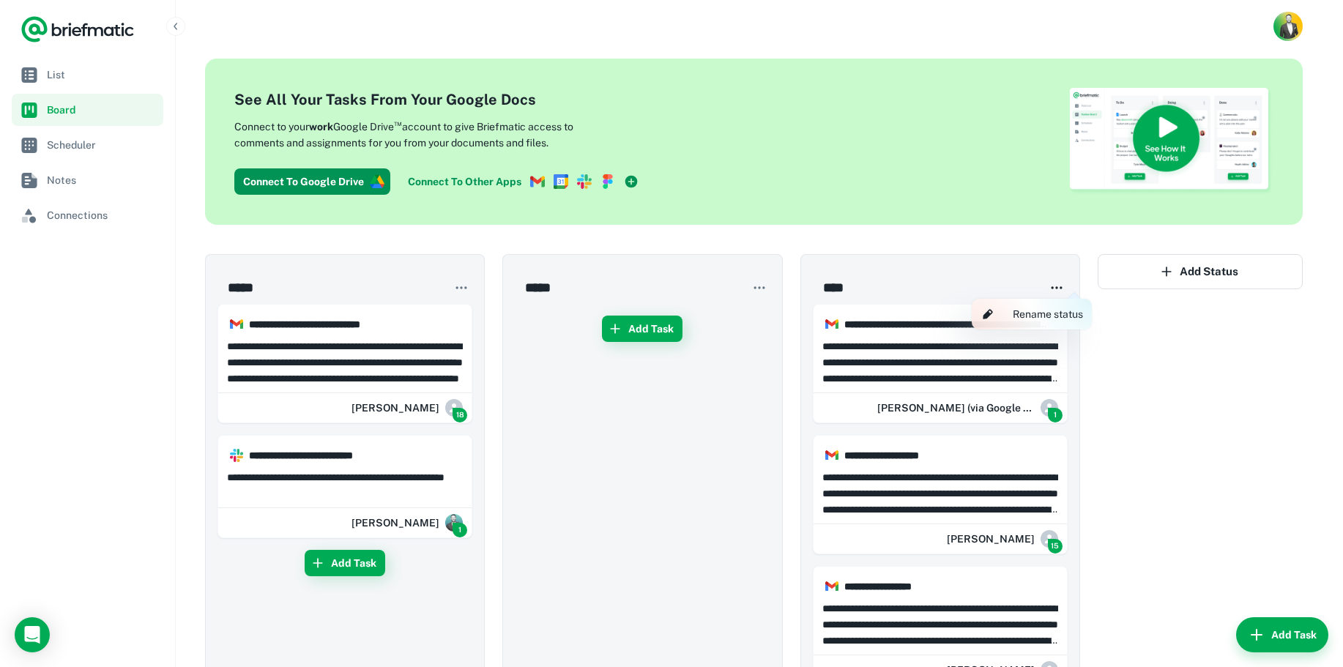
click at [962, 284] on div at bounding box center [671, 333] width 1343 height 667
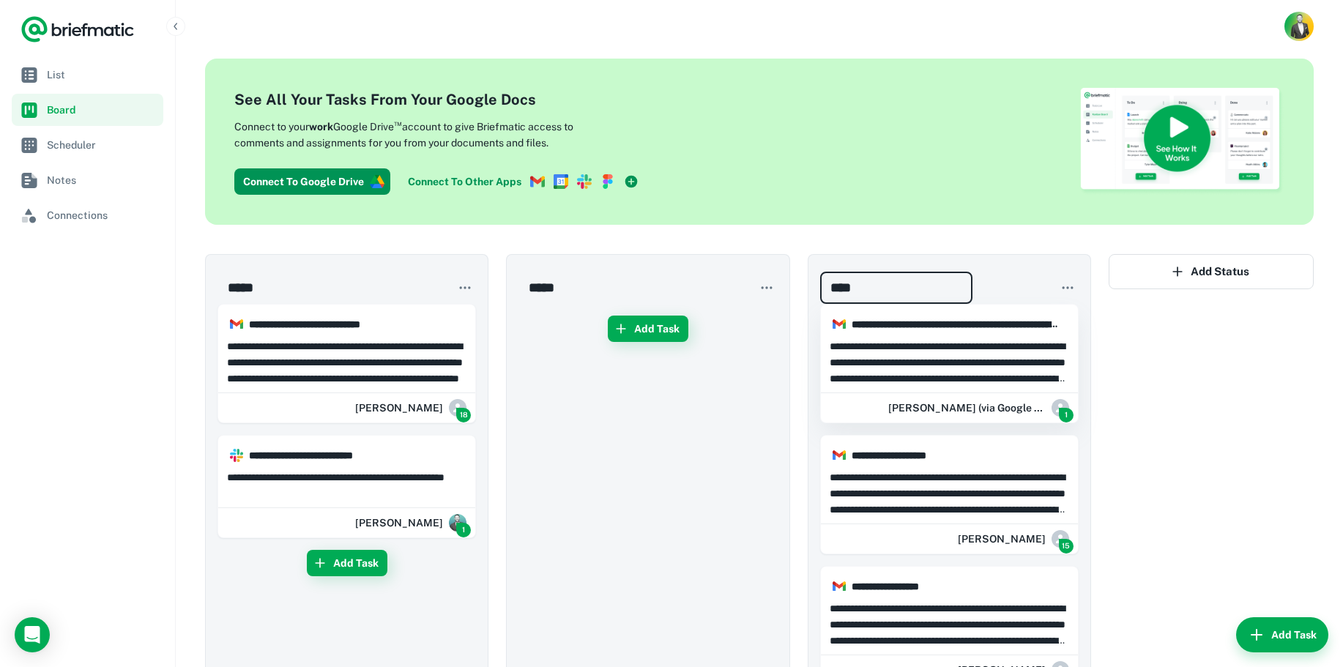
click at [880, 335] on div "**********" at bounding box center [949, 360] width 257 height 57
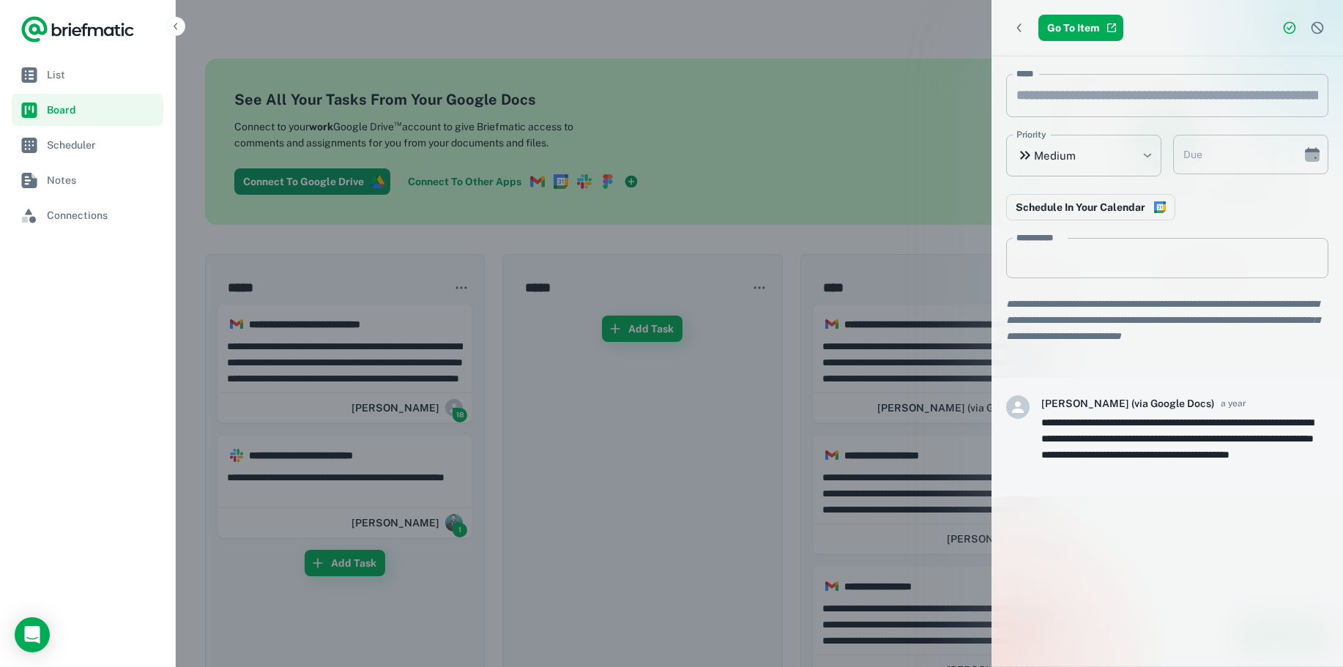
click at [833, 285] on div at bounding box center [671, 333] width 1343 height 667
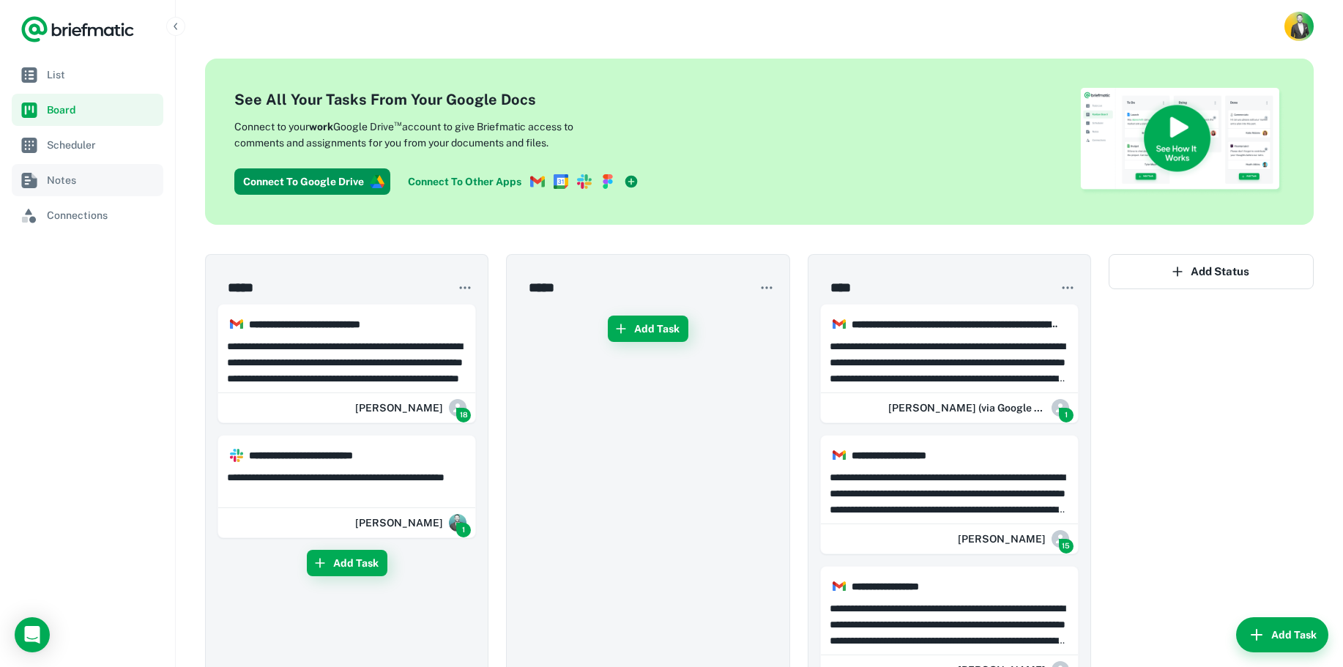
click at [68, 184] on span "Notes" at bounding box center [102, 180] width 111 height 16
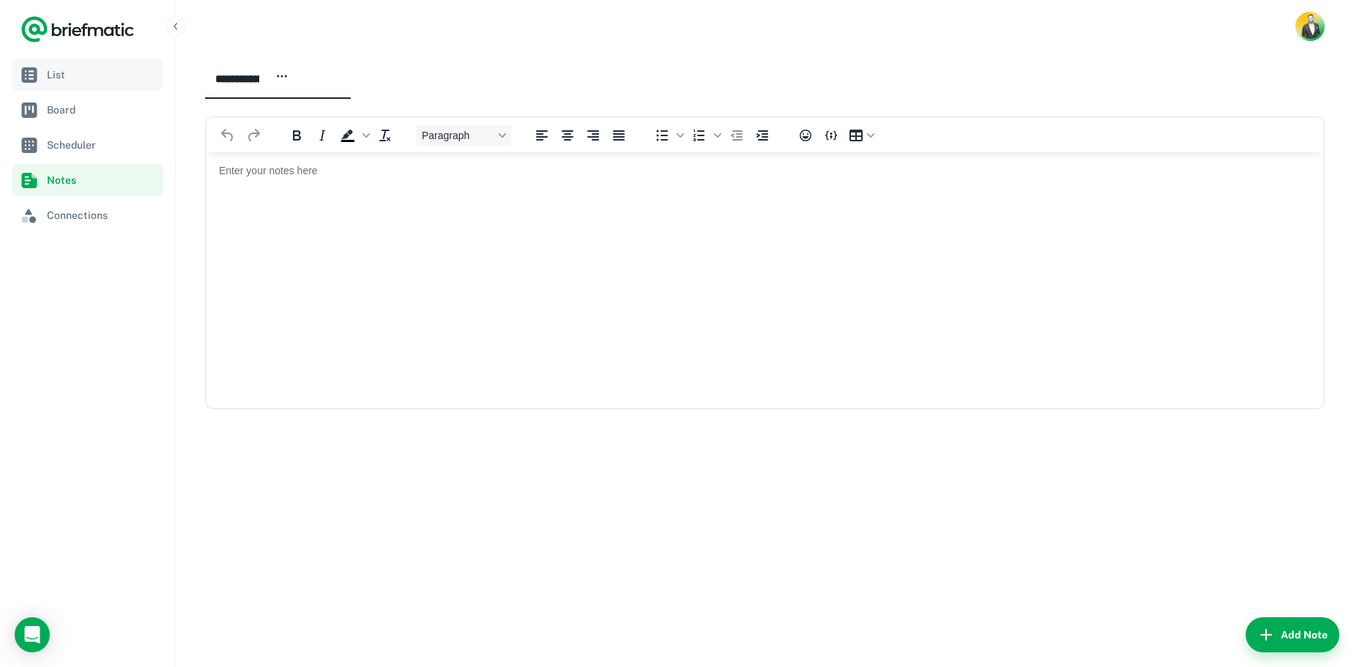
click at [63, 71] on span "List" at bounding box center [102, 75] width 111 height 16
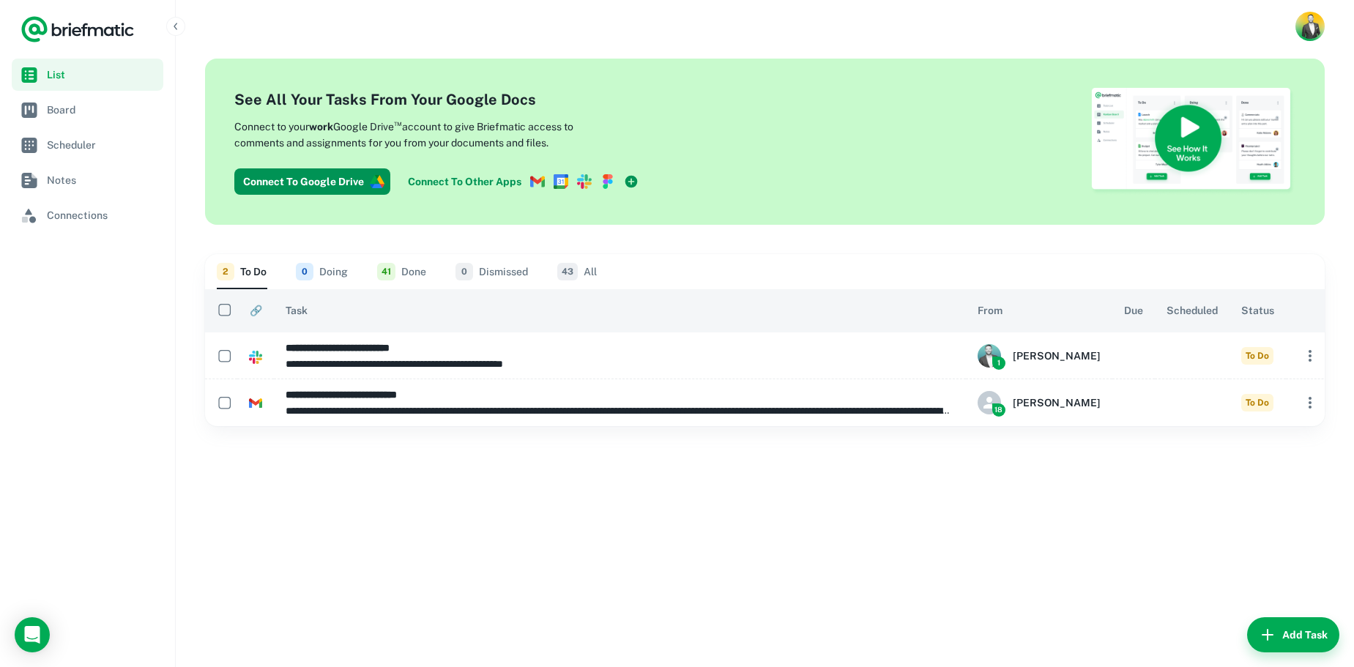
click at [392, 263] on span "41" at bounding box center [386, 272] width 18 height 18
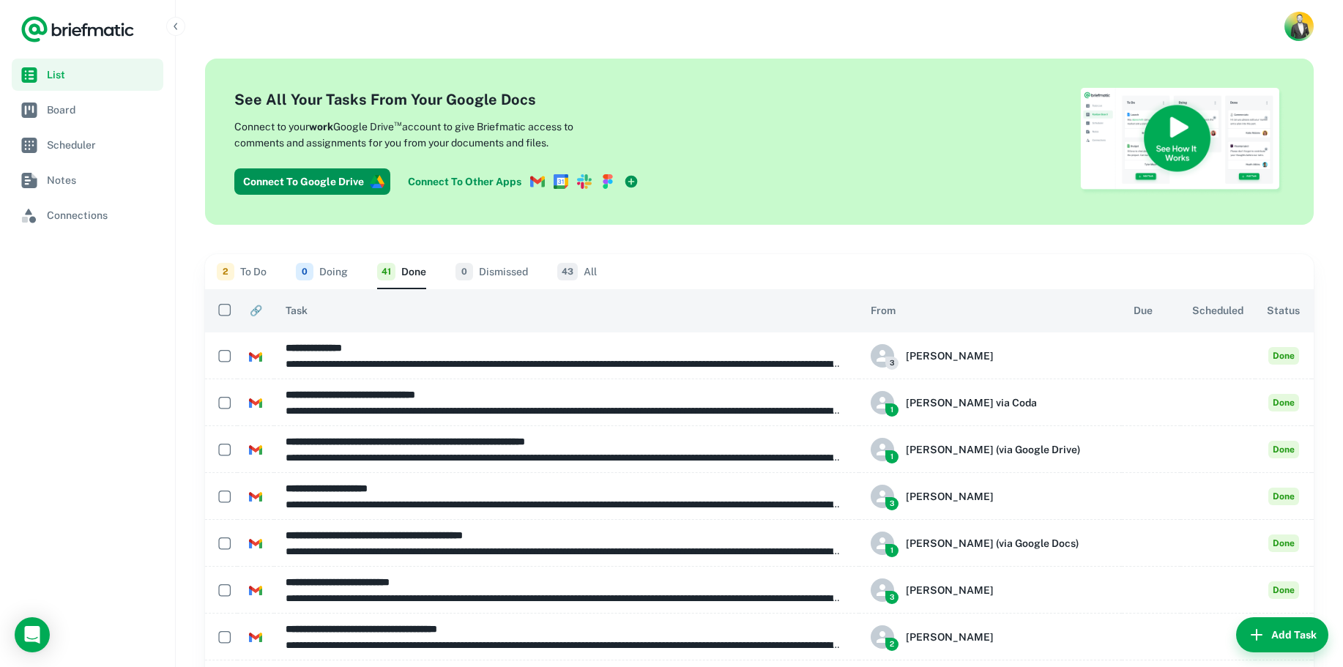
click at [395, 269] on button "41 Done" at bounding box center [401, 271] width 49 height 35
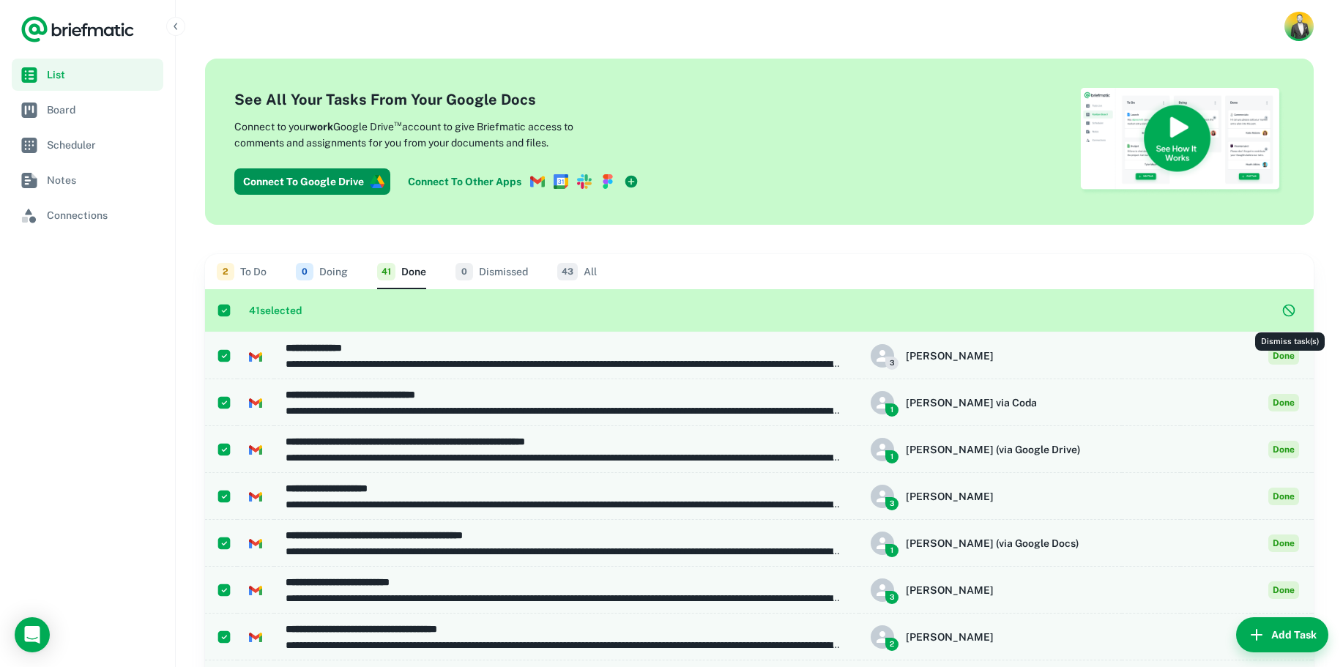
click at [1289, 307] on icon "Dismiss task(s)" at bounding box center [1288, 310] width 15 height 15
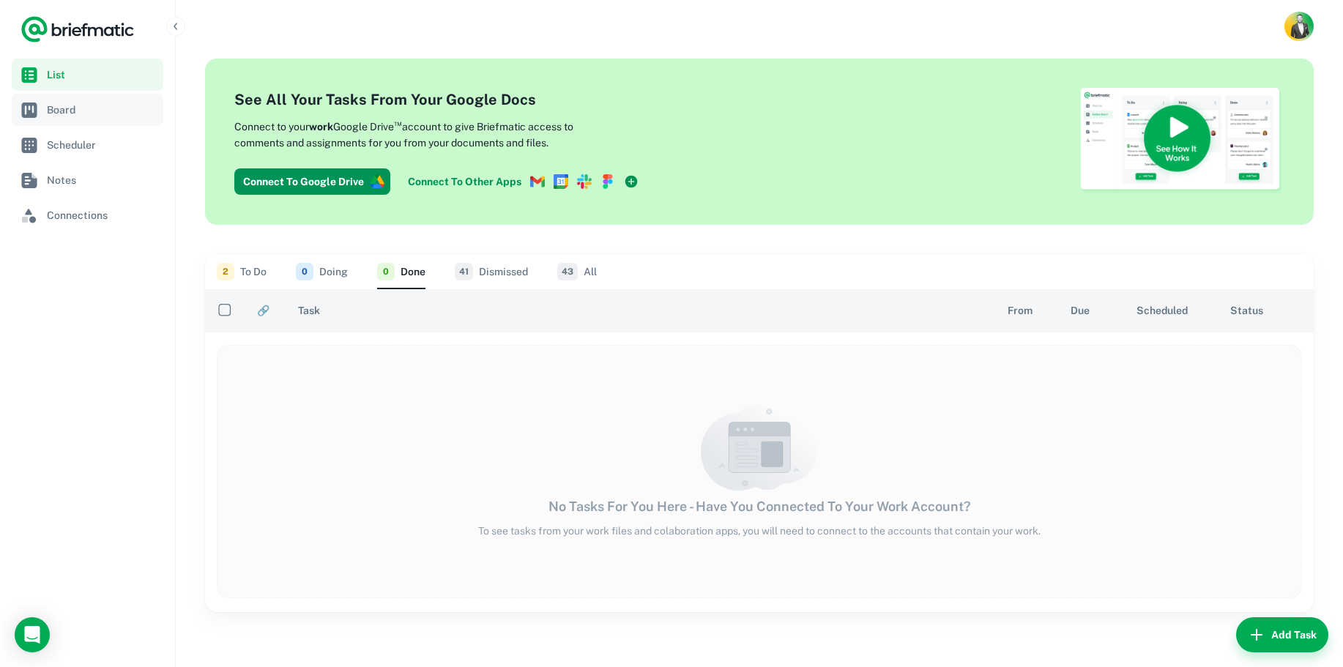
click at [59, 105] on span "Board" at bounding box center [102, 110] width 111 height 16
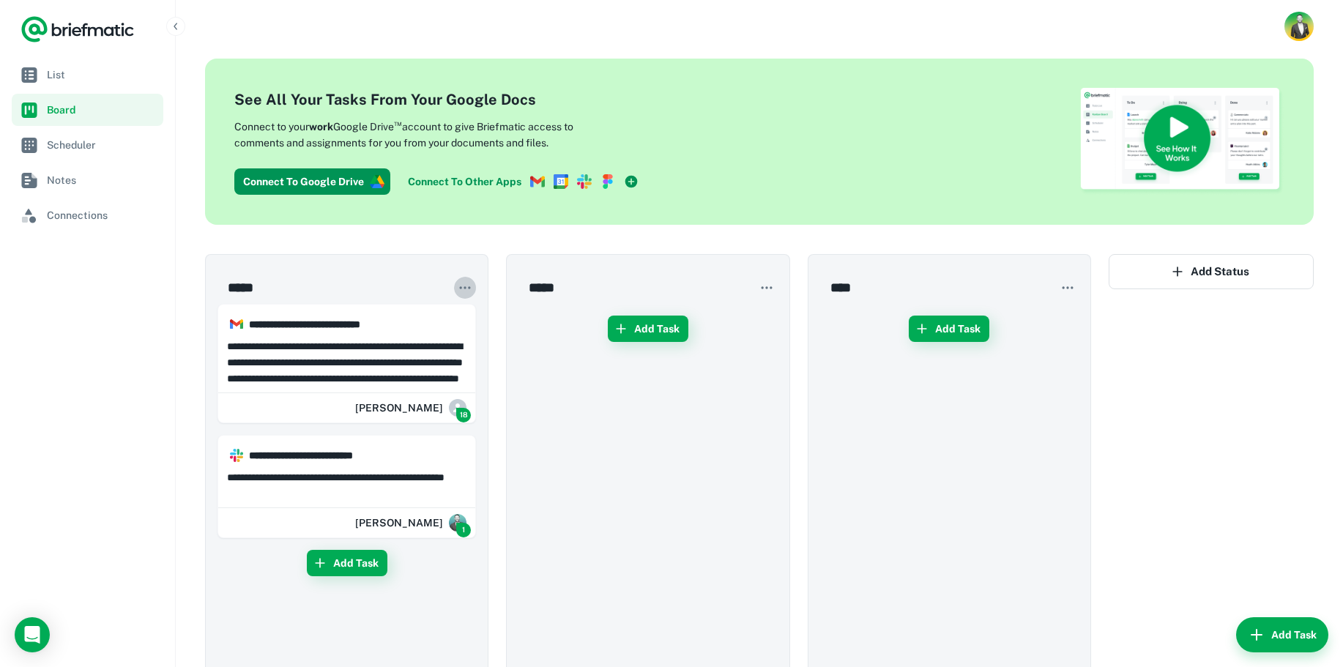
click at [463, 286] on icon "button" at bounding box center [465, 287] width 15 height 15
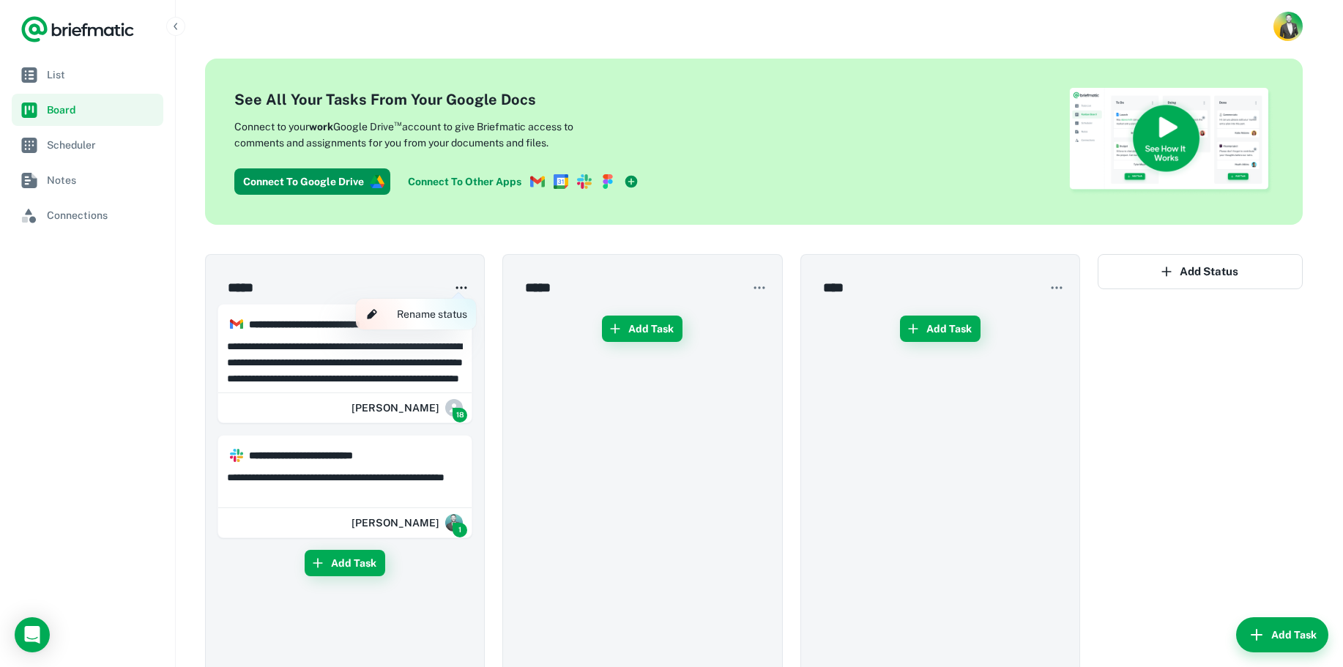
click at [411, 269] on div at bounding box center [671, 333] width 1343 height 667
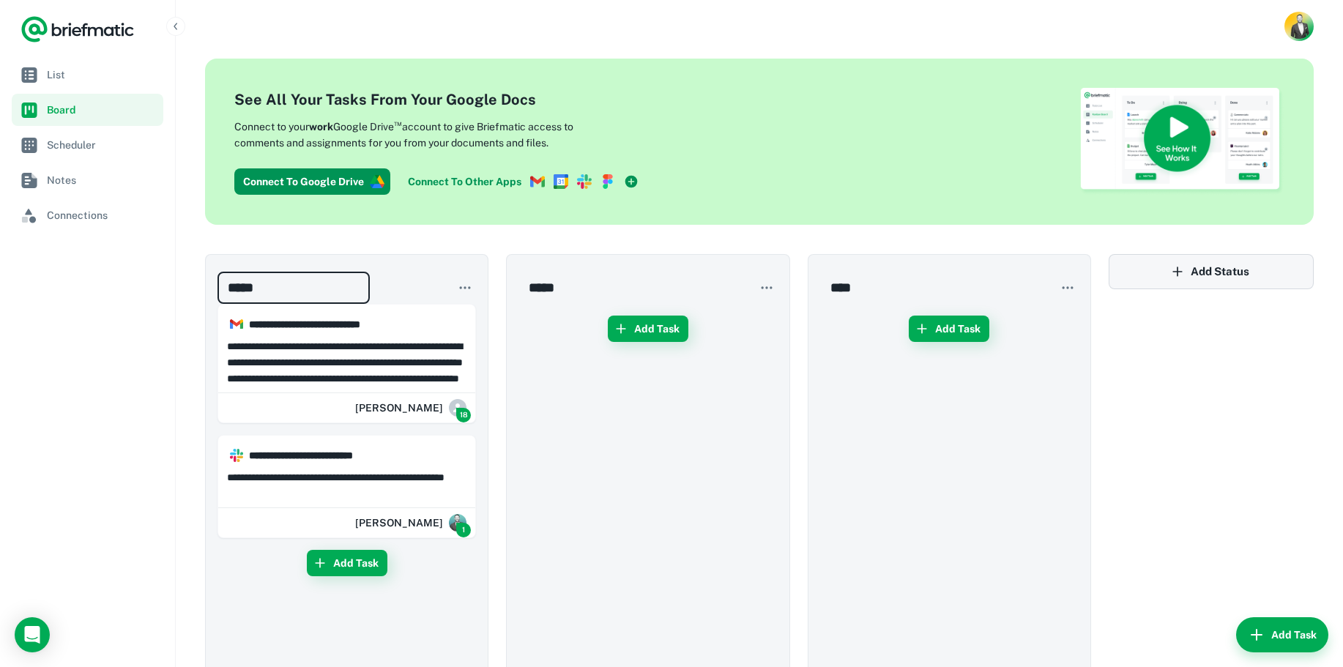
click at [1180, 274] on icon "button" at bounding box center [1177, 271] width 15 height 15
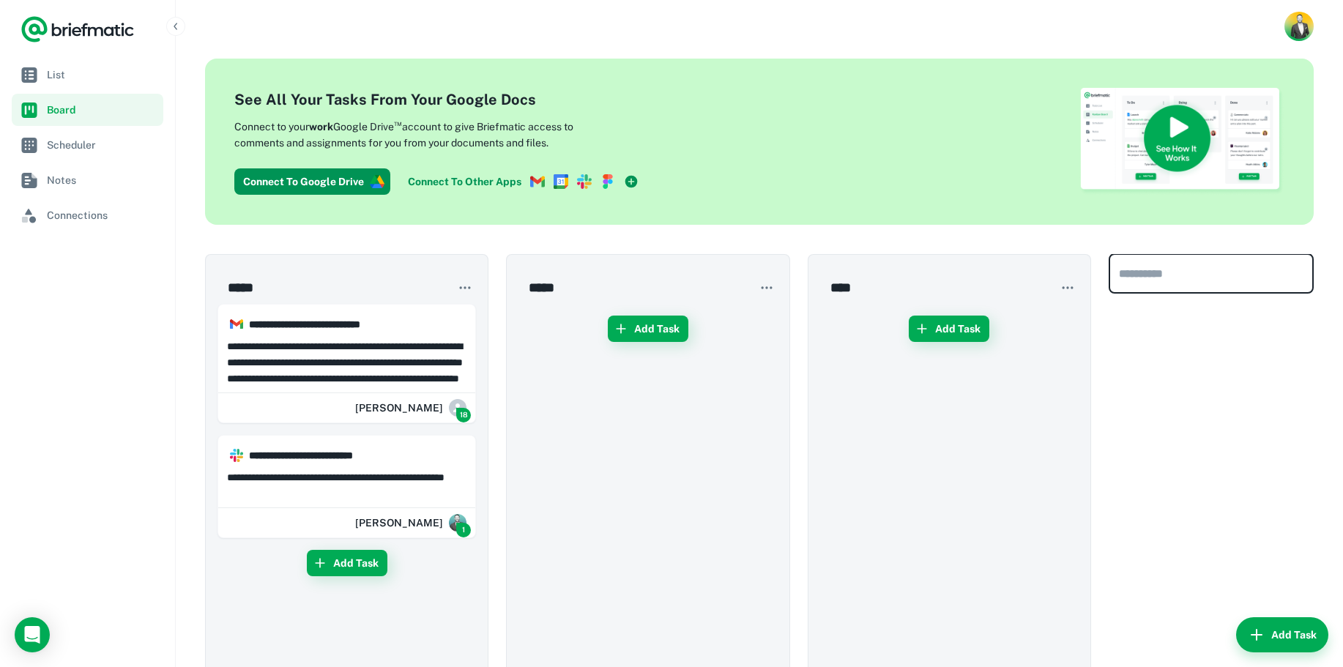
click at [1160, 376] on div "​" at bounding box center [1210, 587] width 205 height 667
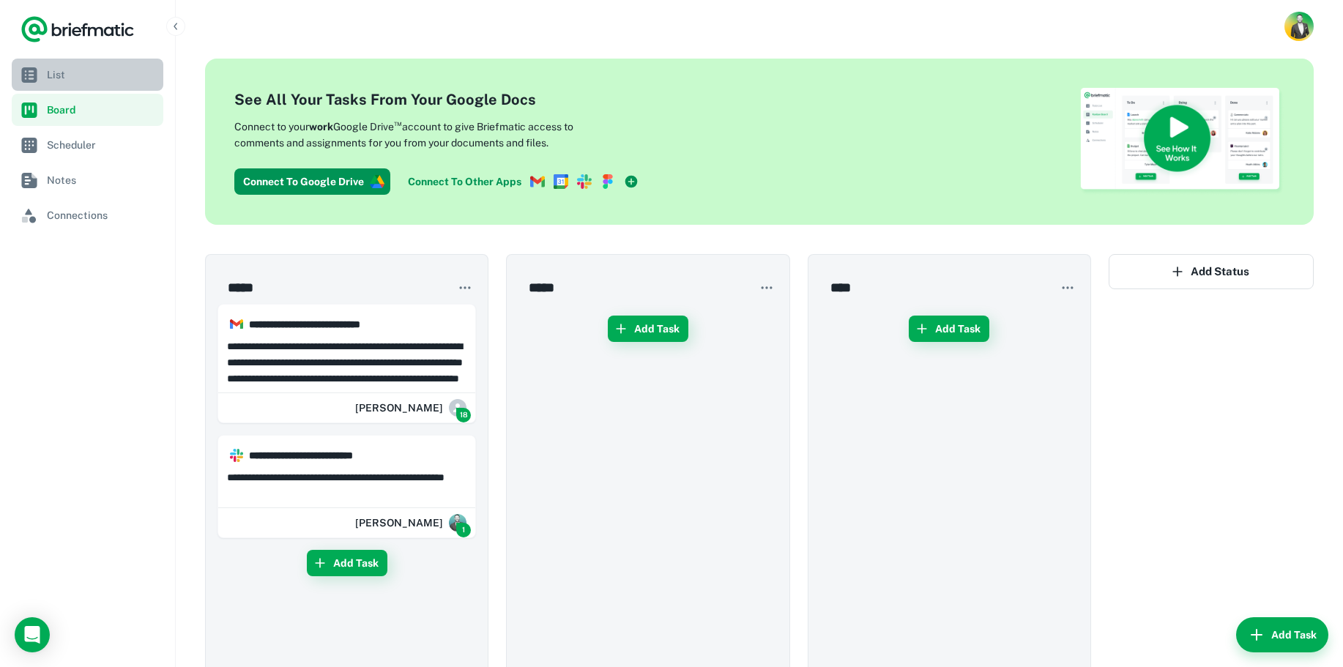
click at [53, 76] on span "List" at bounding box center [102, 75] width 111 height 16
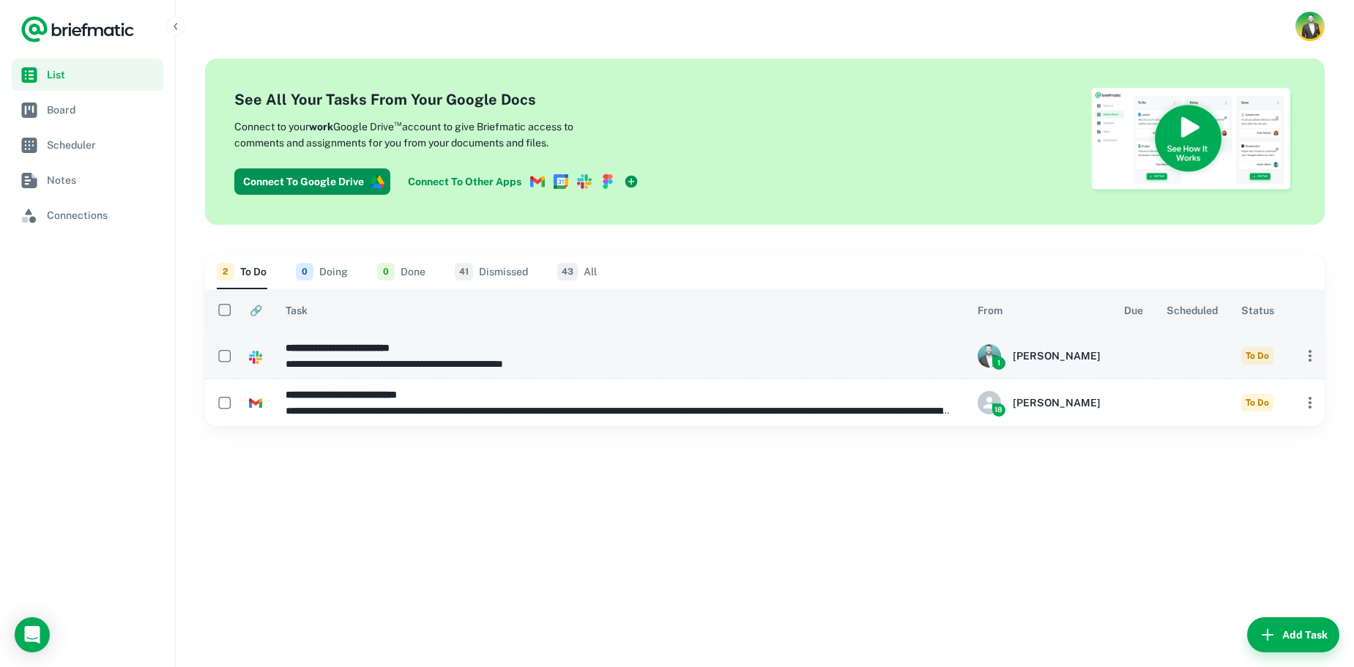
click at [1301, 351] on icon "button" at bounding box center [1310, 356] width 18 height 18
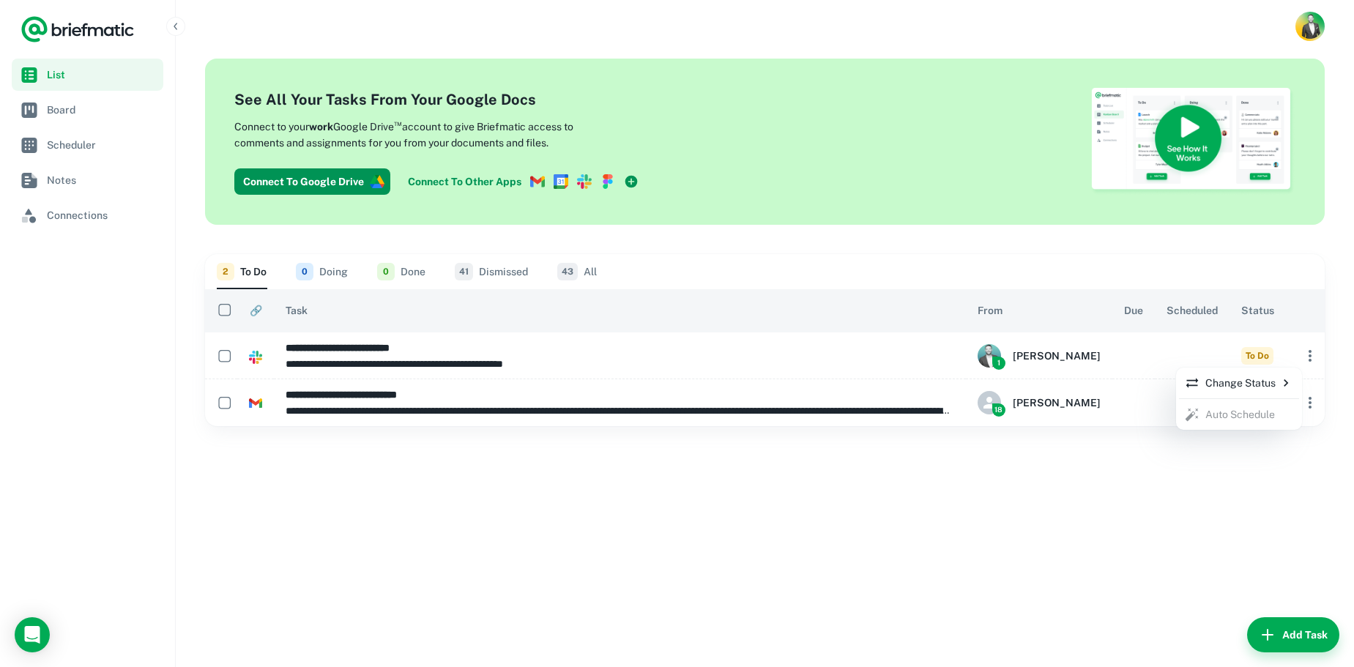
click at [1141, 354] on div at bounding box center [677, 333] width 1354 height 667
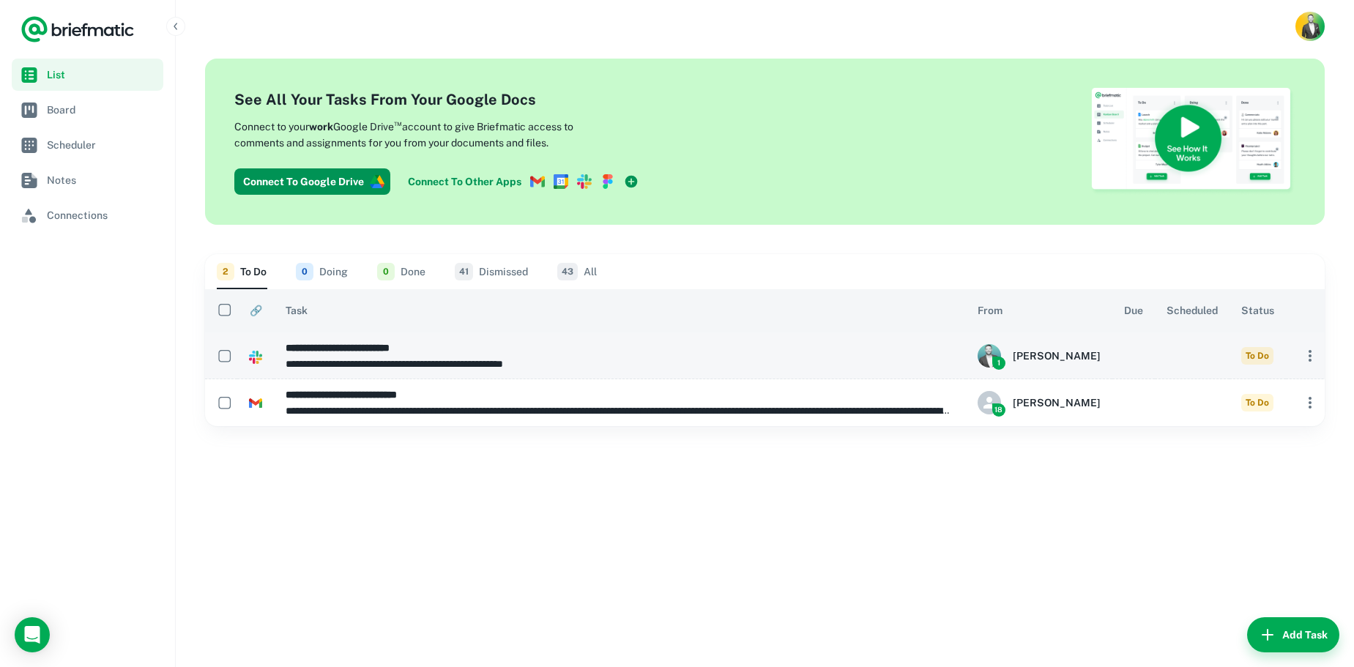
click at [337, 367] on p "**********" at bounding box center [620, 364] width 668 height 16
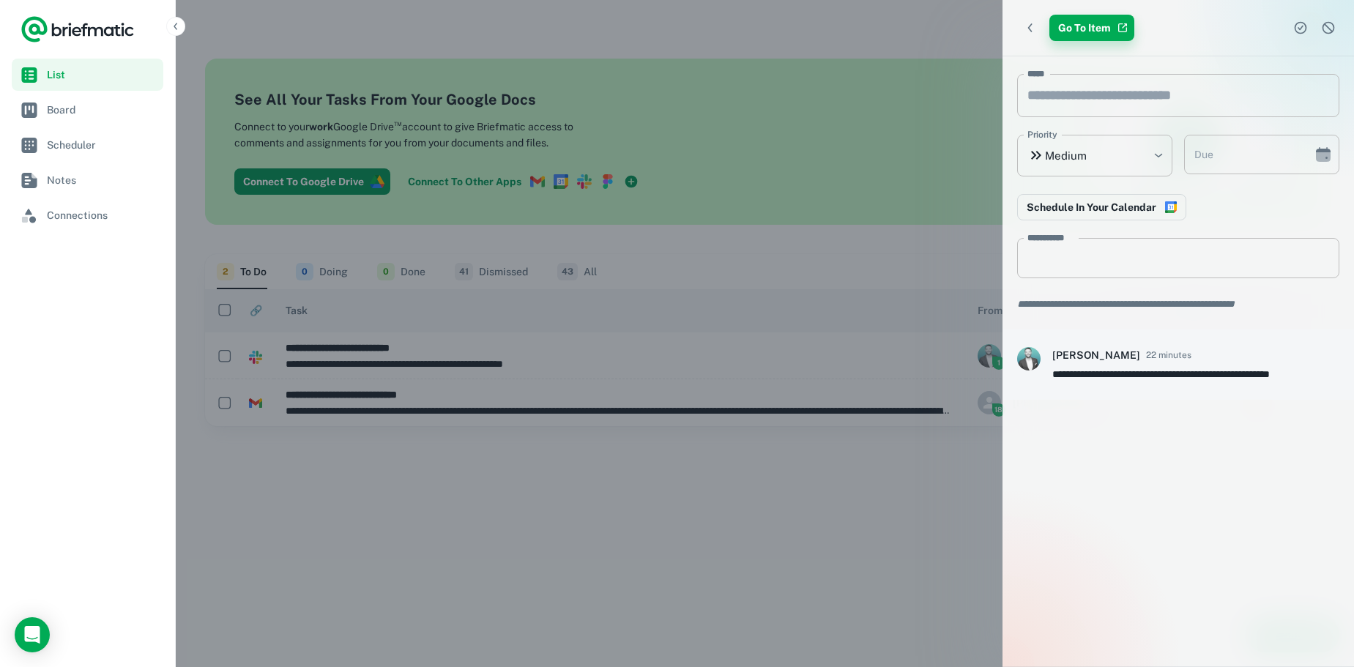
click at [1081, 33] on link "Go To Item" at bounding box center [1091, 28] width 85 height 26
click at [864, 311] on div at bounding box center [677, 333] width 1354 height 667
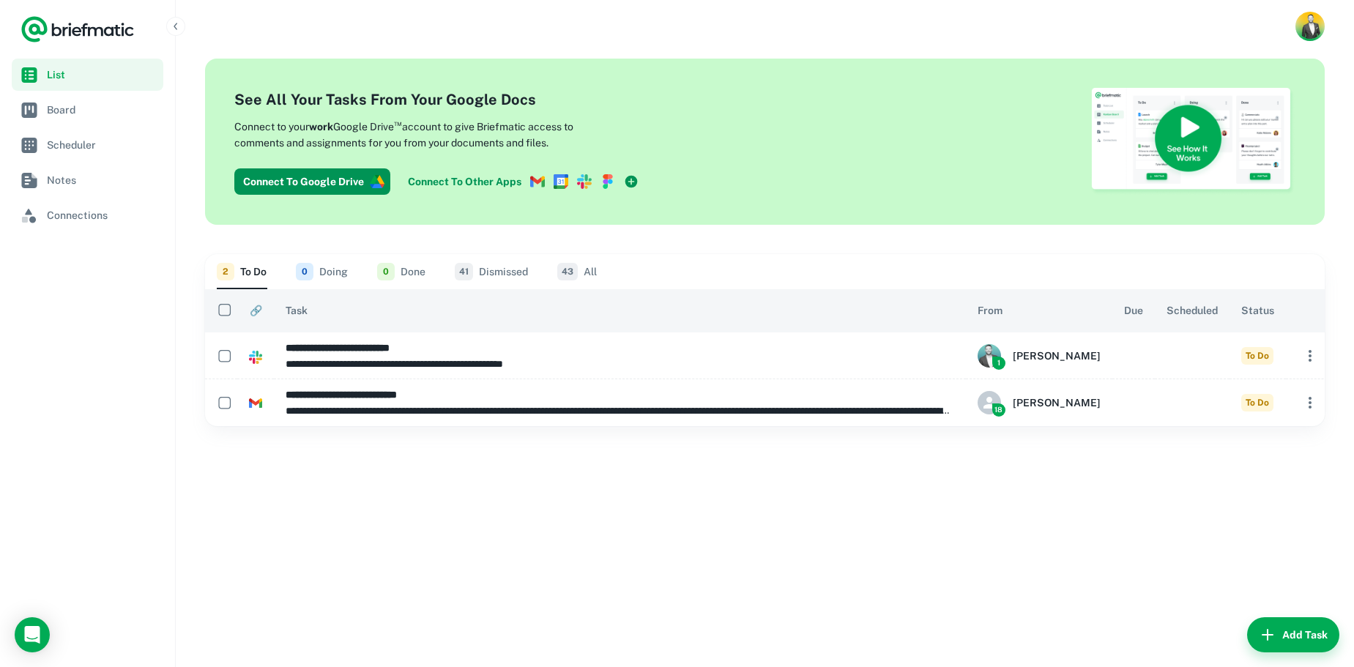
click at [537, 466] on div "**********" at bounding box center [765, 360] width 1178 height 614
click at [176, 26] on icon "button" at bounding box center [176, 26] width 12 height 12
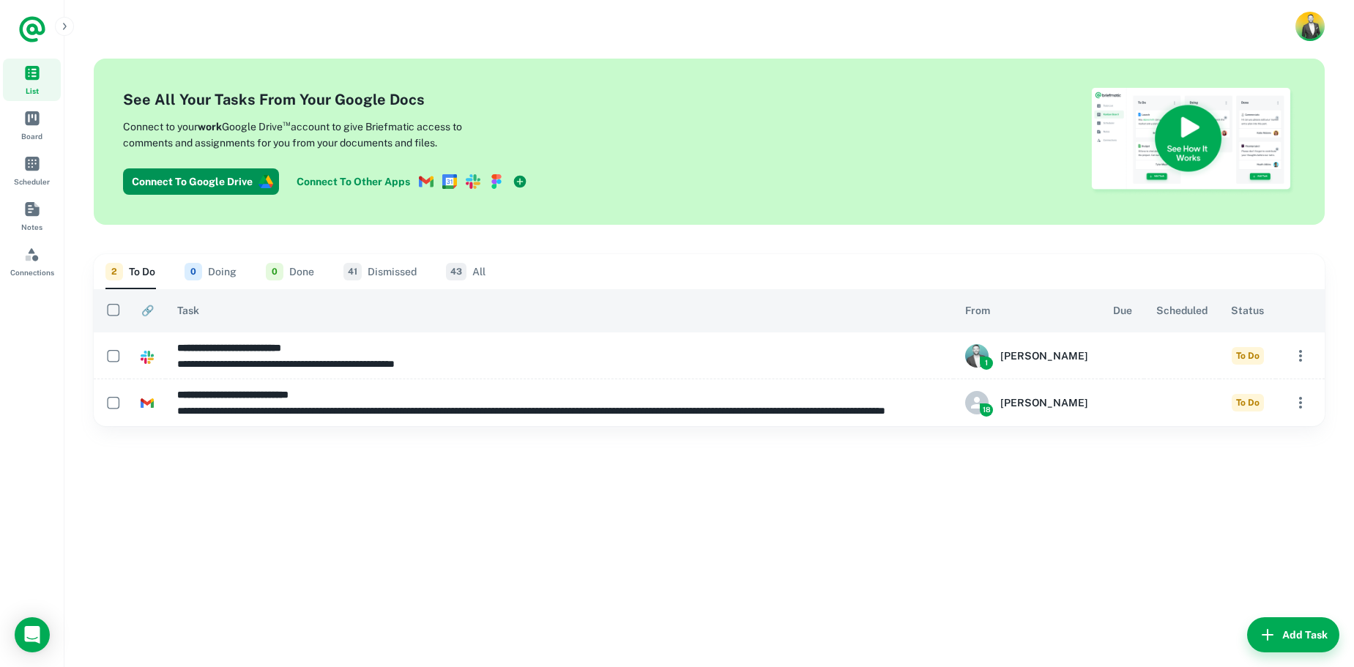
click at [151, 312] on span "🔗" at bounding box center [147, 311] width 12 height 18
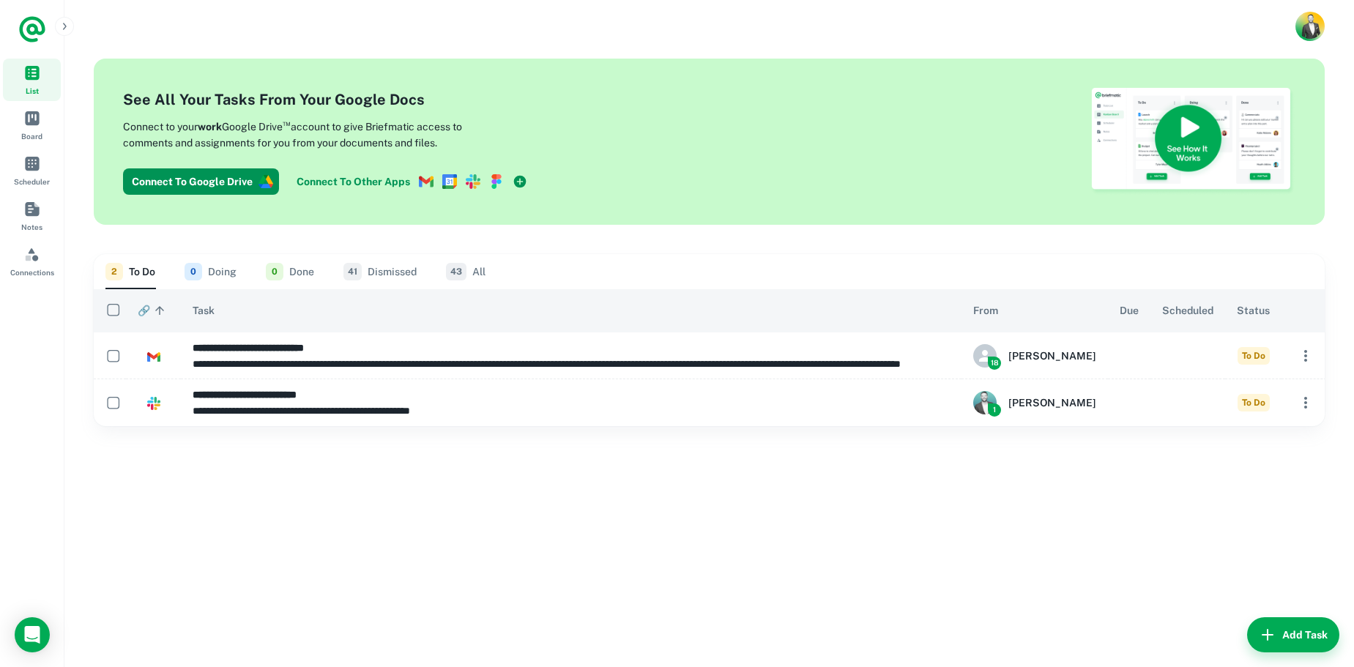
click at [151, 312] on span "🔗 sorted ascending" at bounding box center [153, 311] width 31 height 18
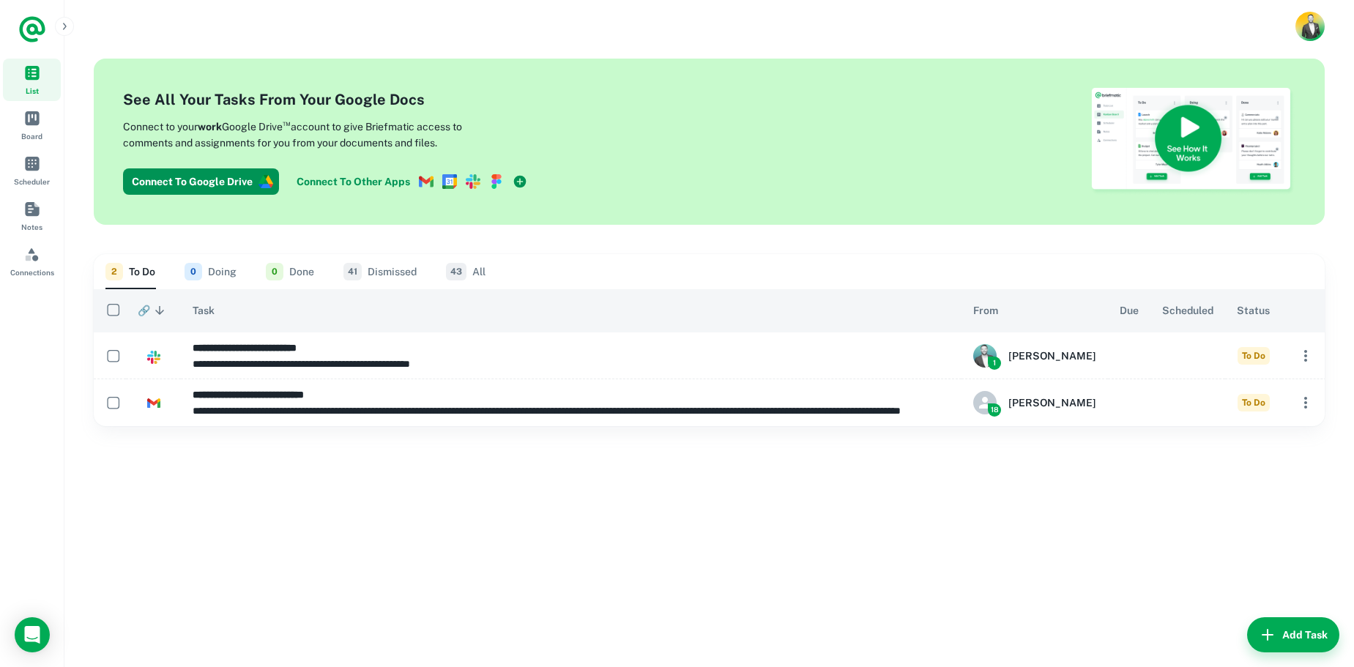
click at [335, 506] on div "**********" at bounding box center [708, 360] width 1289 height 614
